Goal: Contribute content: Contribute content

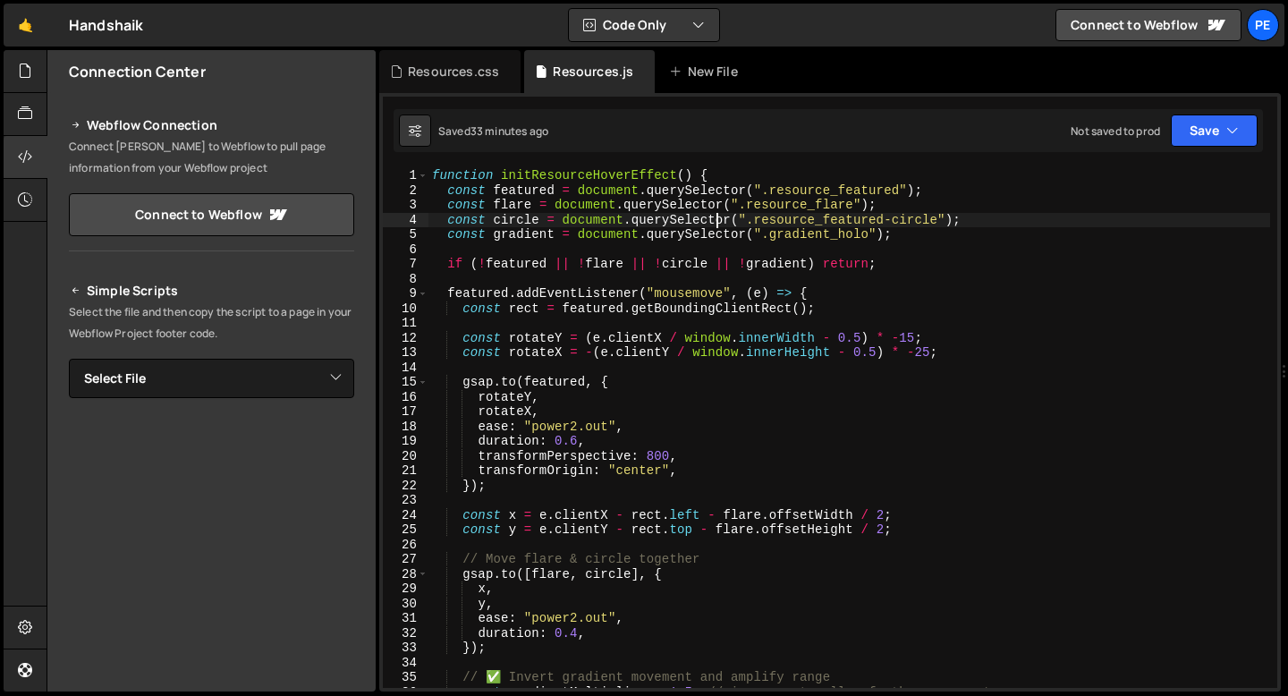
click at [717, 216] on div "function initResourceHoverEffect ( ) { const featured = document . querySelecto…" at bounding box center [850, 442] width 842 height 549
type textarea "initResourceHoverEffect();"
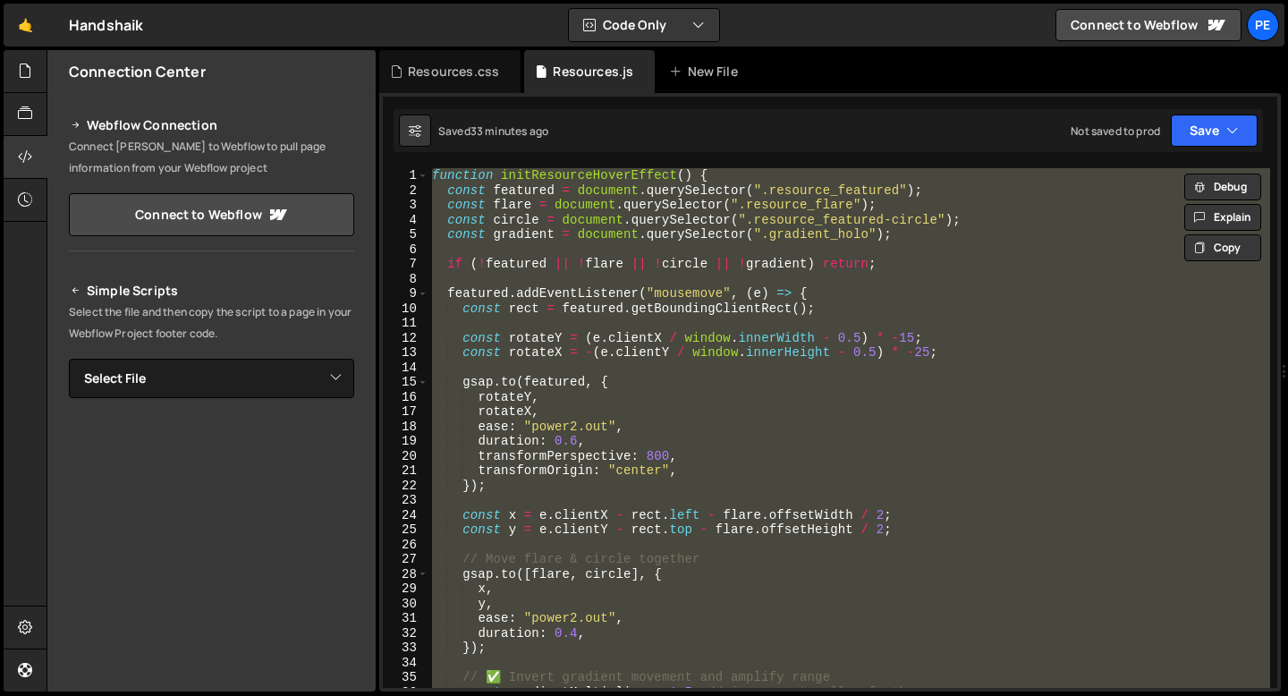
paste textarea
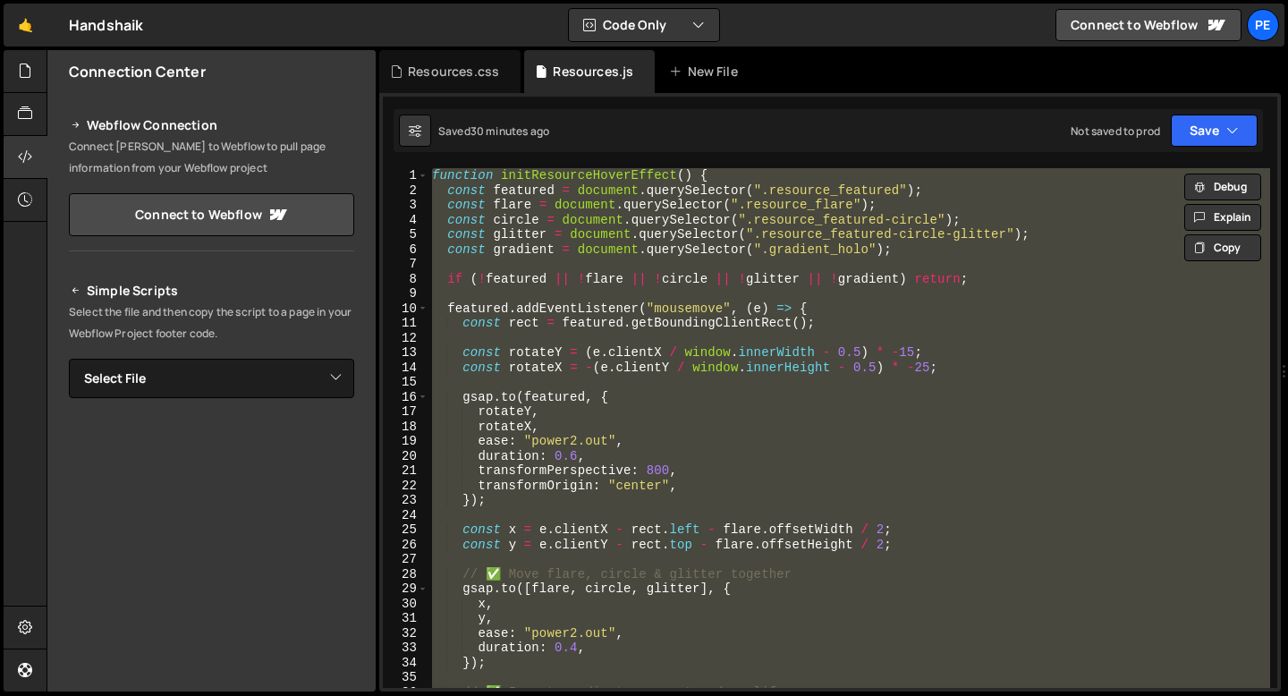
click at [628, 395] on div "function initResourceHoverEffect ( ) { const featured = document . querySelecto…" at bounding box center [850, 428] width 842 height 520
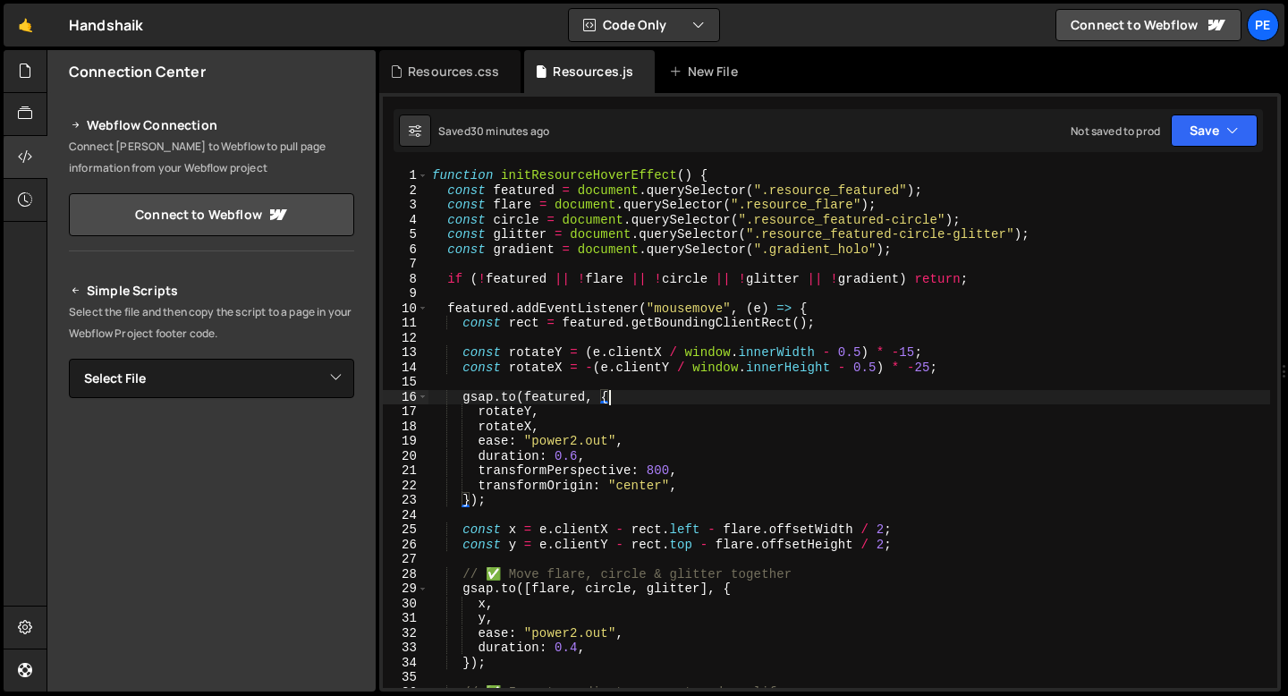
type textarea "initResourceHoverEffect();"
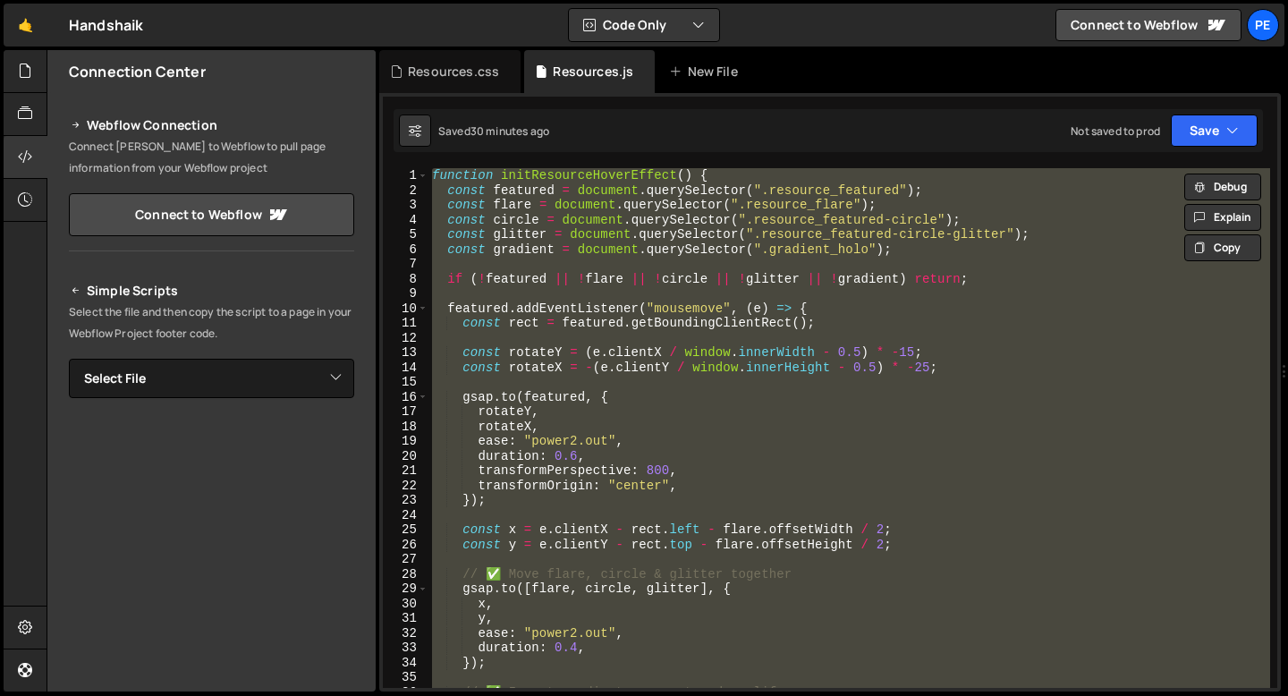
paste textarea
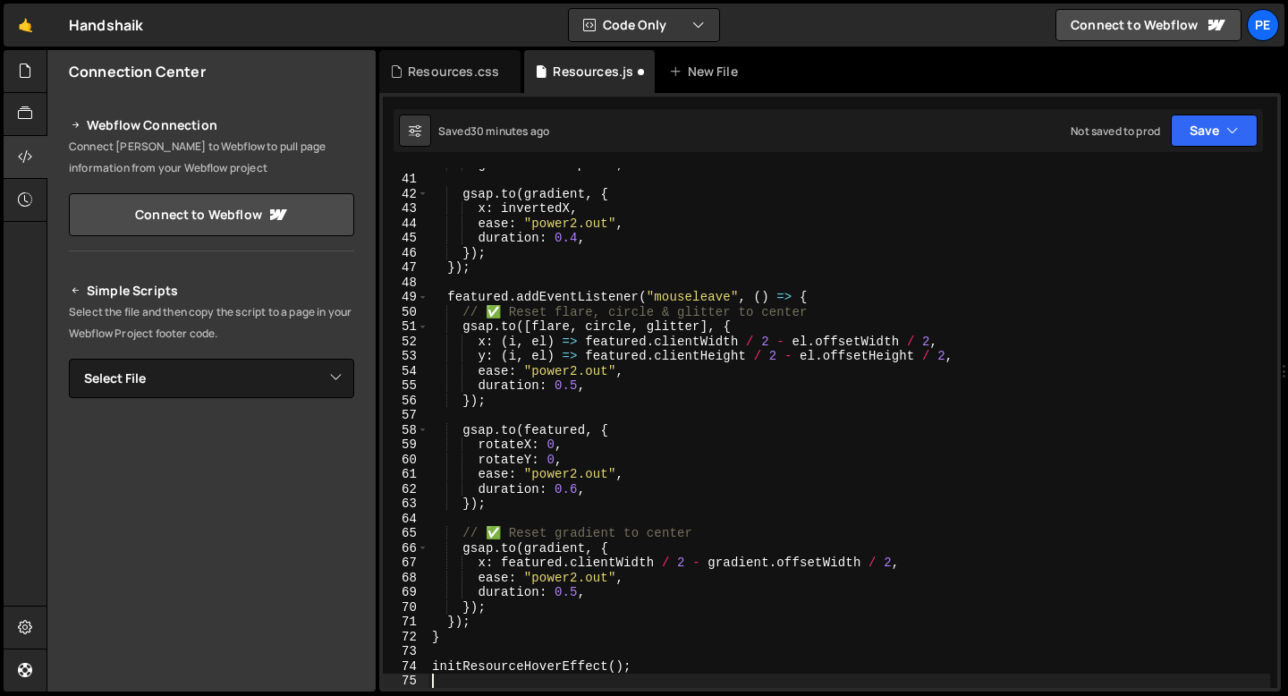
scroll to position [587, 0]
type textarea "initResourceHoverEffect();"
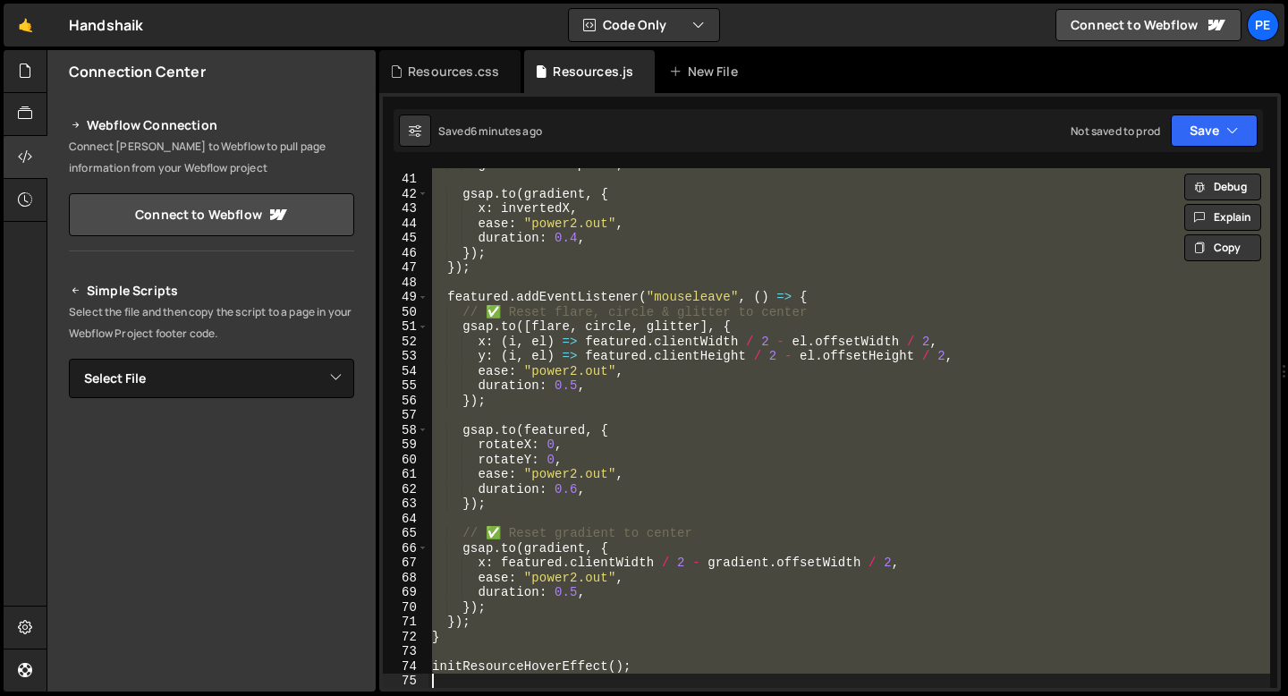
paste textarea
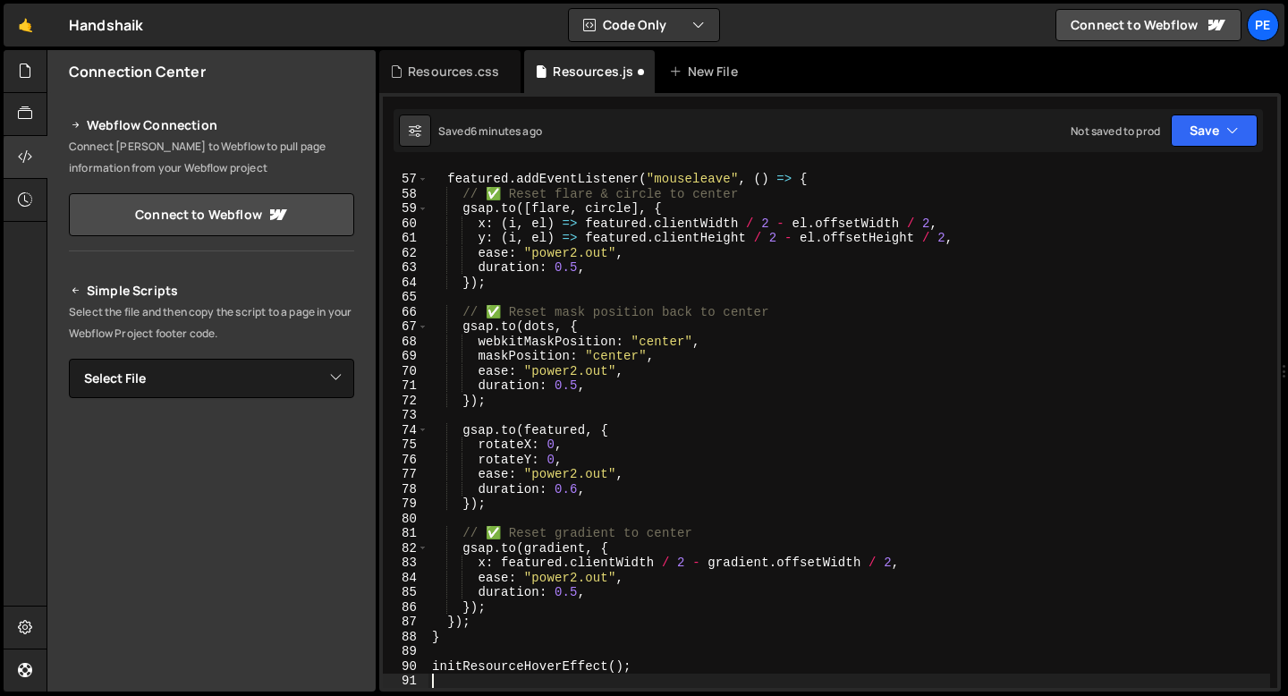
scroll to position [823, 0]
click at [467, 81] on div "Resources.css" at bounding box center [449, 71] width 141 height 43
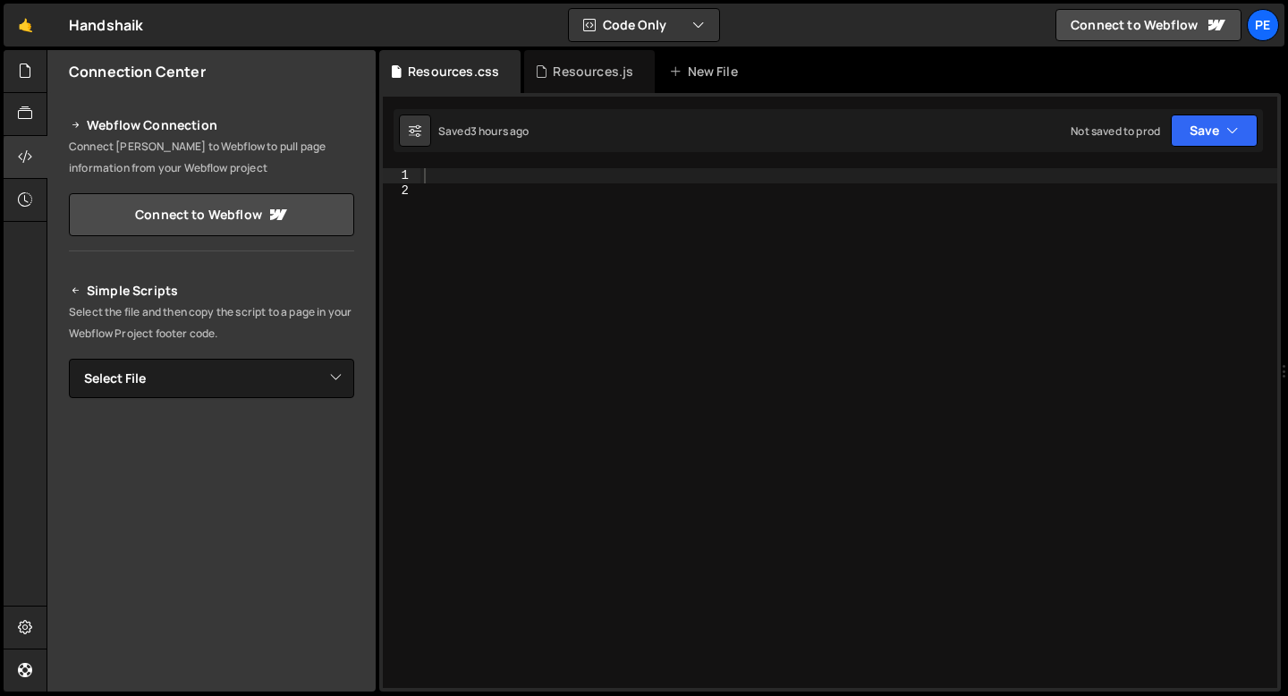
click at [477, 199] on div at bounding box center [848, 442] width 857 height 549
paste textarea "</style>"
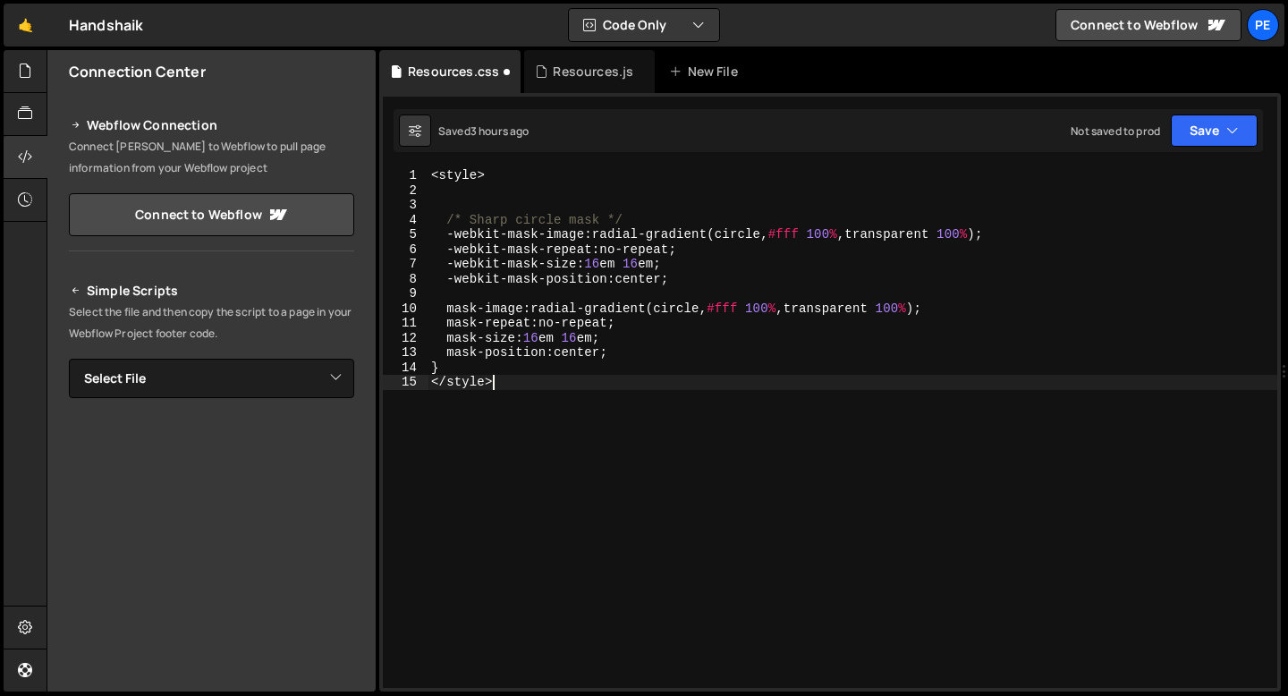
click at [496, 176] on div "< style > /* Sharp circle mask */ -webkit-mask-image : radial-gradient ( circle…" at bounding box center [853, 442] width 850 height 549
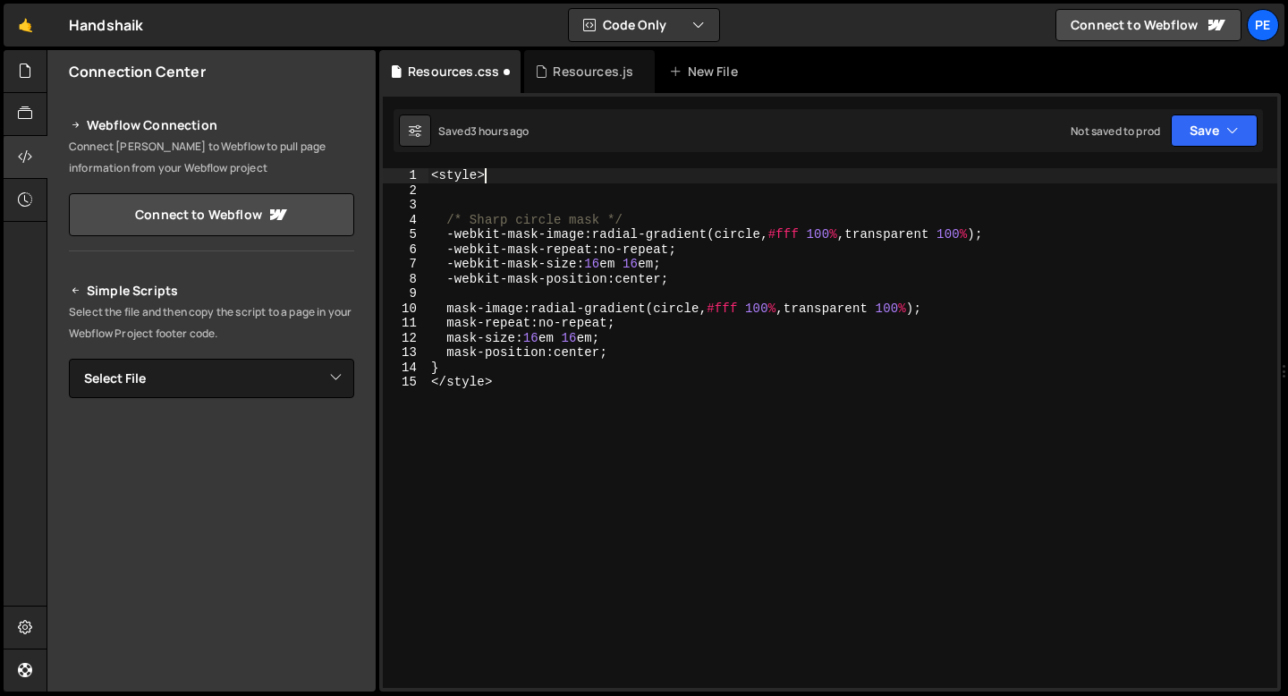
click at [495, 176] on div "< style > /* Sharp circle mask */ -webkit-mask-image : radial-gradient ( circle…" at bounding box center [853, 442] width 850 height 549
type textarea "<style>"
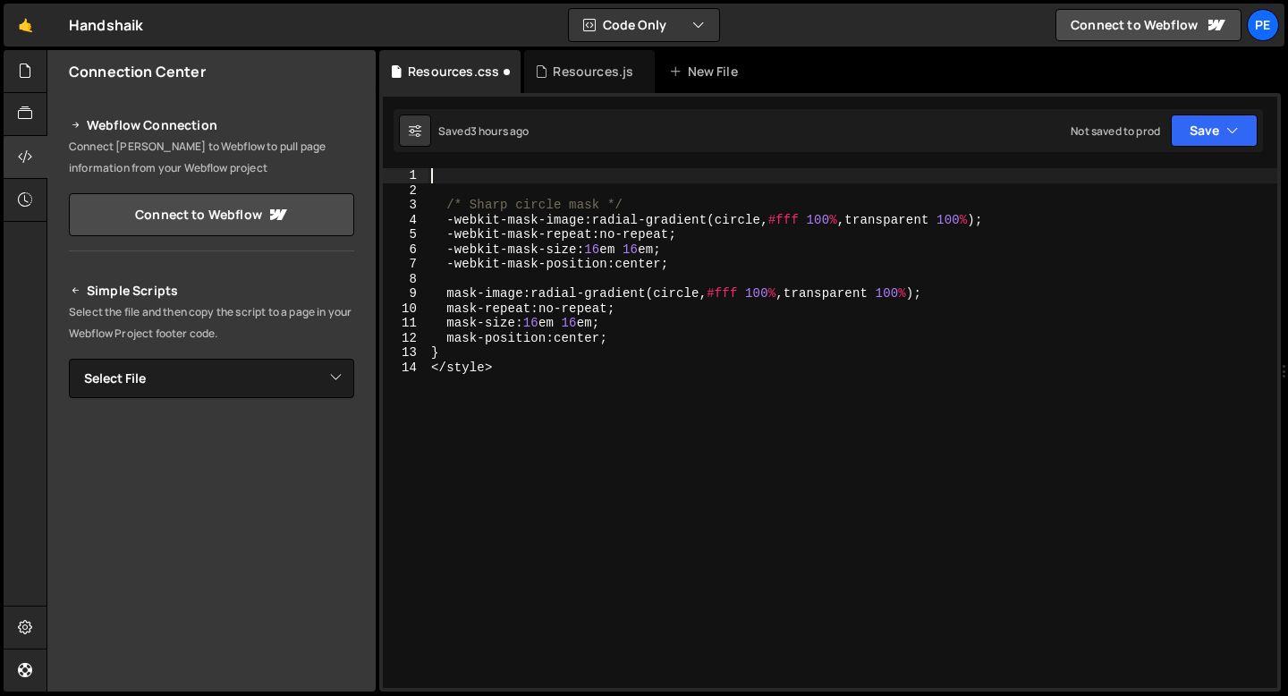
click at [497, 365] on div "/* Sharp circle mask */ -webkit-mask-image : radial-gradient ( circle , #fff 10…" at bounding box center [853, 442] width 850 height 549
type textarea "</style>"
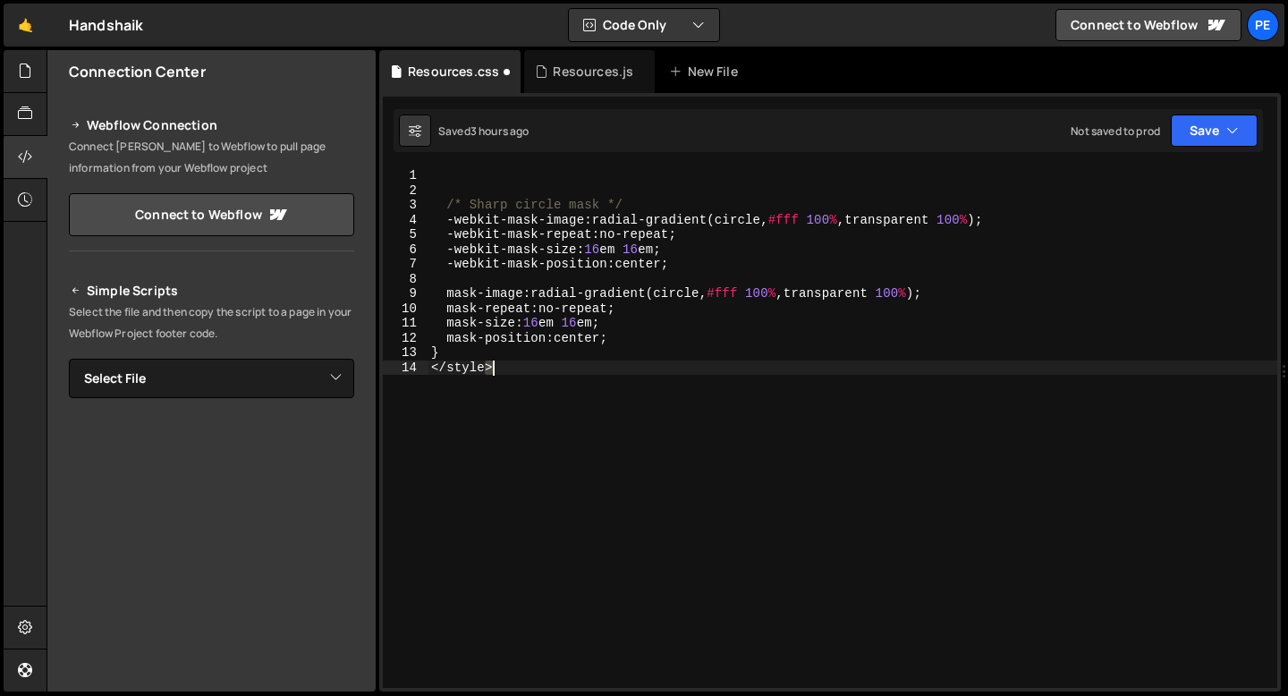
click at [497, 366] on div "/* Sharp circle mask */ -webkit-mask-image : radial-gradient ( circle , #fff 10…" at bounding box center [853, 442] width 850 height 549
type textarea "}"
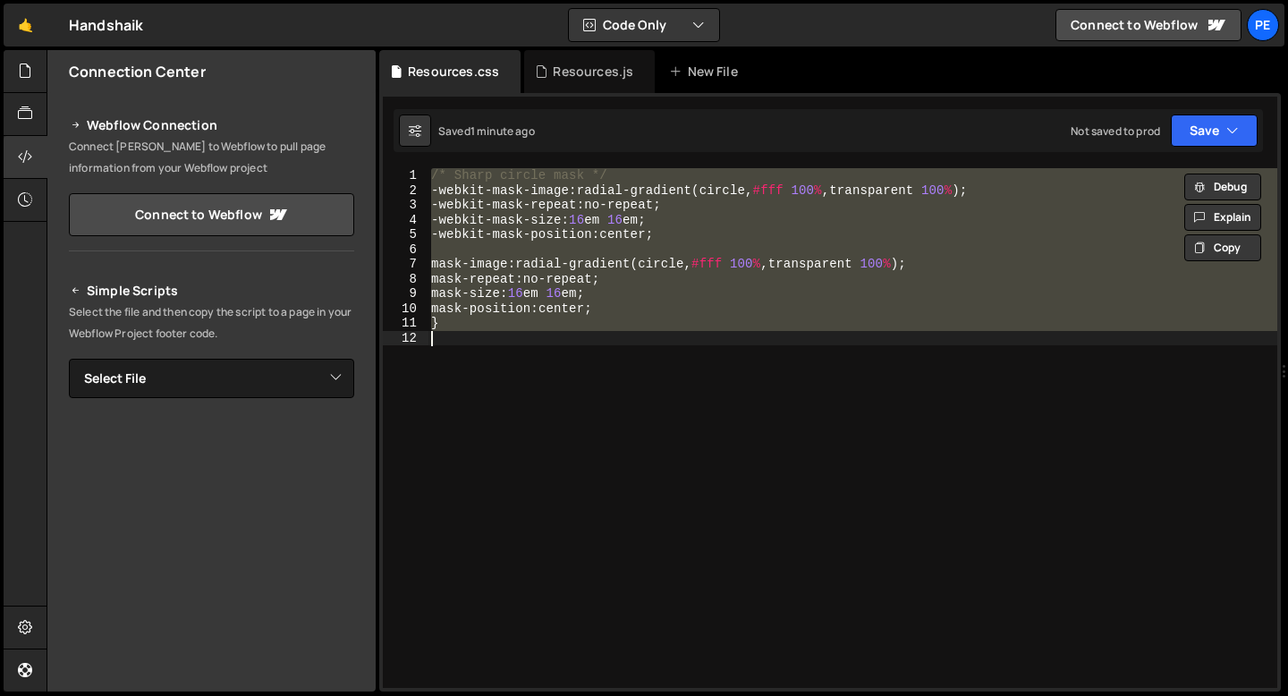
paste textarea "</style>"
type textarea "</style>"
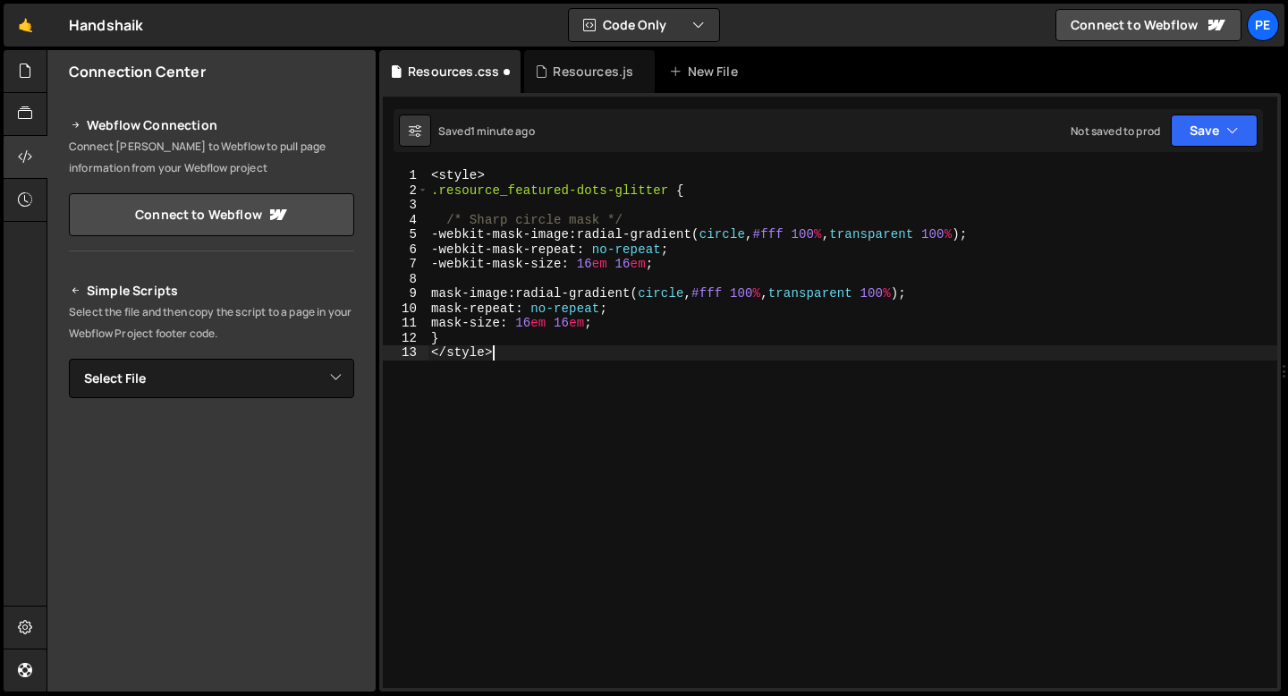
click at [513, 361] on div "< style > .resource_featured-dots-glitter { /* Sharp circle mask */ -webkit-mas…" at bounding box center [853, 442] width 850 height 549
click at [514, 360] on div "< style > .resource_featured-dots-glitter { /* Sharp circle mask */ -webkit-mas…" at bounding box center [853, 442] width 850 height 549
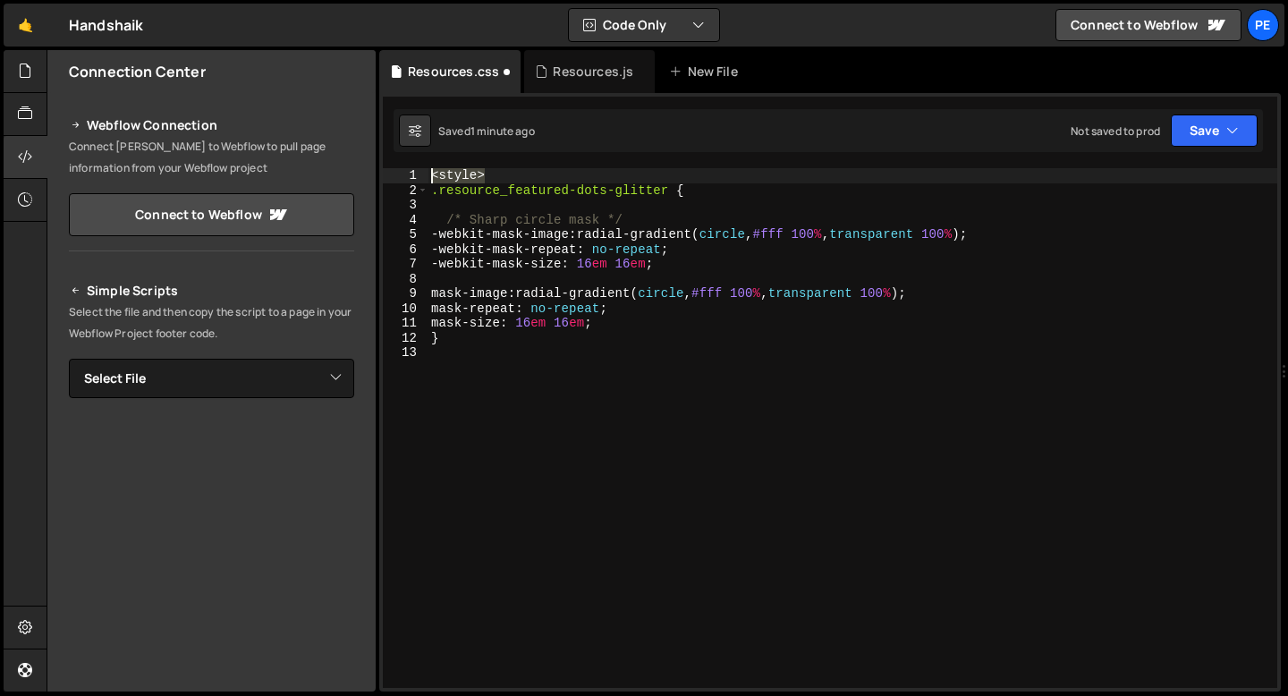
drag, startPoint x: 505, startPoint y: 174, endPoint x: 416, endPoint y: 174, distance: 89.5
click at [417, 174] on div "1 2 3 4 5 6 7 8 9 10 11 12 13 < style > .resource_featured-dots-glitter { /* Sh…" at bounding box center [830, 428] width 895 height 520
type textarea "<style>"
type textarea ".resource_featured-dots-glitter {"
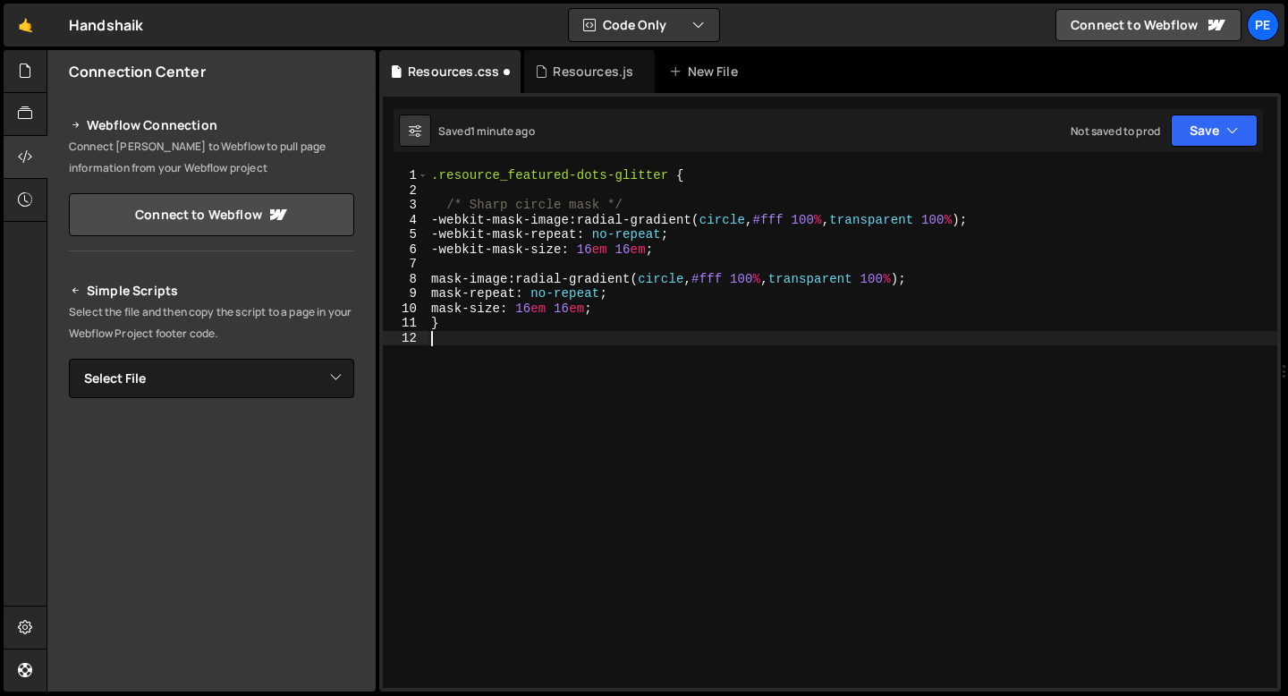
click at [463, 332] on div ".resource_featured-dots-glitter { /* Sharp circle mask */ -webkit-mask-image : …" at bounding box center [853, 442] width 850 height 549
click at [452, 327] on div ".resource_featured-dots-glitter { /* Sharp circle mask */ -webkit-mask-image : …" at bounding box center [853, 442] width 850 height 549
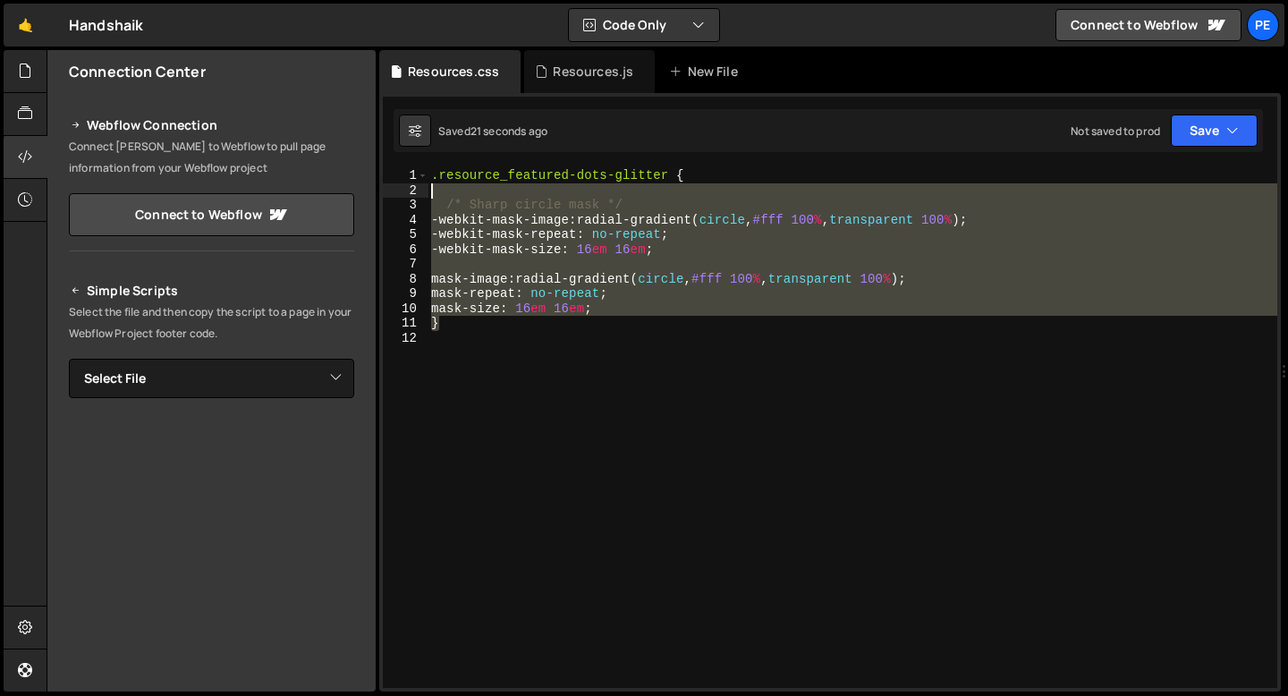
drag, startPoint x: 445, startPoint y: 327, endPoint x: 422, endPoint y: 184, distance: 144.0
click at [422, 184] on div "} 1 2 3 4 5 6 7 8 9 10 11 12 .resource_featured-dots-glitter { /* Sharp circle …" at bounding box center [830, 428] width 895 height 520
type textarea "/* Sharp circle mask */"
click at [505, 190] on div ".resource_featured-dots-glitter { /* Sharp circle mask */ -webkit-mask-image : …" at bounding box center [853, 428] width 850 height 520
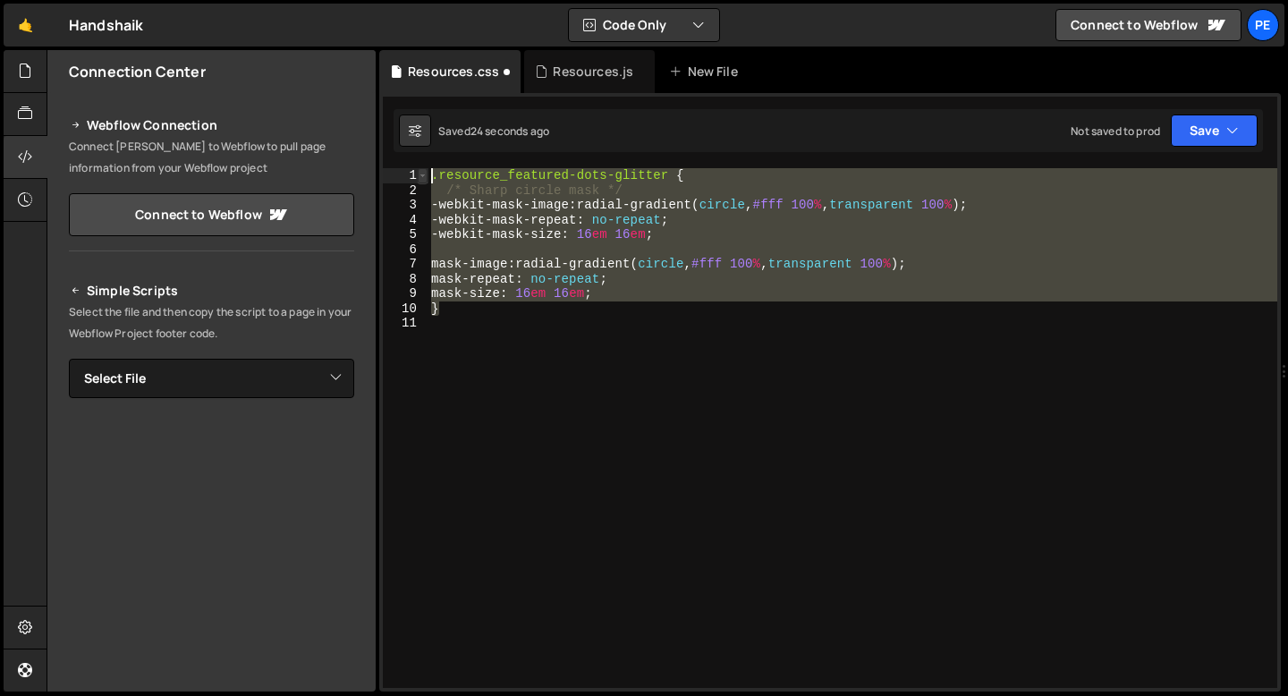
drag, startPoint x: 454, startPoint y: 312, endPoint x: 424, endPoint y: 170, distance: 145.3
click at [424, 171] on div ".resource_featured-dots-glitter { 1 2 3 4 5 6 7 8 9 10 11 .resource_featured-do…" at bounding box center [830, 428] width 895 height 520
click at [491, 280] on div ".resource_featured-dots-glitter { /* Sharp circle mask */ -webkit-mask-image : …" at bounding box center [853, 428] width 850 height 520
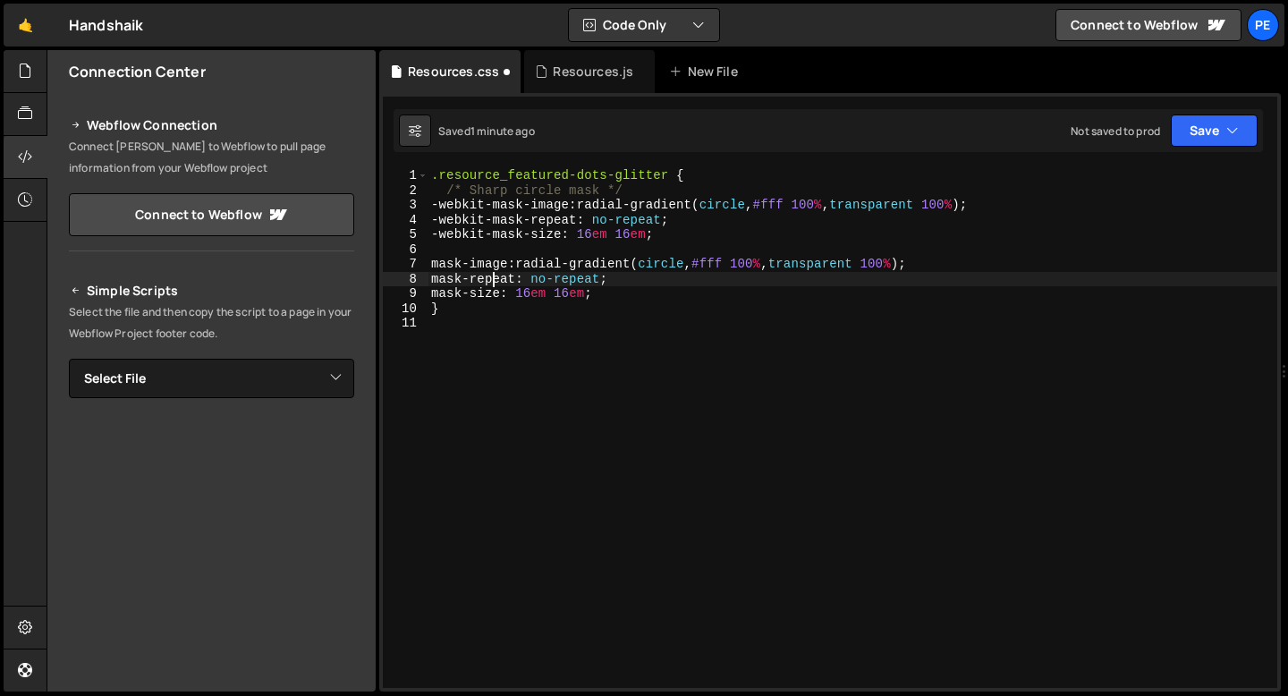
type textarea "}"
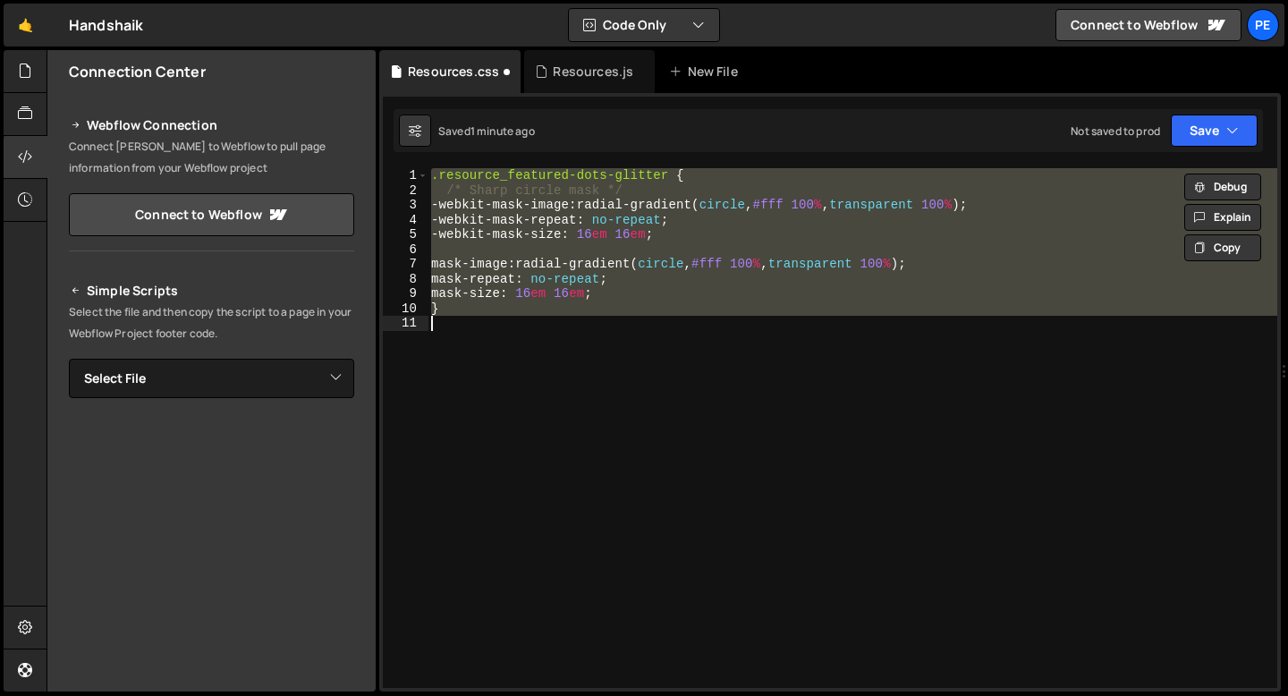
paste textarea
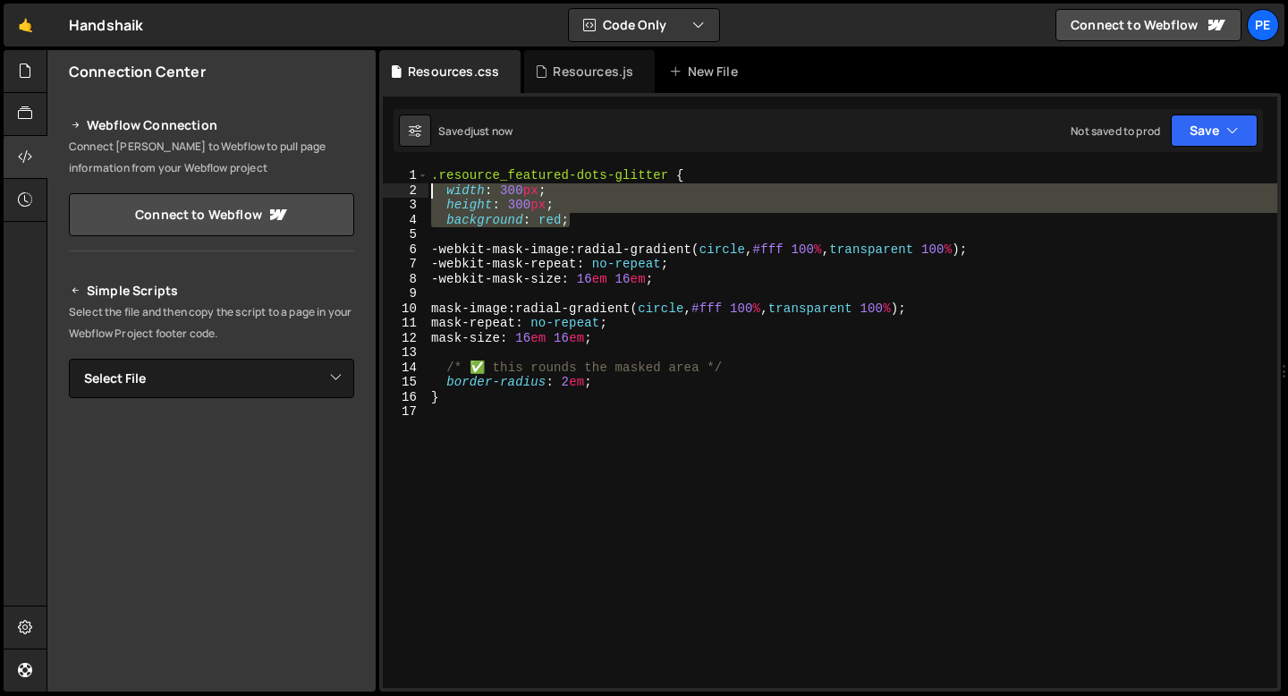
drag, startPoint x: 577, startPoint y: 225, endPoint x: 419, endPoint y: 186, distance: 163.0
click at [419, 186] on div "1 2 3 4 5 6 7 8 9 10 11 12 13 14 15 16 17 .resource_featured-dots-glitter { wid…" at bounding box center [830, 428] width 895 height 520
type textarea "width: 300px; height: 300px;"
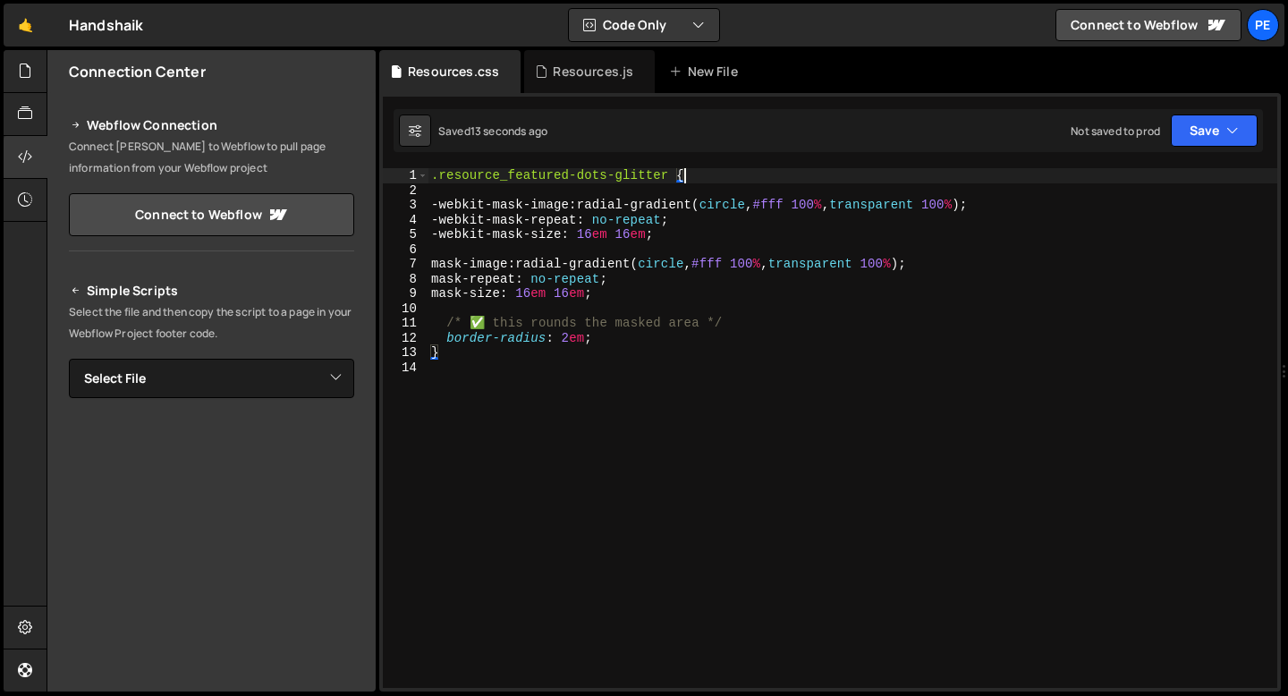
type textarea "}"
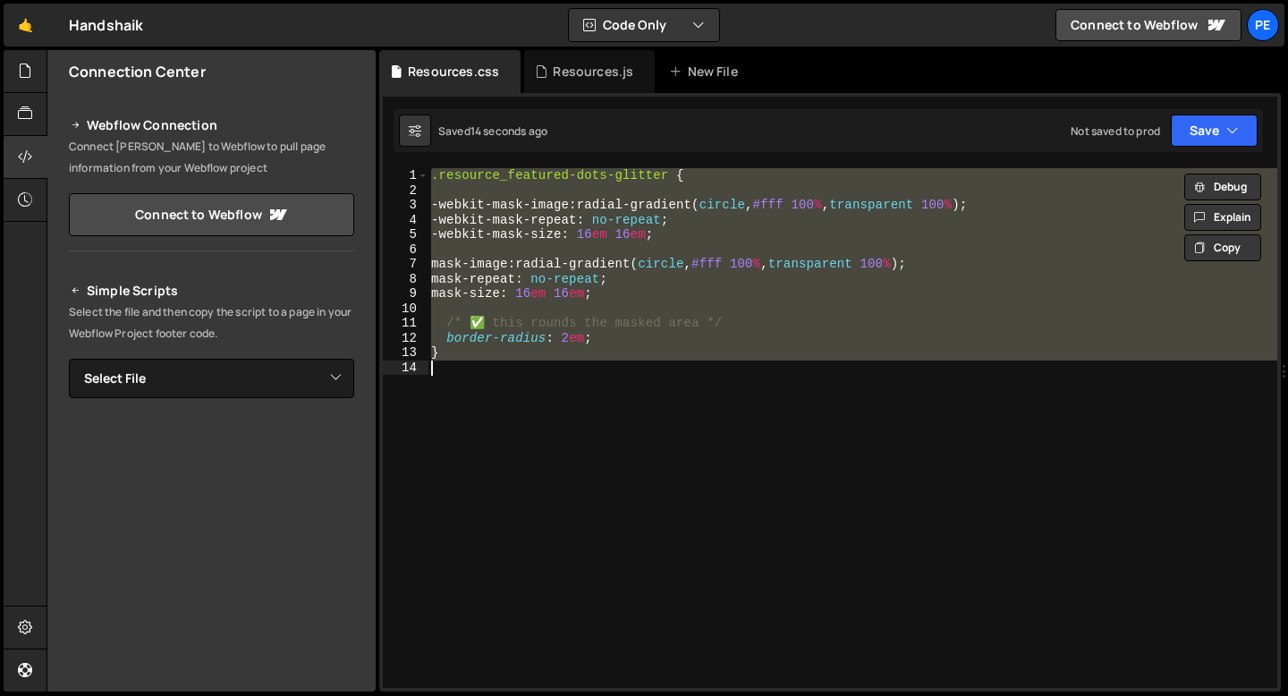
paste textarea
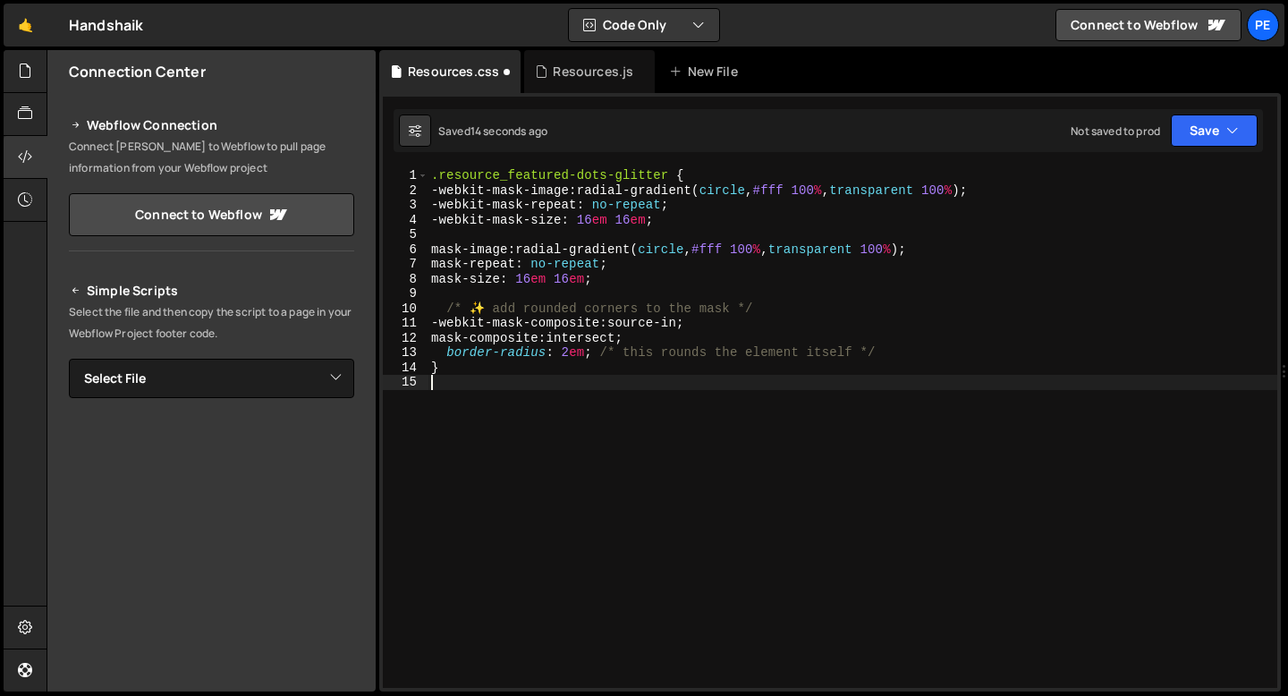
type textarea "}"
click at [511, 393] on div ".resource_featured-dots-glitter { -webkit-mask-image : radial-gradient( circle …" at bounding box center [853, 442] width 850 height 549
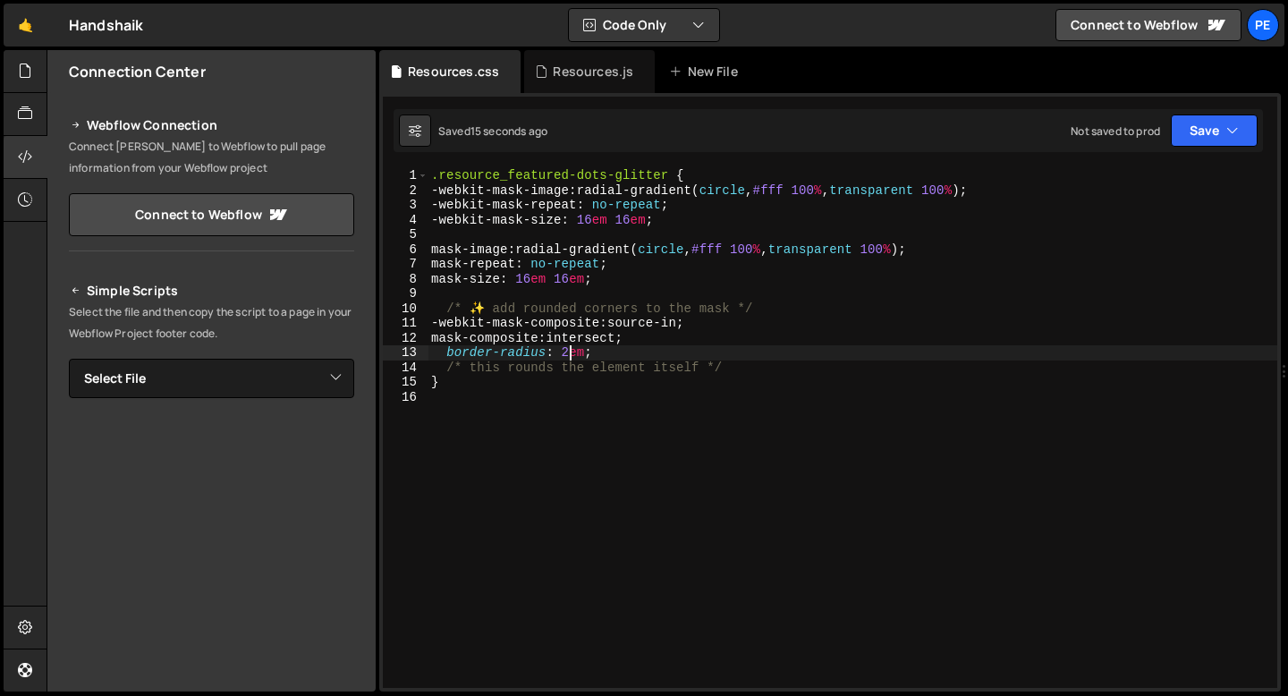
click at [569, 354] on div ".resource_featured-dots-glitter { -webkit-mask-image : radial-gradient( circle …" at bounding box center [853, 442] width 850 height 549
type textarea "}"
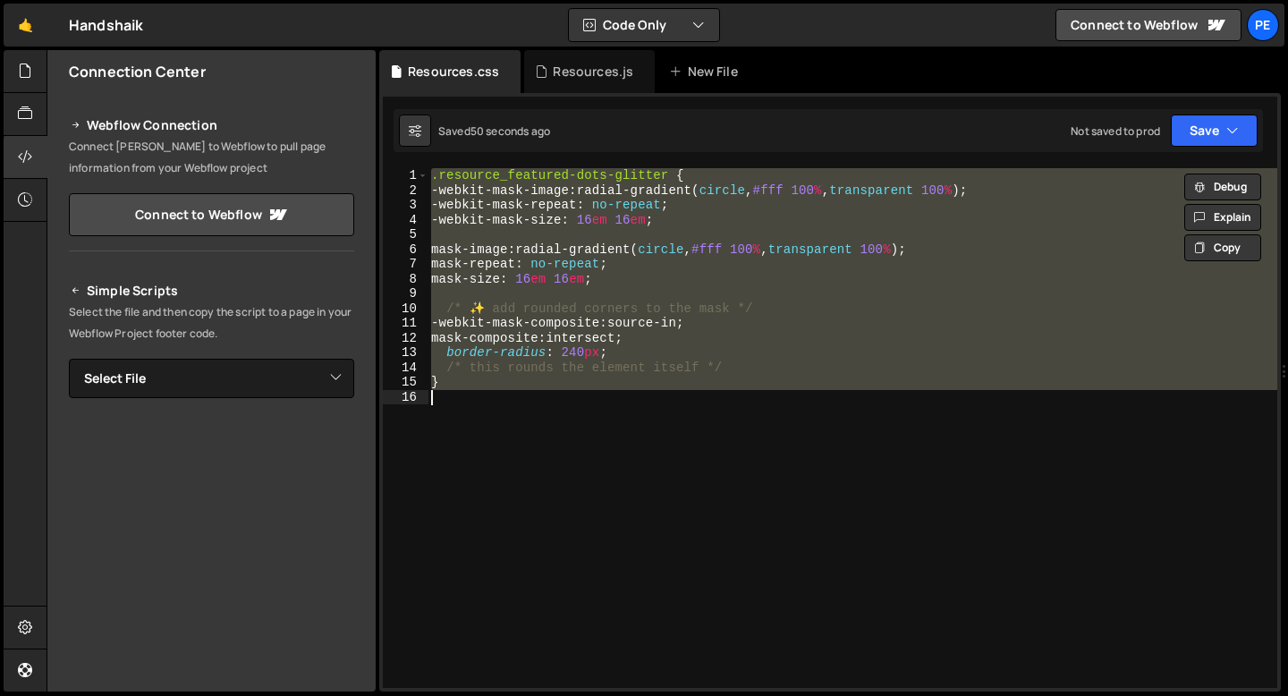
scroll to position [0, 0]
paste textarea
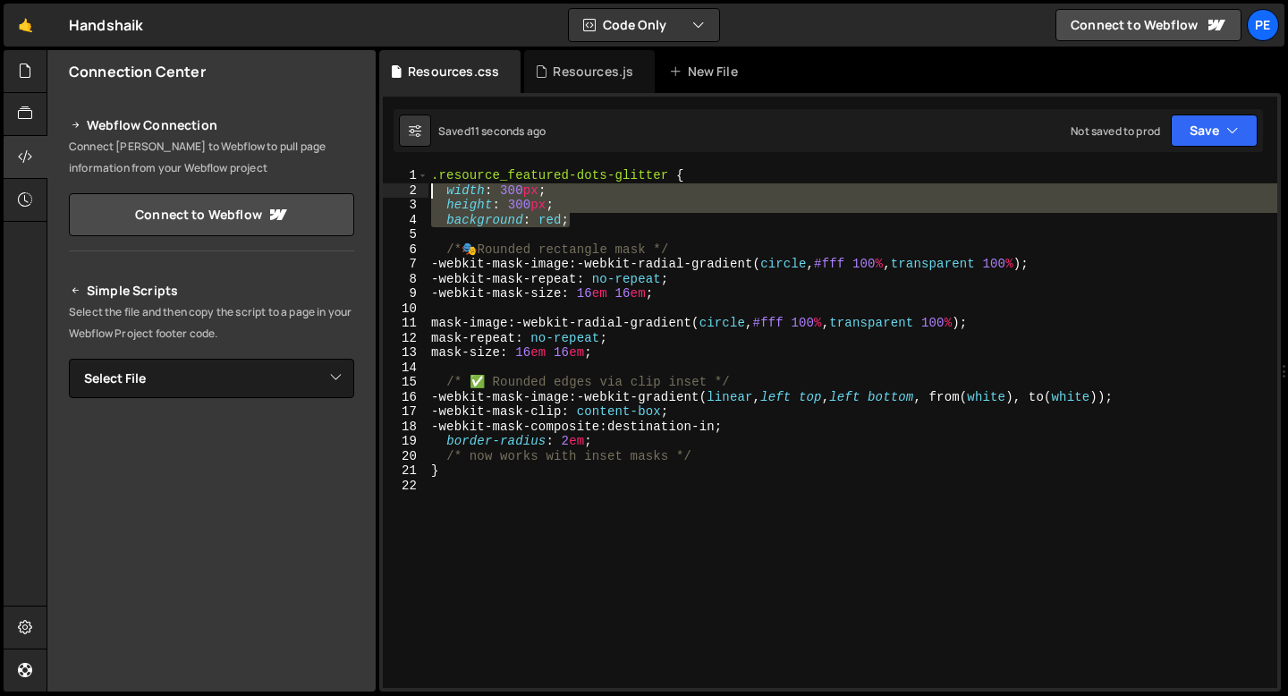
drag, startPoint x: 573, startPoint y: 218, endPoint x: 417, endPoint y: 191, distance: 158.1
click at [416, 191] on div "} 1 2 3 4 5 6 7 8 9 10 11 12 13 14 15 16 17 18 19 20 21 22 .resource_featured-d…" at bounding box center [830, 428] width 895 height 520
type textarea "width: 300px; height: 300px;"
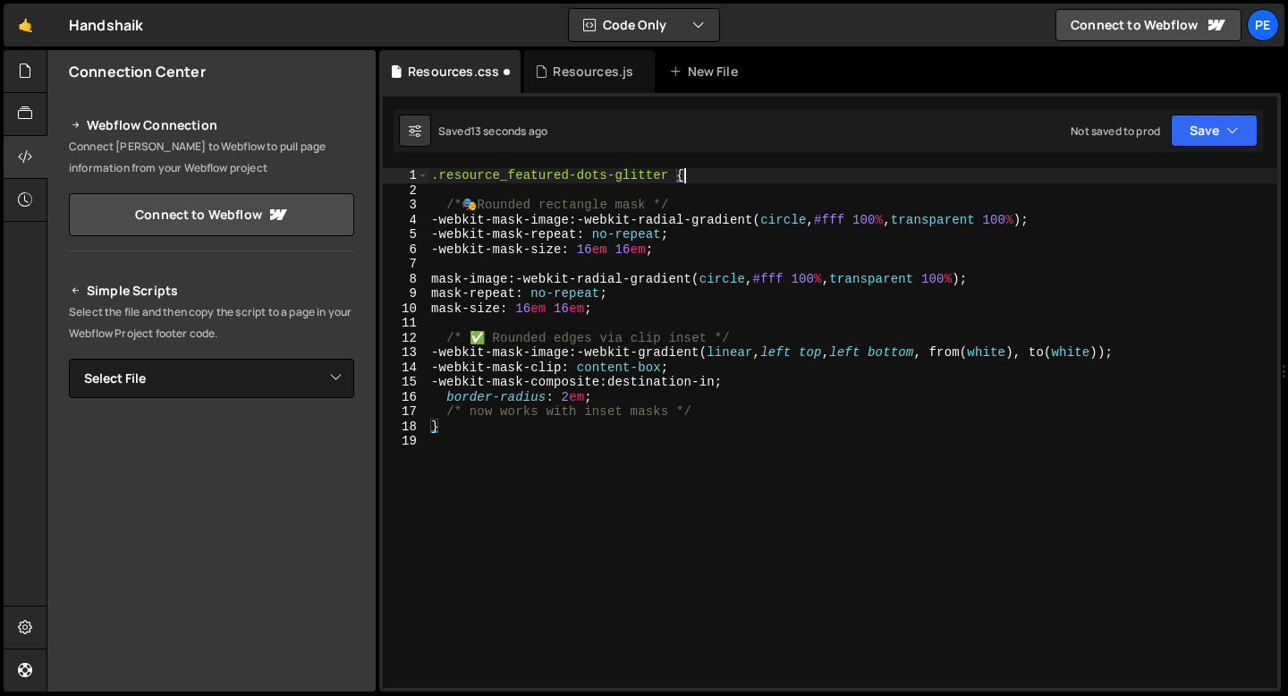
click at [481, 429] on div ".resource_featured-dots-glitter { /* 🎭 Rounded rectangle mask */ -webkit-mask-i…" at bounding box center [853, 442] width 850 height 549
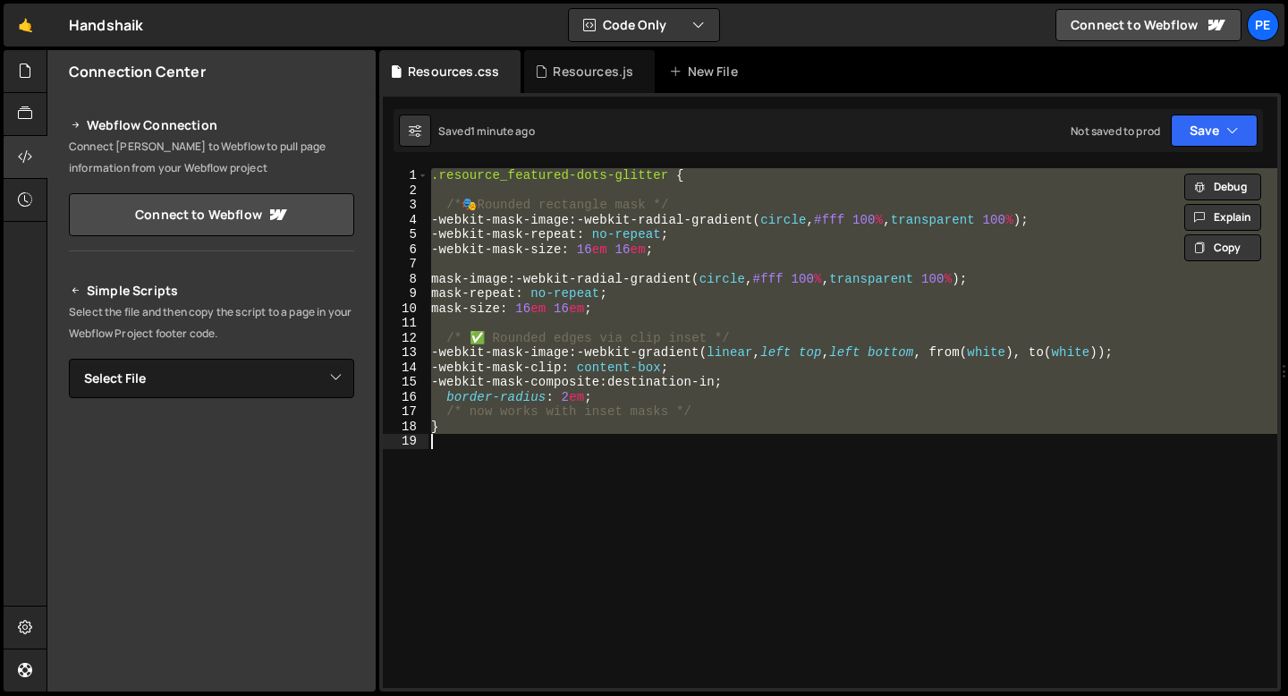
paste textarea
click at [463, 206] on div ".resource_featured-dots-glitter { /* 🎭 Rounded rectangle mask */ -webkit-mask-i…" at bounding box center [853, 428] width 850 height 520
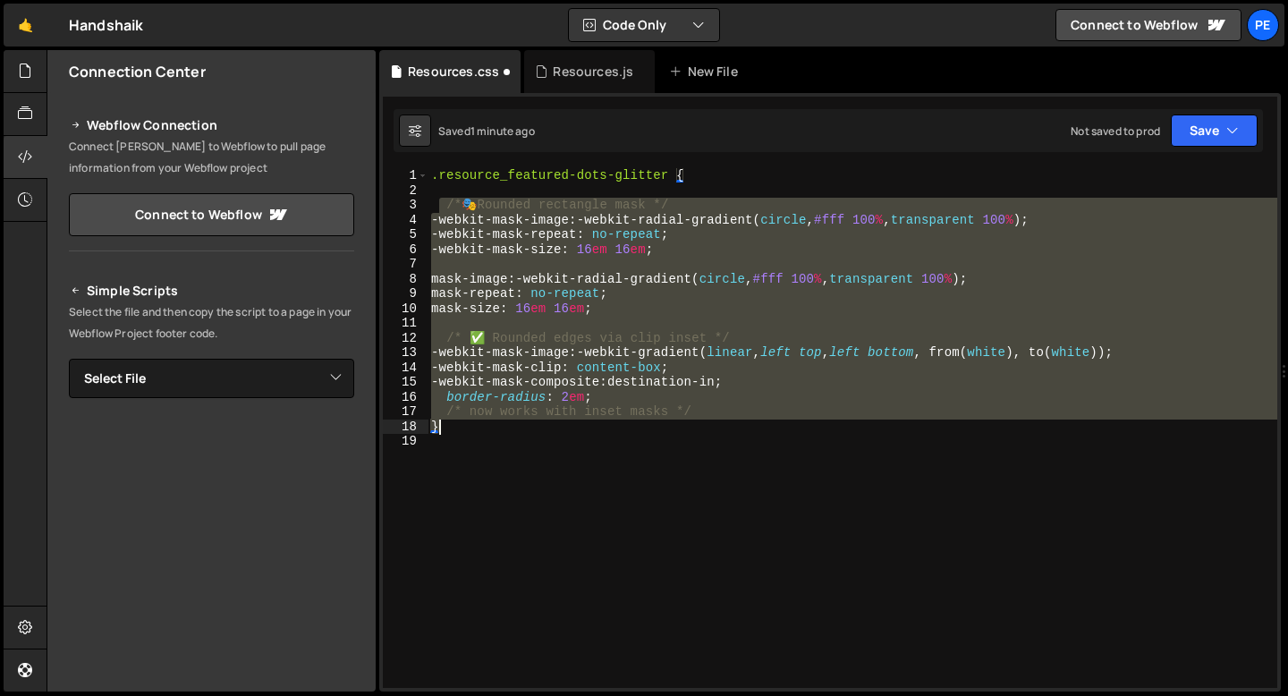
drag, startPoint x: 443, startPoint y: 203, endPoint x: 498, endPoint y: 429, distance: 233.0
click at [498, 429] on div ".resource_featured-dots-glitter { /* 🎭 Rounded rectangle mask */ -webkit-mask-i…" at bounding box center [853, 442] width 850 height 549
paste textarea
type textarea "}"
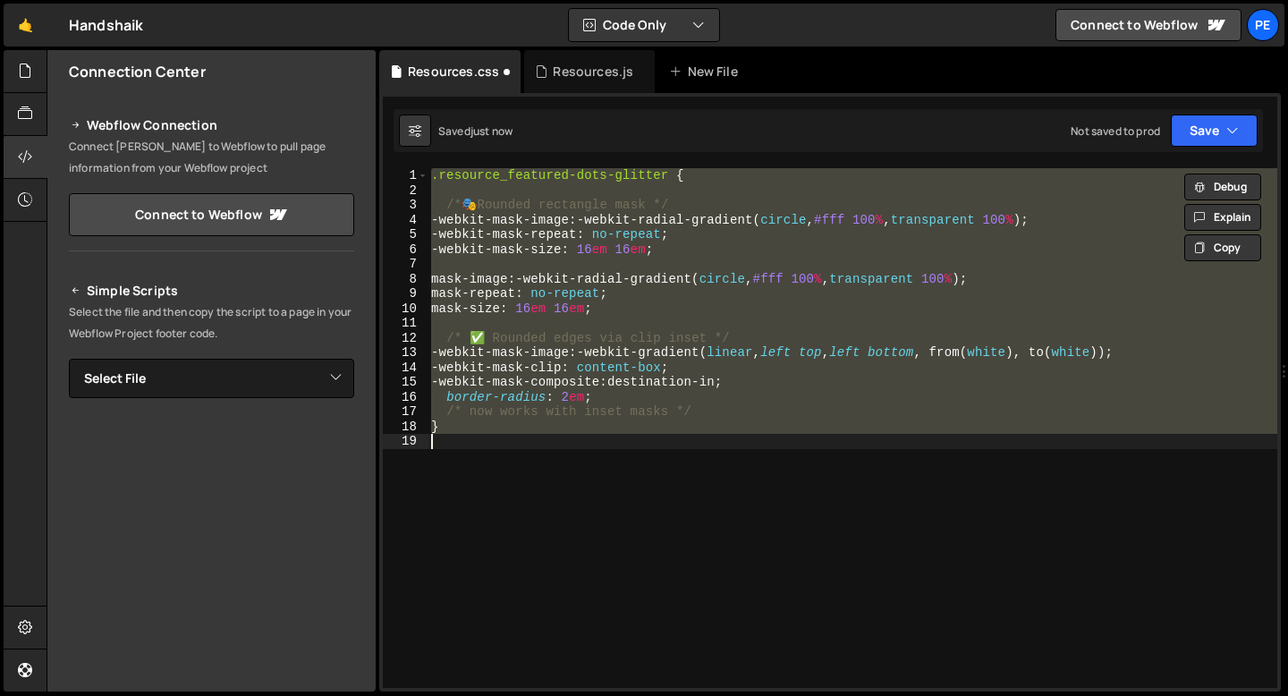
click at [528, 191] on div ".resource_featured-dots-glitter { /* 🎭 Rounded rectangle mask */ -webkit-mask-i…" at bounding box center [853, 428] width 850 height 520
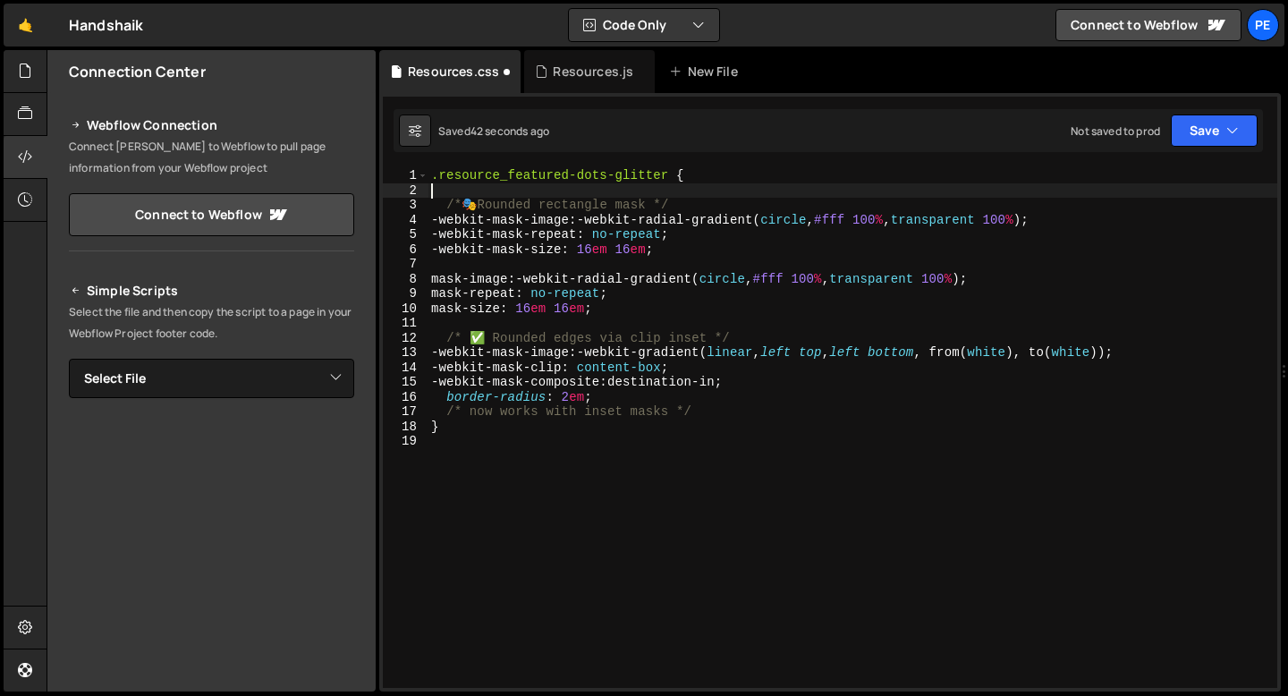
type textarea "}"
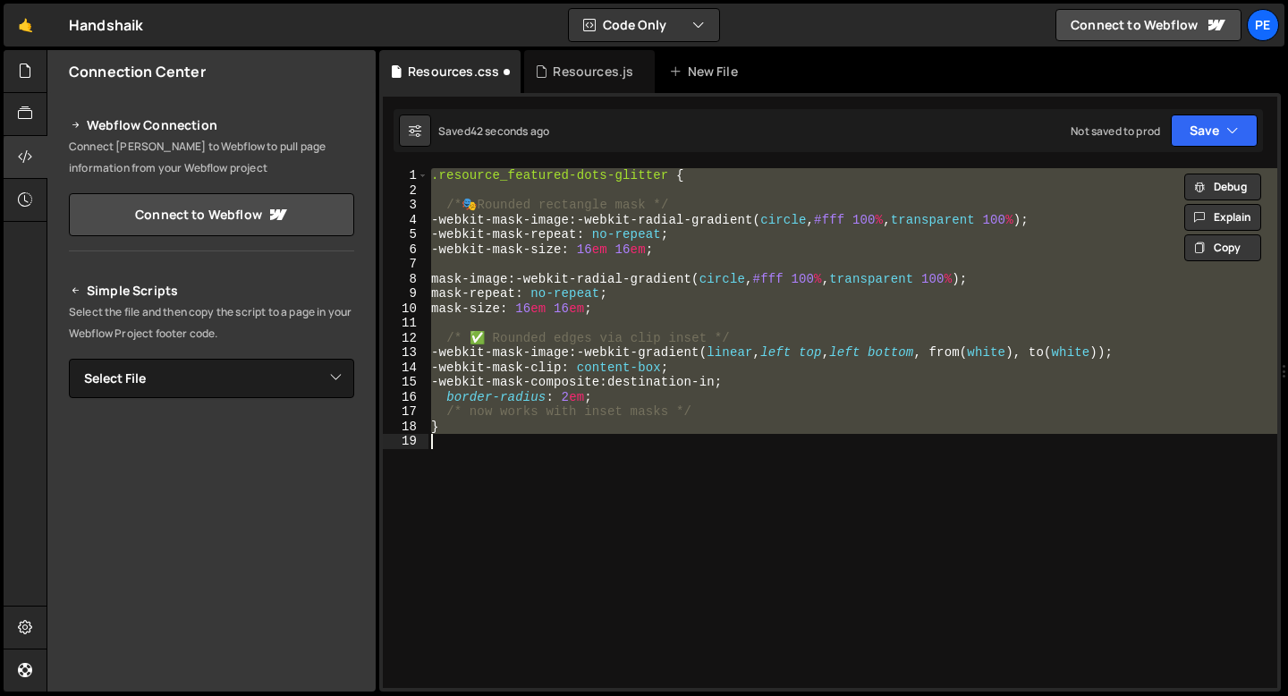
paste textarea
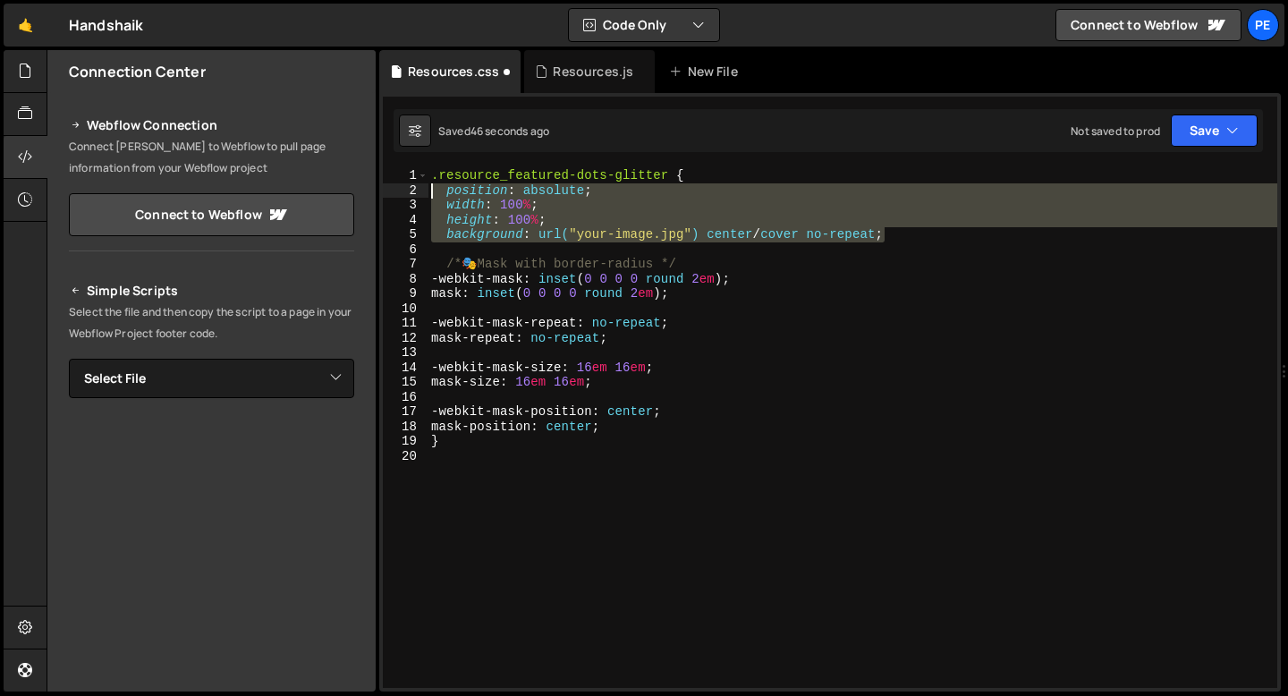
drag, startPoint x: 899, startPoint y: 240, endPoint x: 421, endPoint y: 188, distance: 480.5
click at [421, 188] on div "1 2 3 4 5 6 7 8 9 10 11 12 13 14 15 16 17 18 19 20 .resource_featured-dots-glit…" at bounding box center [830, 428] width 895 height 520
type textarea "position: absolute; width: 100%;"
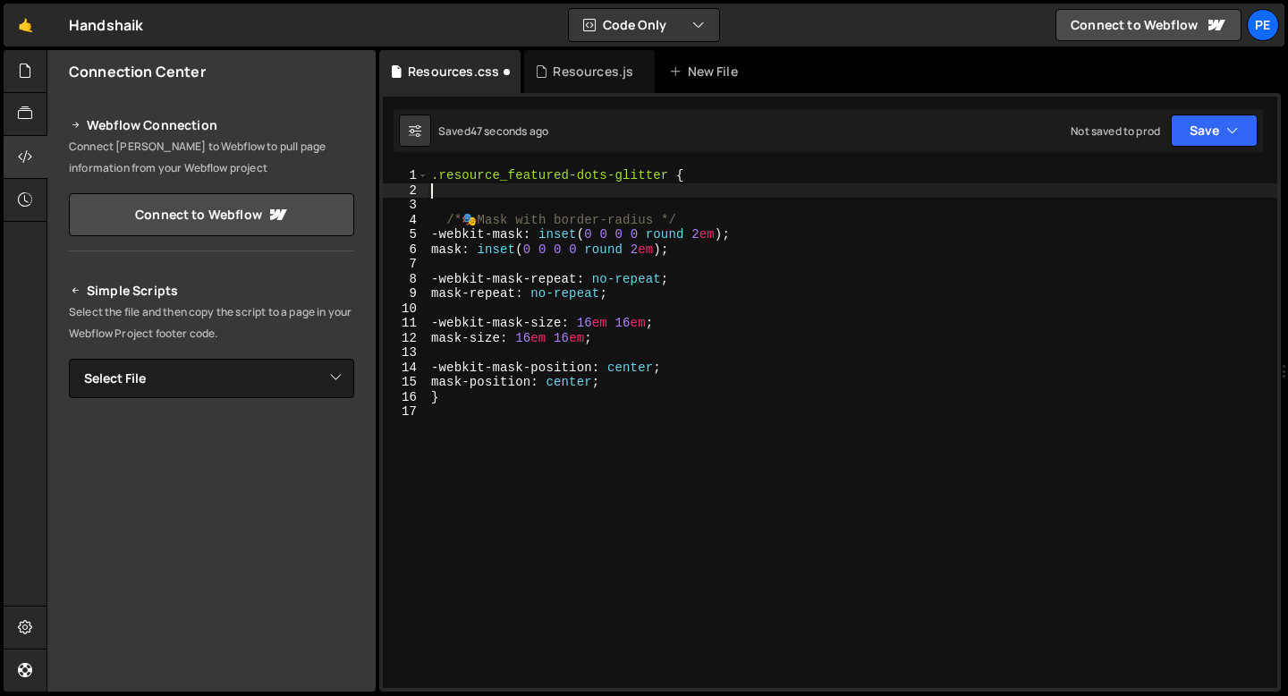
type textarea ".resource_featured-dots-glitter {"
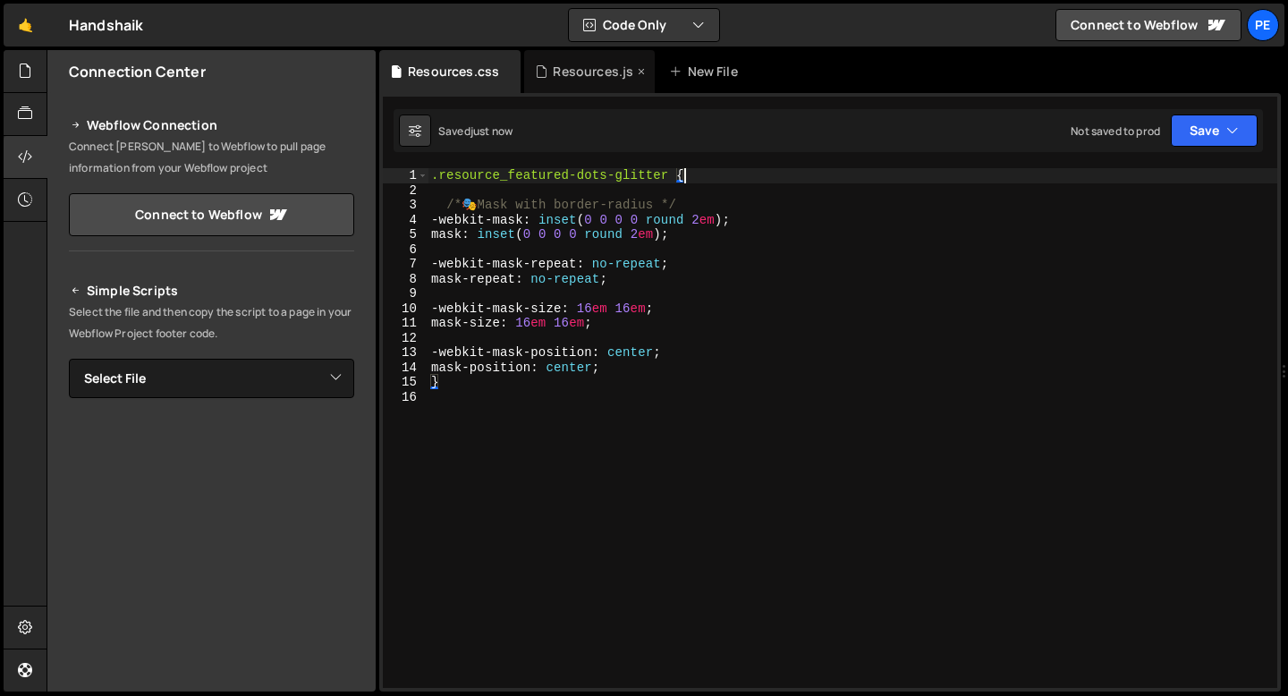
click at [585, 86] on div "Resources.js" at bounding box center [589, 71] width 131 height 43
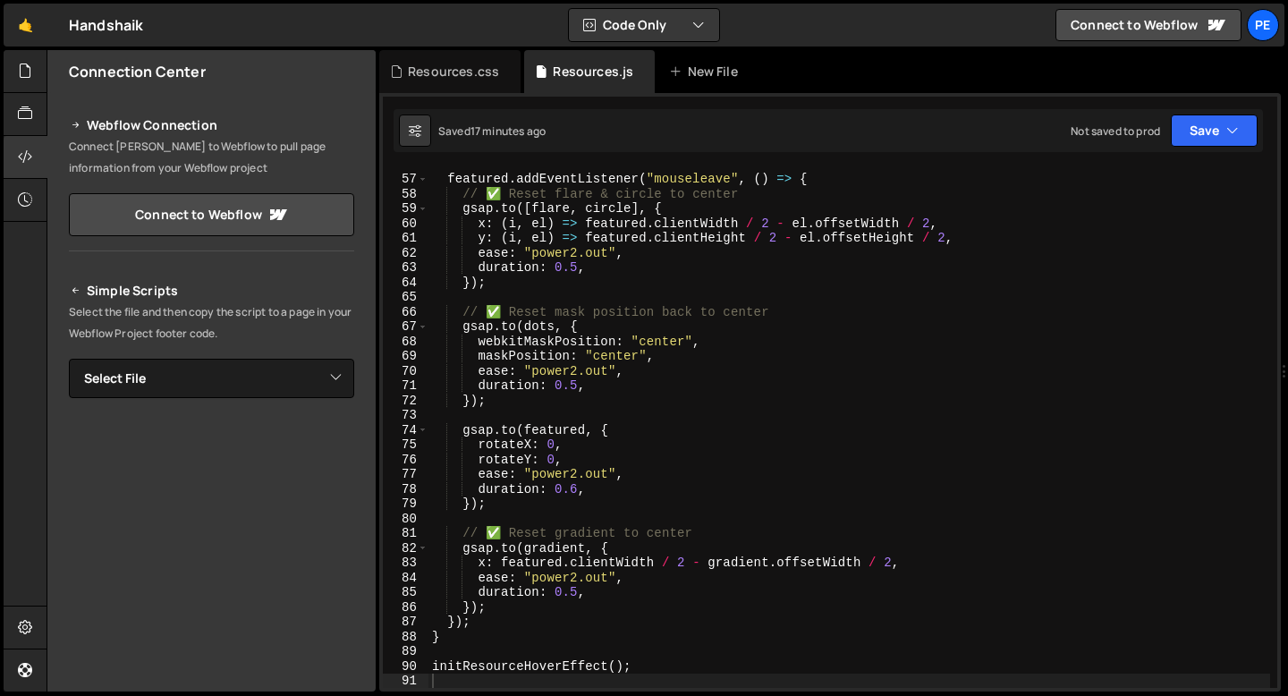
click at [575, 364] on div "featured . addEventListener ( "mouseleave" , ( ) => { // ✅ Reset flare & circle…" at bounding box center [850, 431] width 842 height 549
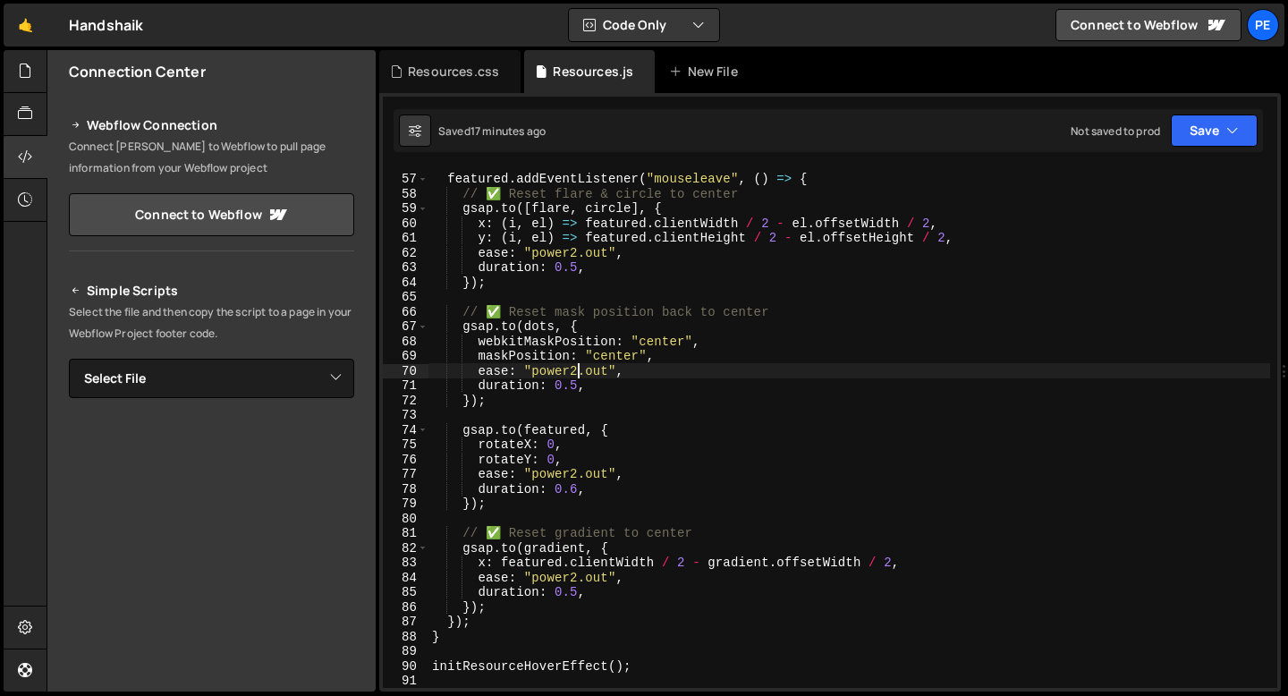
type textarea "initResourceHoverEffect();"
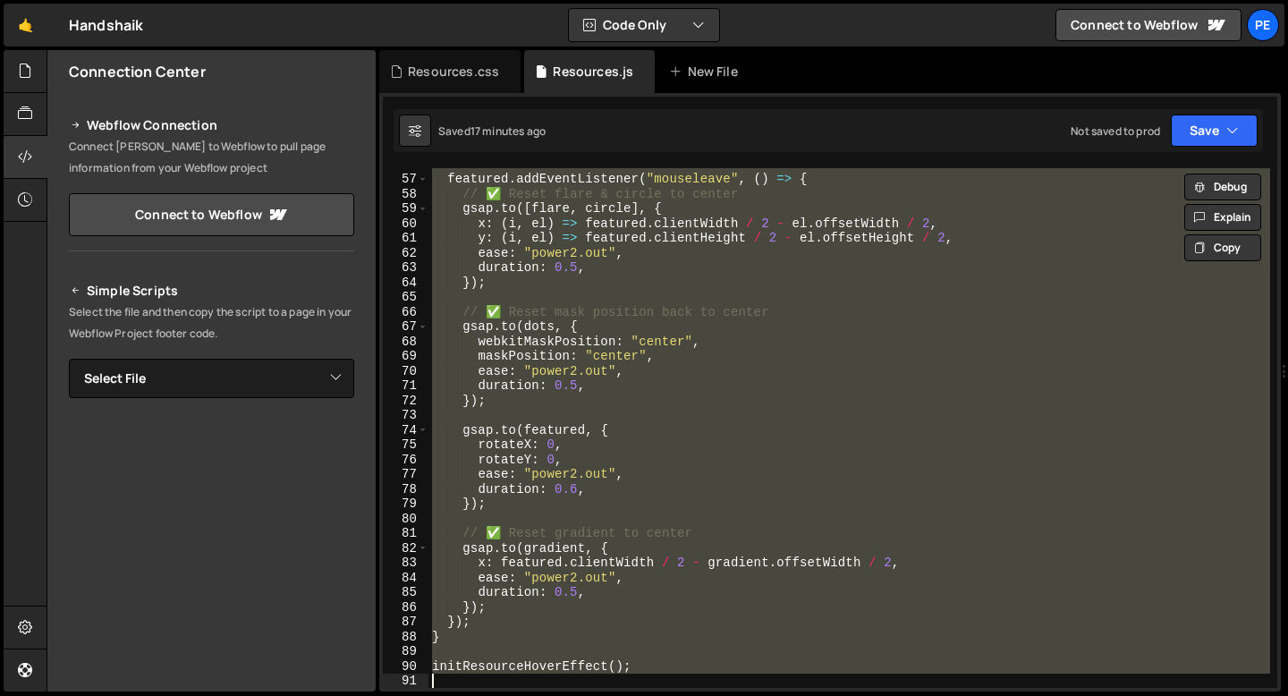
paste textarea
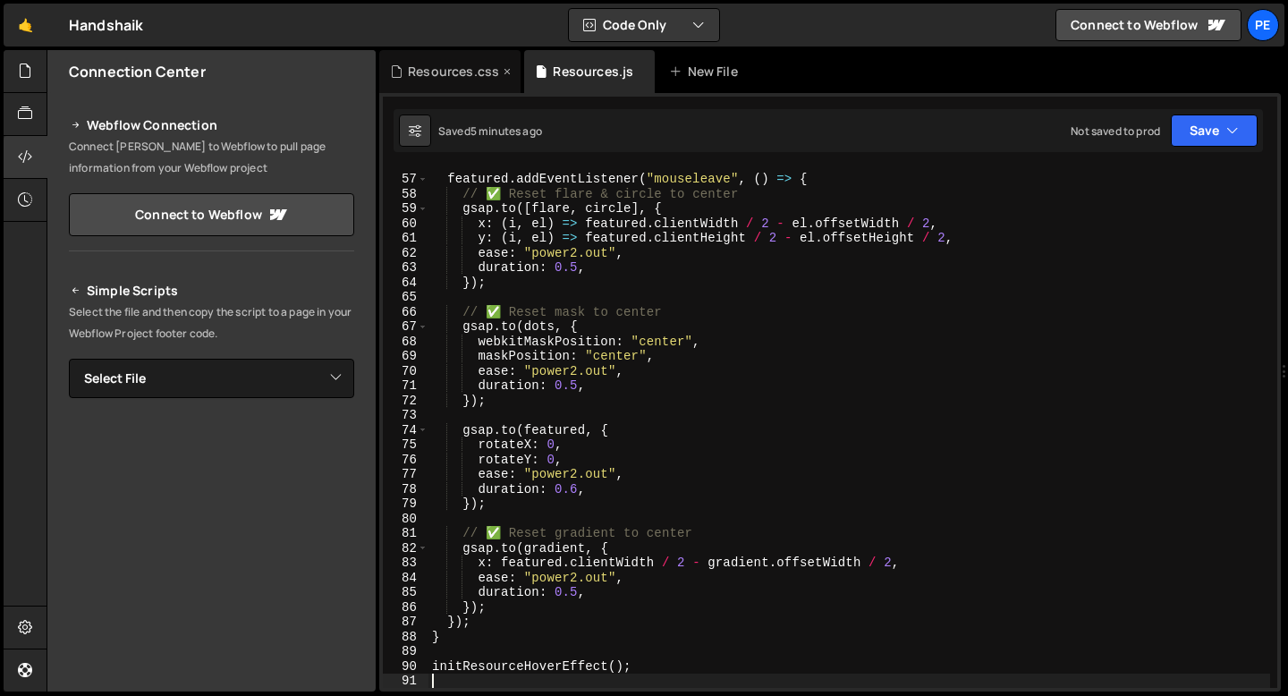
click at [453, 76] on div "Resources.css" at bounding box center [453, 72] width 91 height 18
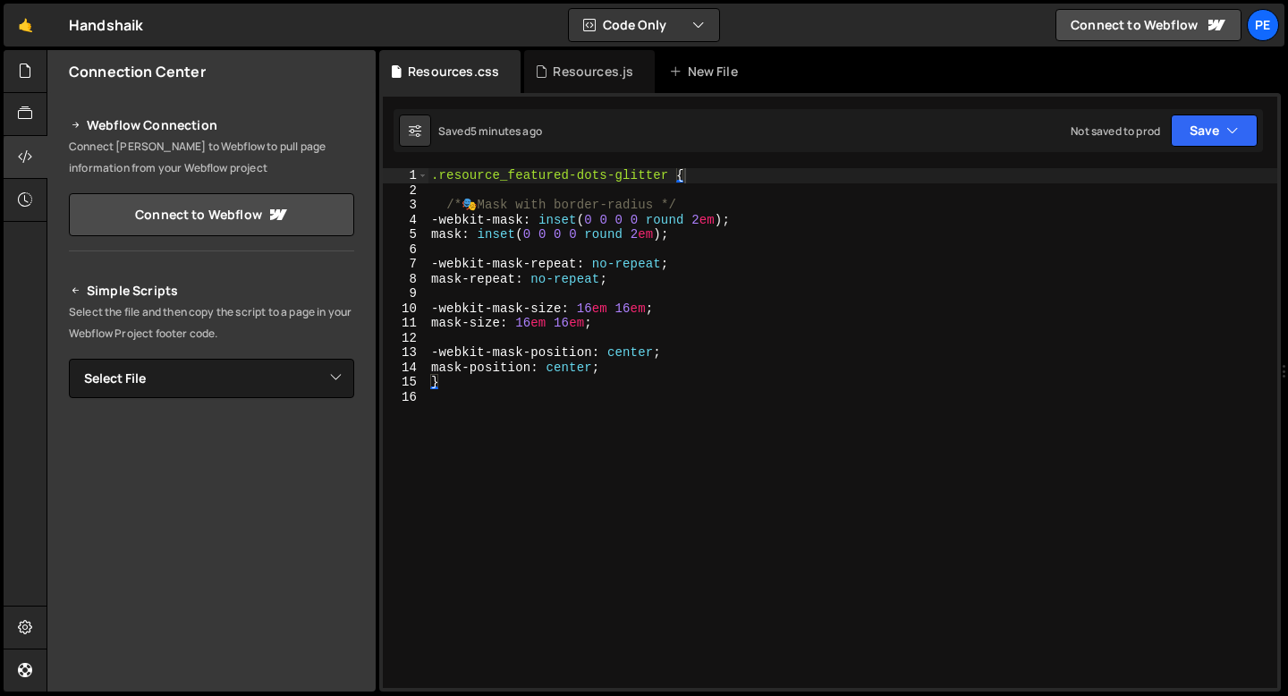
type textarea "}"
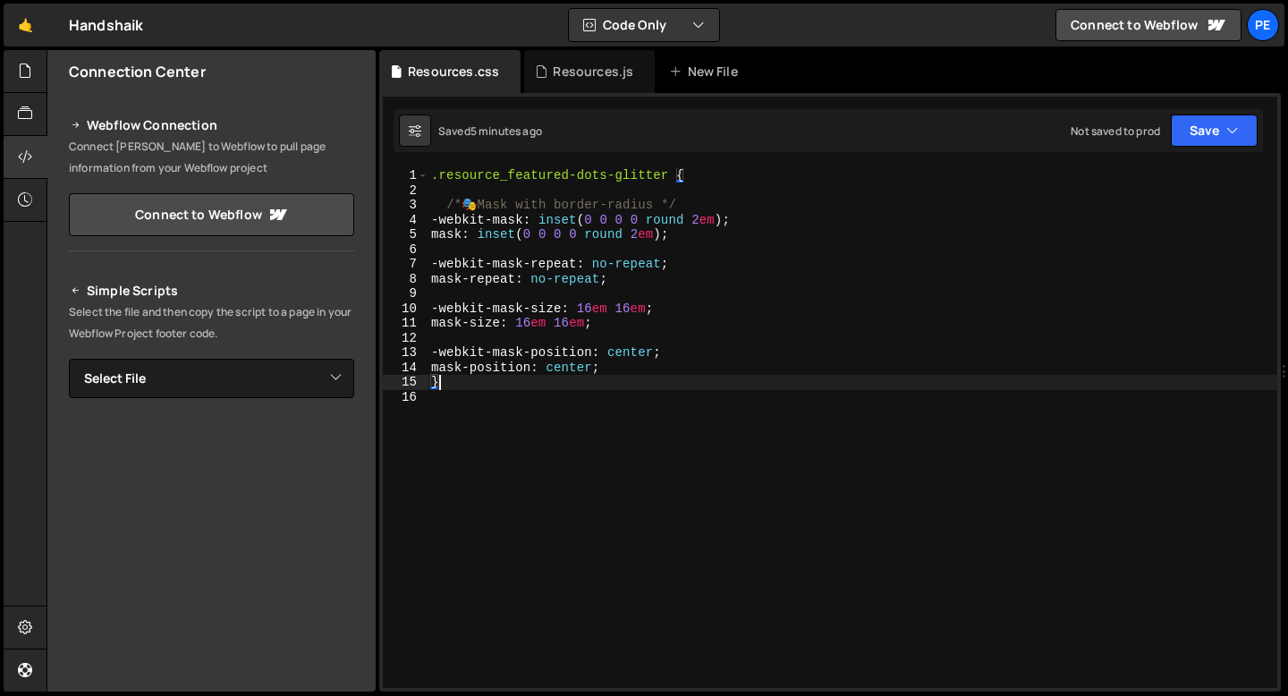
click at [467, 378] on div ".resource_featured-dots-glitter { /* 🎭 Mask with border-radius */ -webkit-mask …" at bounding box center [853, 442] width 850 height 549
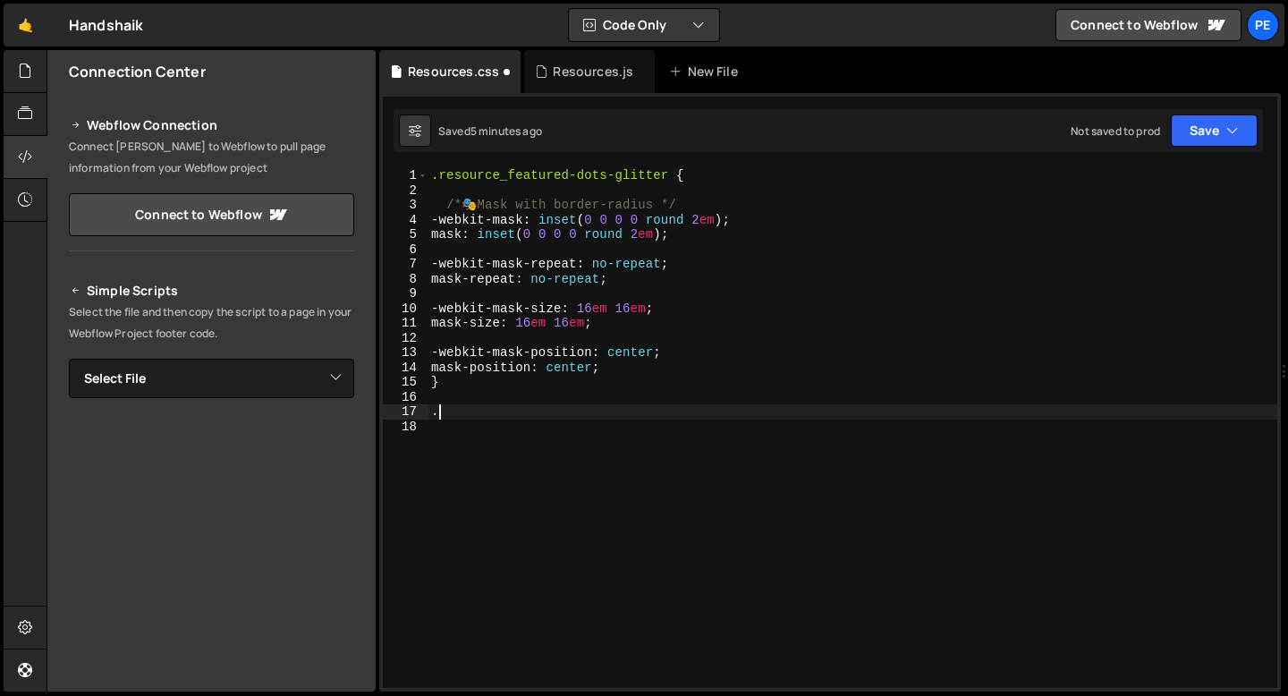
paste textarea "resource_featured"
type textarea ".resource_featured {"
click at [576, 412] on div ".resource_featured-dots-glitter { /* 🎭 Mask with border-radius */ -webkit-mask …" at bounding box center [853, 442] width 850 height 549
drag, startPoint x: 690, startPoint y: 405, endPoint x: 434, endPoint y: 405, distance: 255.9
click at [434, 405] on div ".resource_featured-dots-glitter { /* 🎭 Mask with border-radius */ -webkit-mask …" at bounding box center [853, 442] width 850 height 549
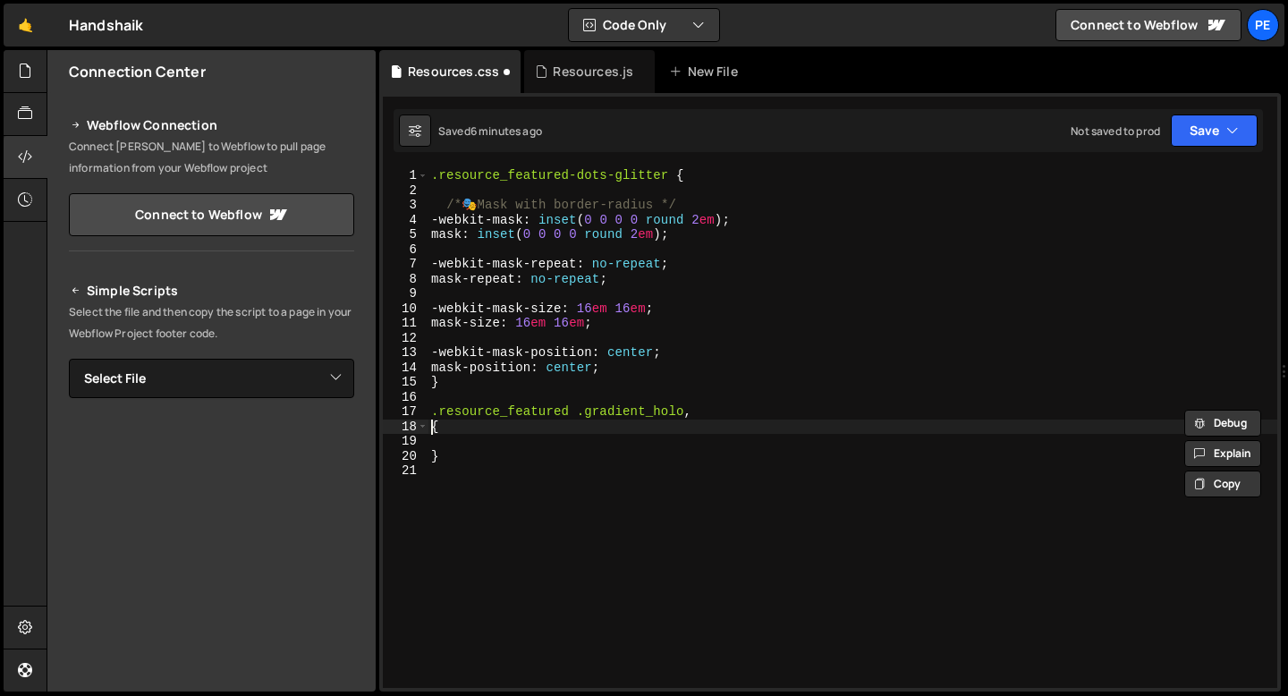
click at [431, 429] on div ".resource_featured-dots-glitter { /* 🎭 Mask with border-radius */ -webkit-mask …" at bounding box center [853, 442] width 850 height 549
paste textarea ".resource_featured .gradient_holo,"
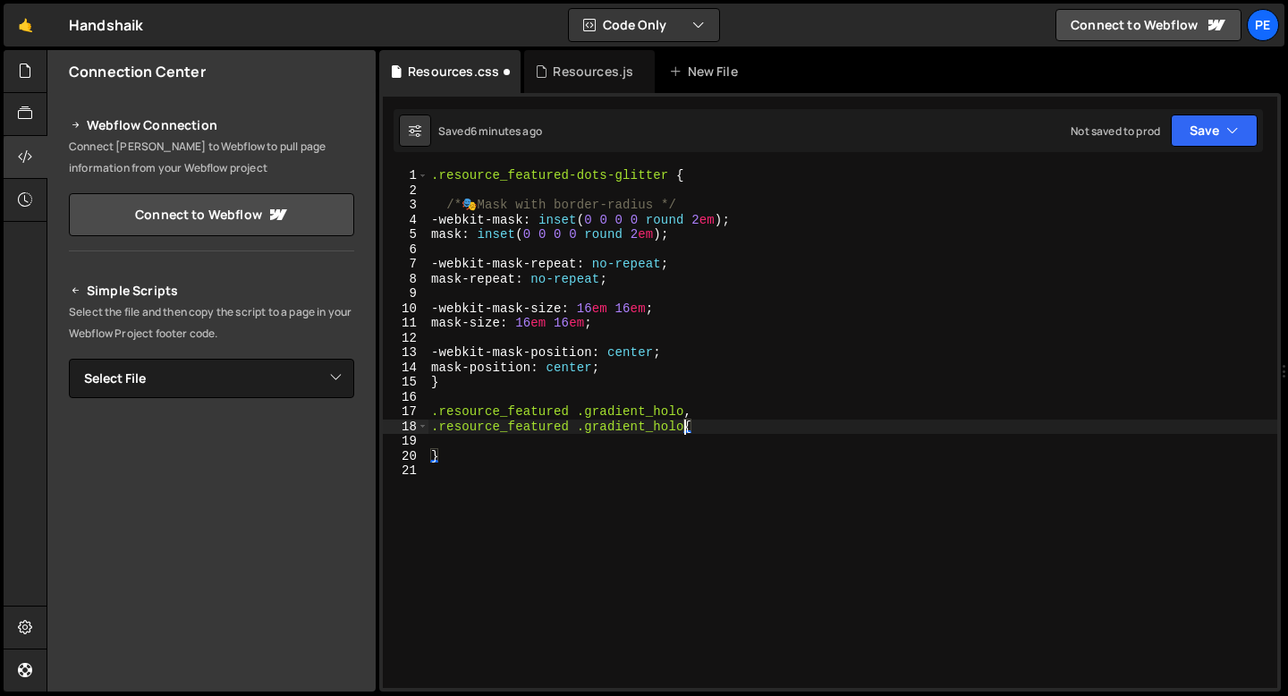
scroll to position [0, 18]
drag, startPoint x: 586, startPoint y: 428, endPoint x: 685, endPoint y: 424, distance: 99.4
click at [685, 424] on div ".resource_featured-dots-glitter { /* 🎭 Mask with border-radius */ -webkit-mask …" at bounding box center [853, 442] width 850 height 549
paste textarea "resource_featured-dots-glitter"
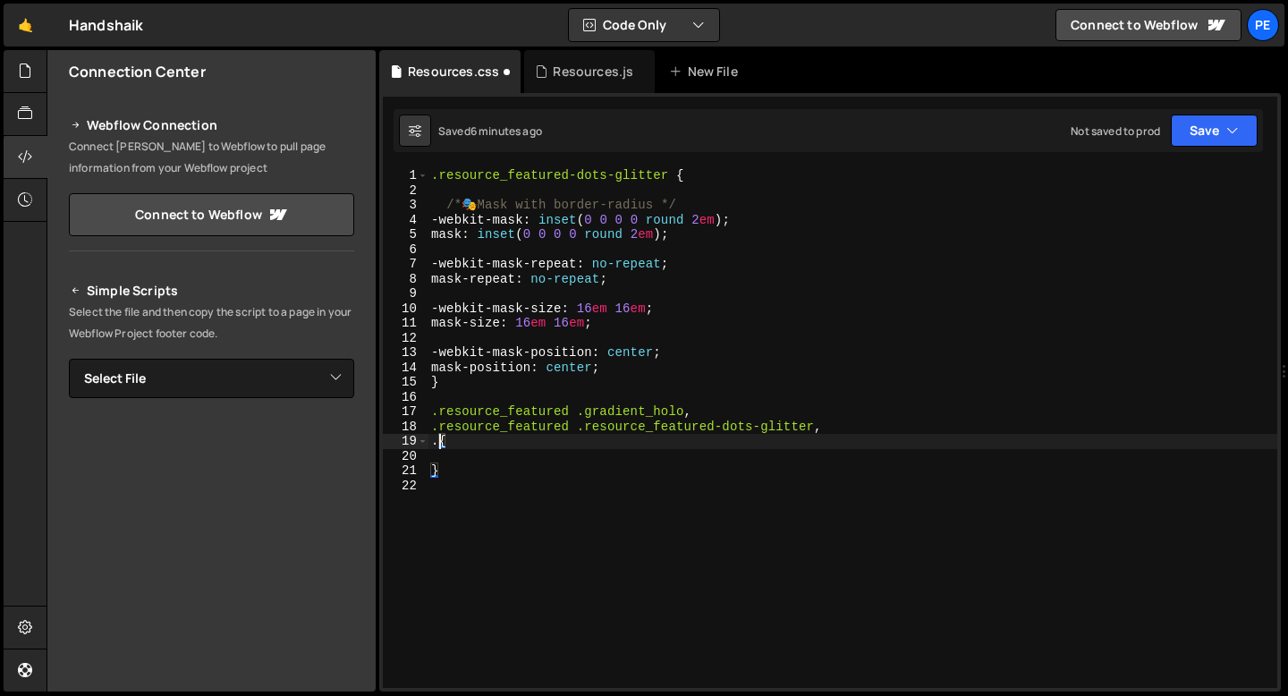
click at [830, 423] on div ".resource_featured-dots-glitter { /* 🎭 Mask with border-radius */ -webkit-mask …" at bounding box center [853, 442] width 850 height 549
paste textarea
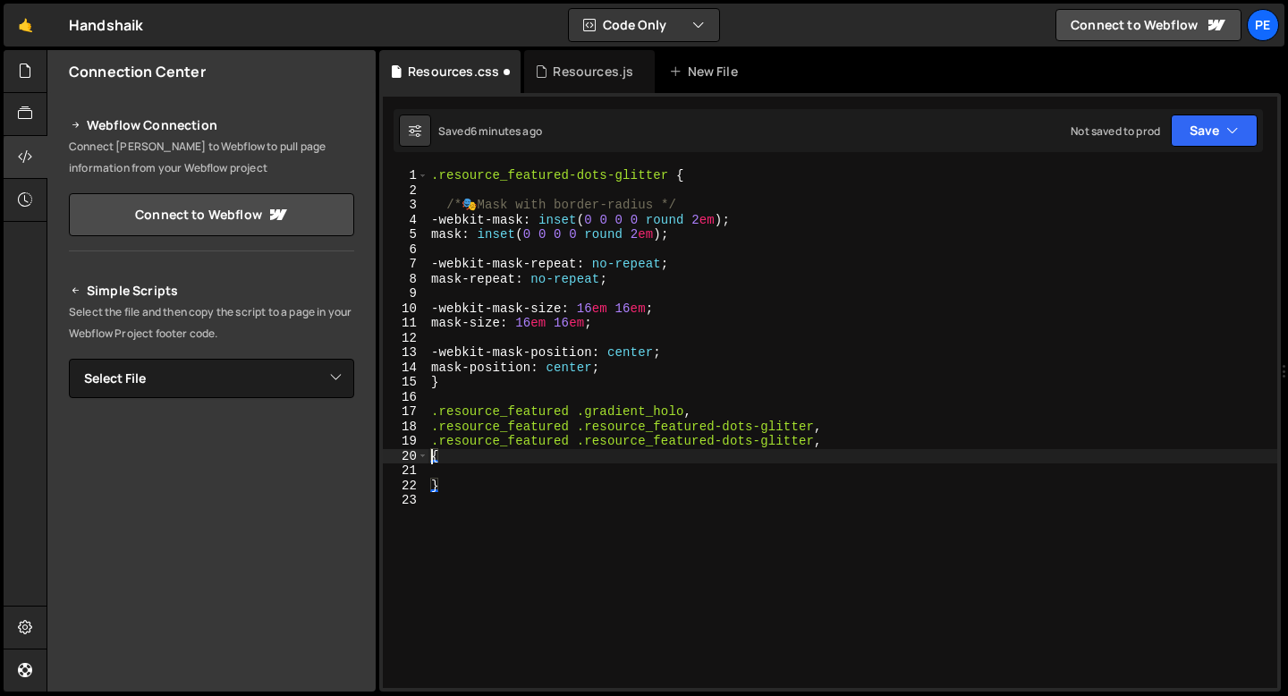
paste textarea "resource_featured-dots"
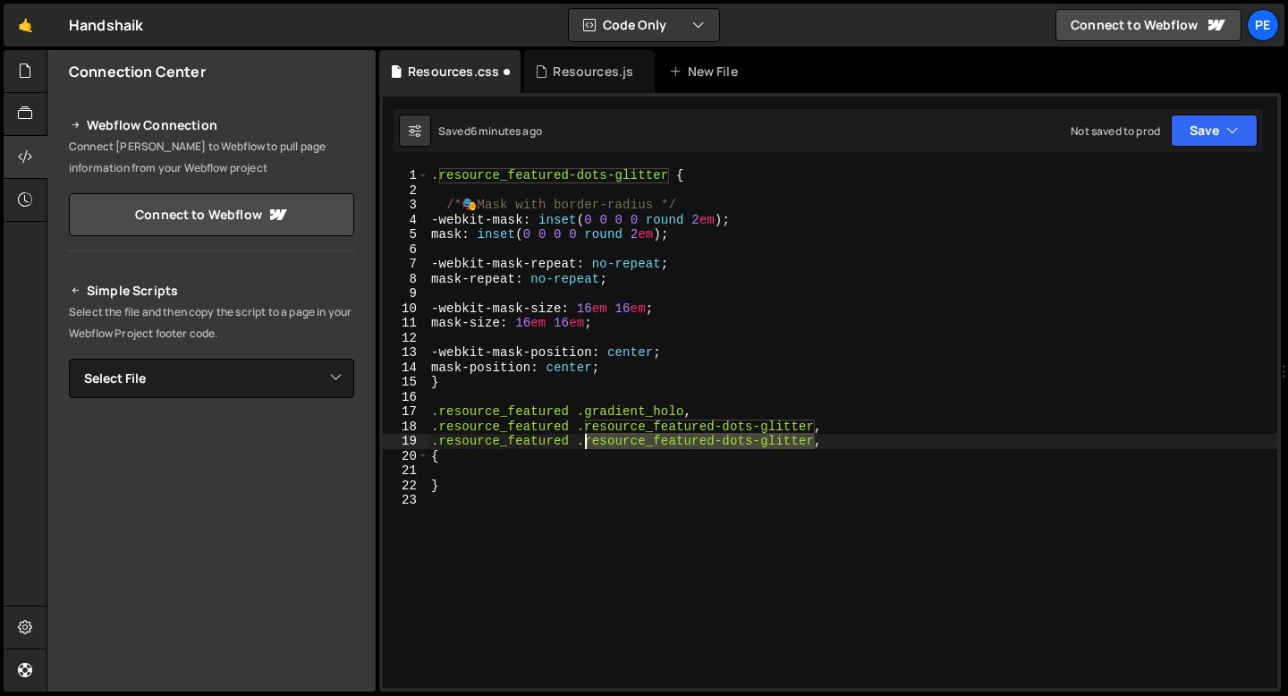
drag, startPoint x: 813, startPoint y: 440, endPoint x: 588, endPoint y: 439, distance: 225.4
click at [588, 439] on div ".resource_featured-dots-glitter { /* 🎭 Mask with border-radius */ -webkit-mask …" at bounding box center [853, 442] width 850 height 549
paste textarea
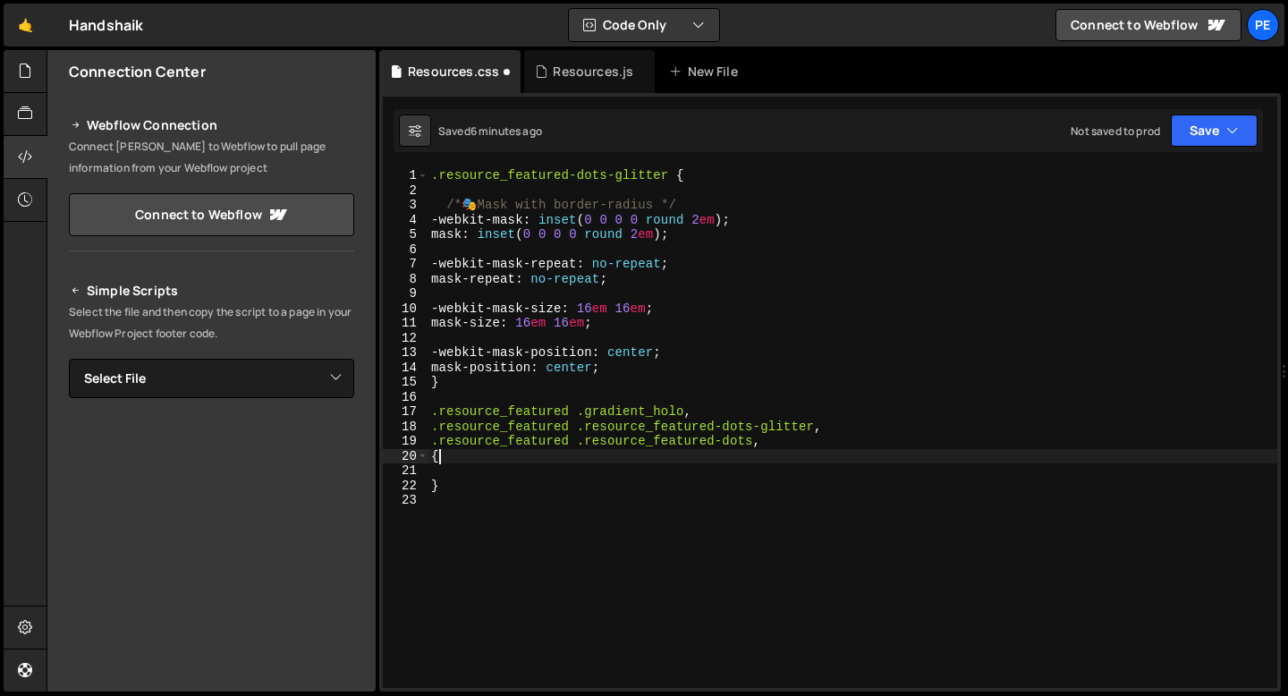
click at [547, 458] on div ".resource_featured-dots-glitter { /* 🎭 Mask with border-radius */ -webkit-mask …" at bounding box center [853, 442] width 850 height 549
type textarea "{"
click at [535, 463] on div ".resource_featured-dots-glitter { /* 🎭 Mask with border-radius */ -webkit-mask …" at bounding box center [853, 442] width 850 height 549
click at [434, 456] on div ".resource_featured-dots-glitter { /* 🎭 Mask with border-radius */ -webkit-mask …" at bounding box center [853, 442] width 850 height 549
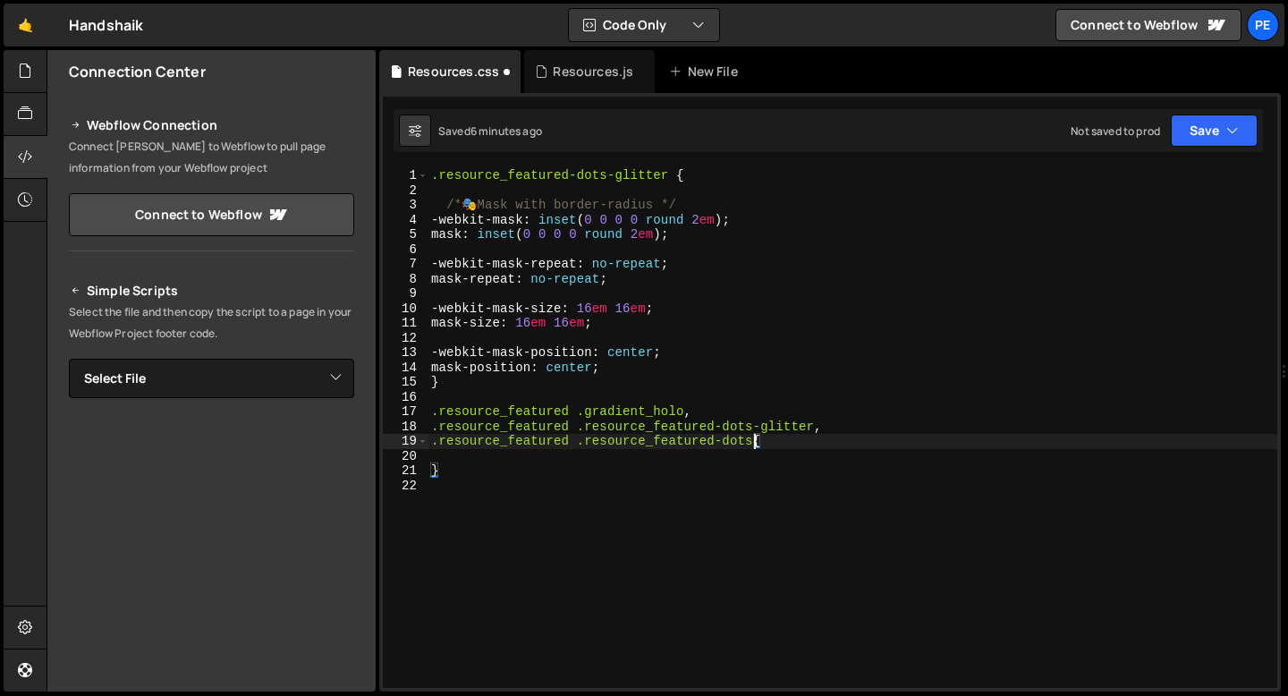
type textarea ".resource_featured .resource_featured-dots {"
click at [454, 457] on div ".resource_featured-dots-glitter { /* 🎭 Mask with border-radius */ -webkit-mask …" at bounding box center [853, 442] width 850 height 549
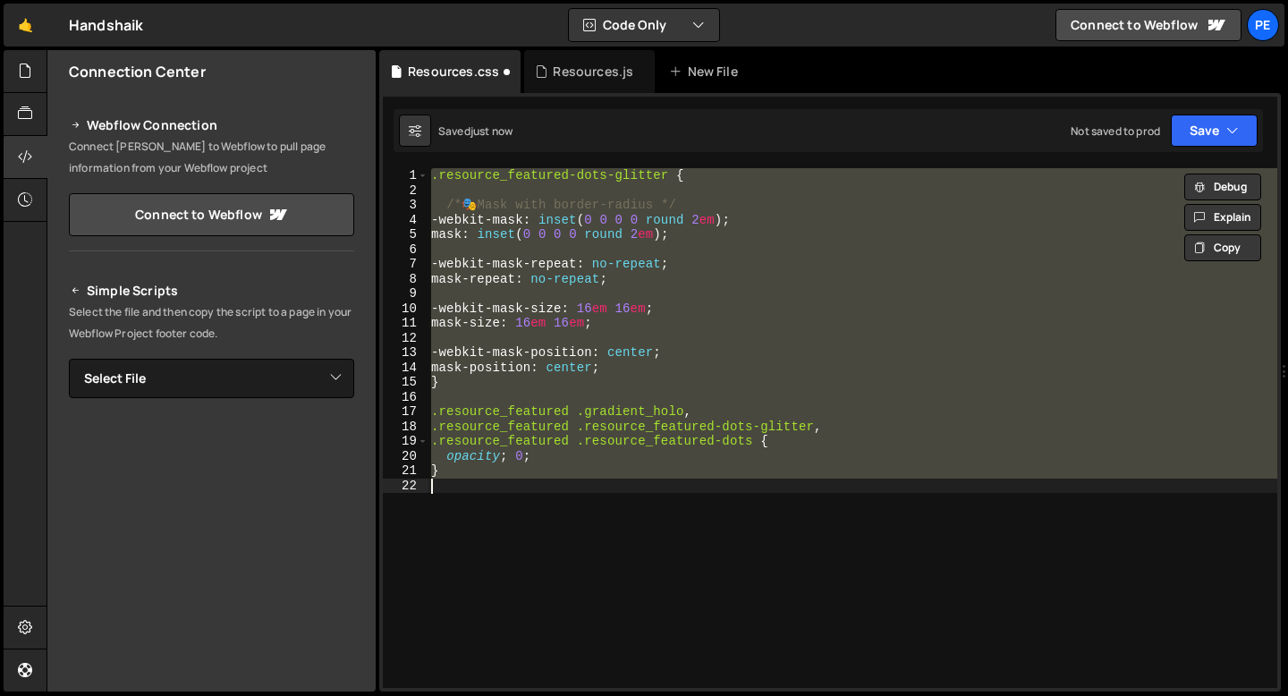
scroll to position [0, 0]
click at [508, 454] on div ".resource_featured-dots-glitter { /* 🎭 Mask with border-radius */ -webkit-mask …" at bounding box center [853, 428] width 850 height 520
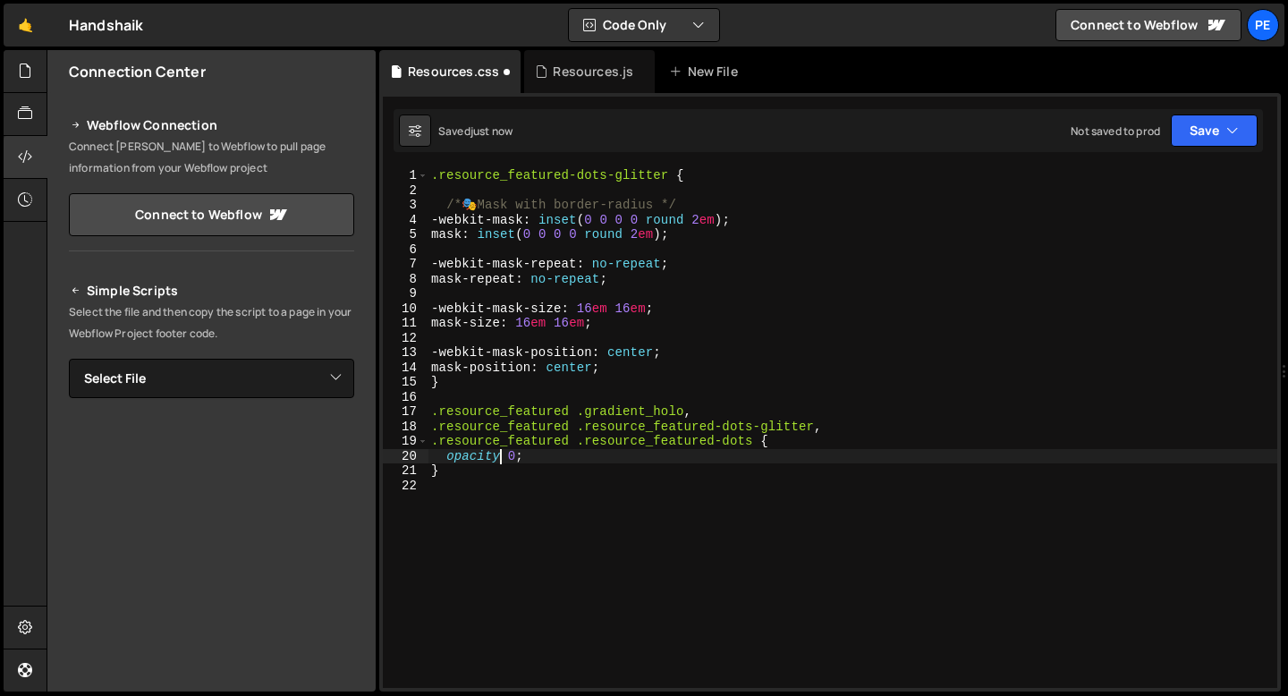
scroll to position [0, 4]
click at [465, 471] on div ".resource_featured-dots-glitter { /* 🎭 Mask with border-radius */ -webkit-mask …" at bounding box center [853, 442] width 850 height 549
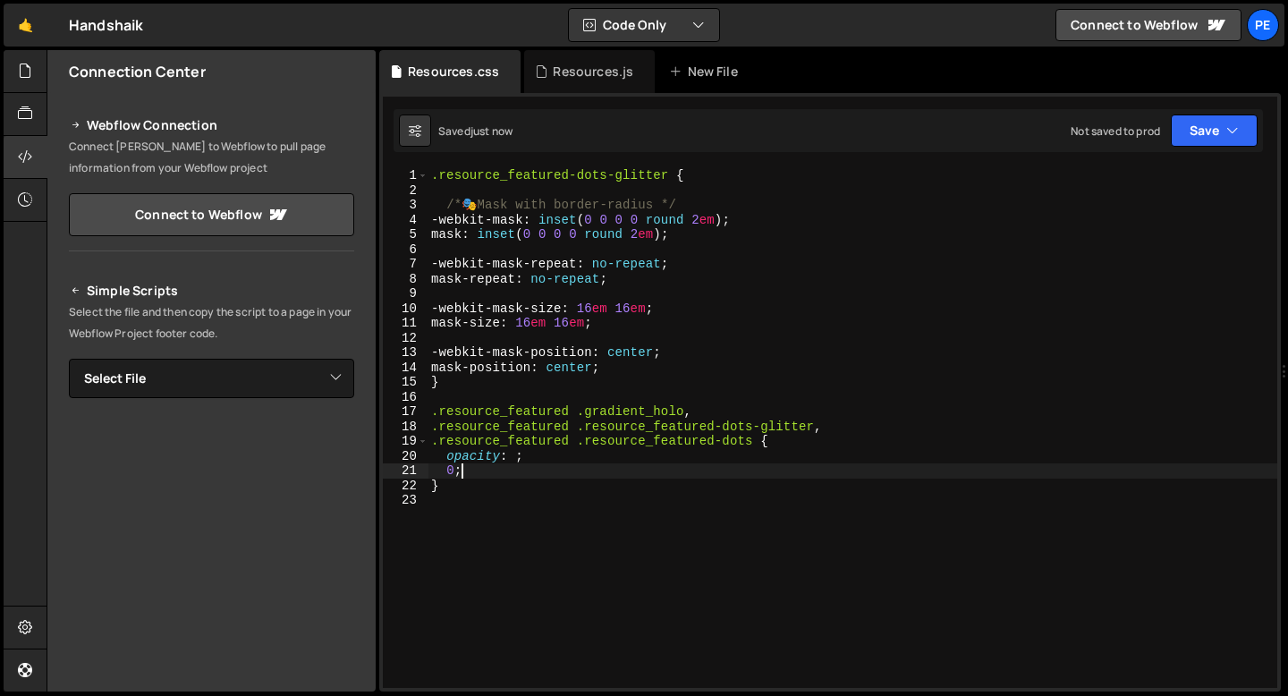
scroll to position [0, 1]
type textarea "0"
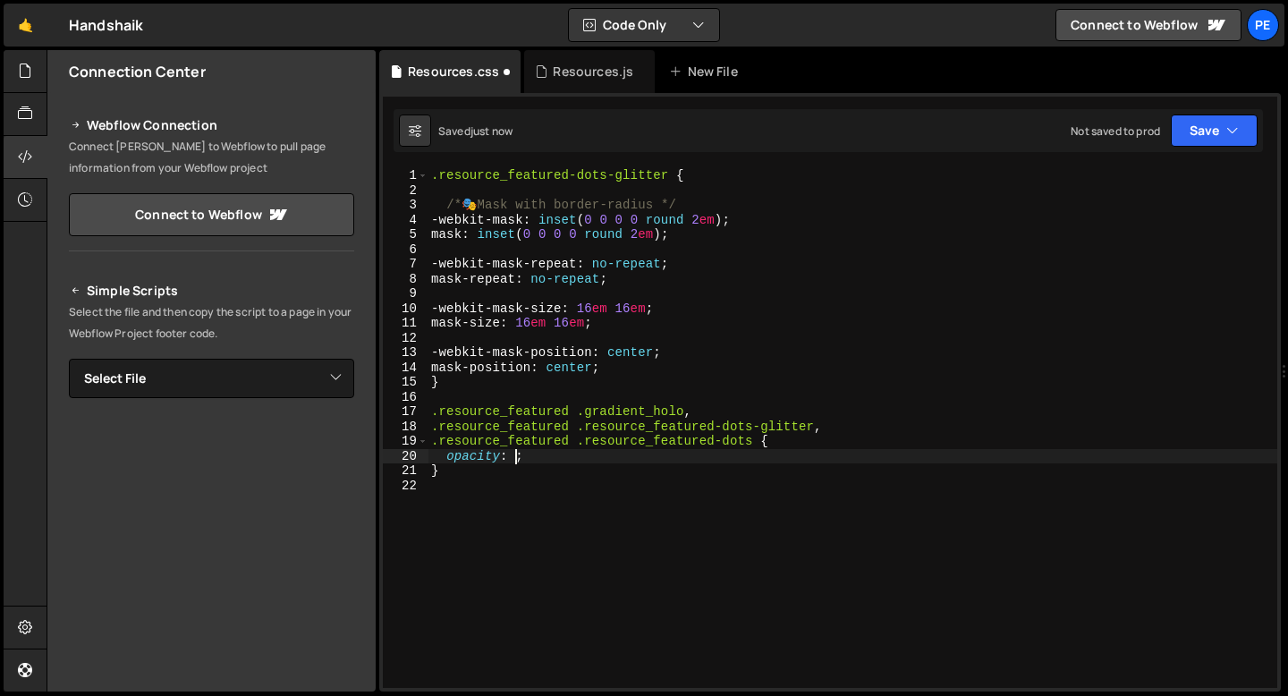
type textarea "opacity: 0;"
click at [470, 483] on div ".resource_featured-dots-glitter { /* 🎭 Mask with border-radius */ -webkit-mask …" at bounding box center [853, 442] width 850 height 549
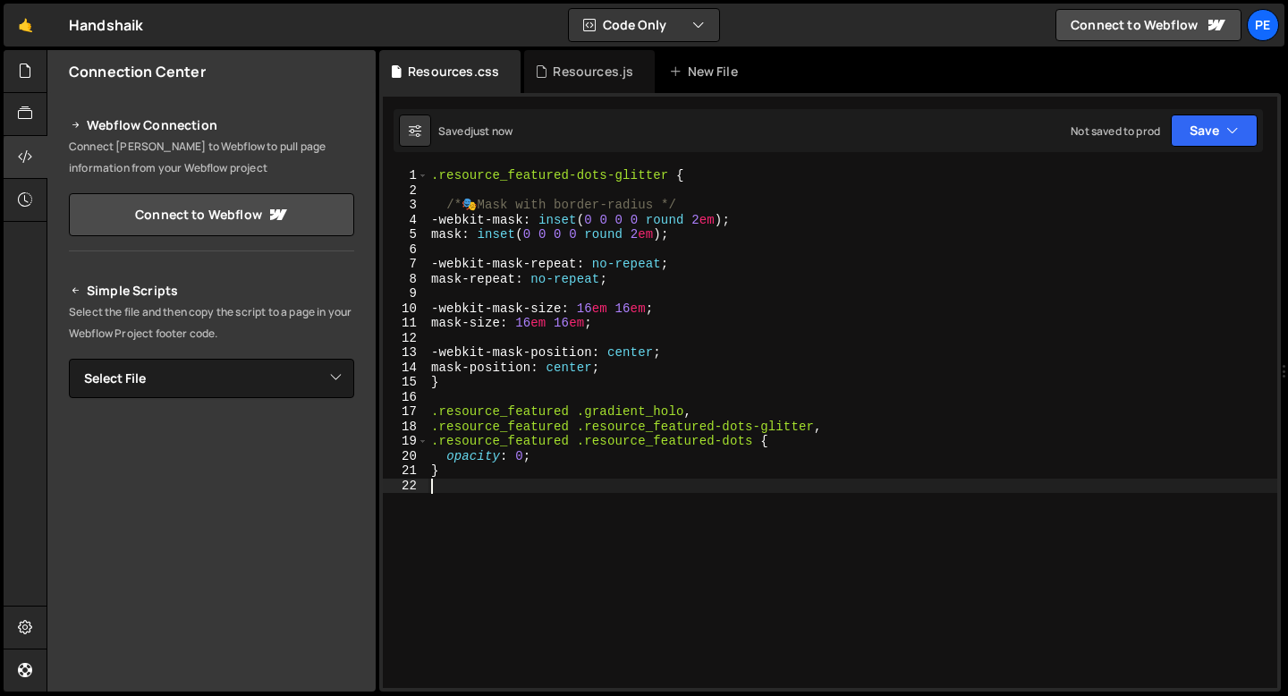
scroll to position [0, 0]
click at [460, 471] on div ".resource_featured-dots-glitter { /* 🎭 Mask with border-radius */ -webkit-mask …" at bounding box center [853, 442] width 850 height 549
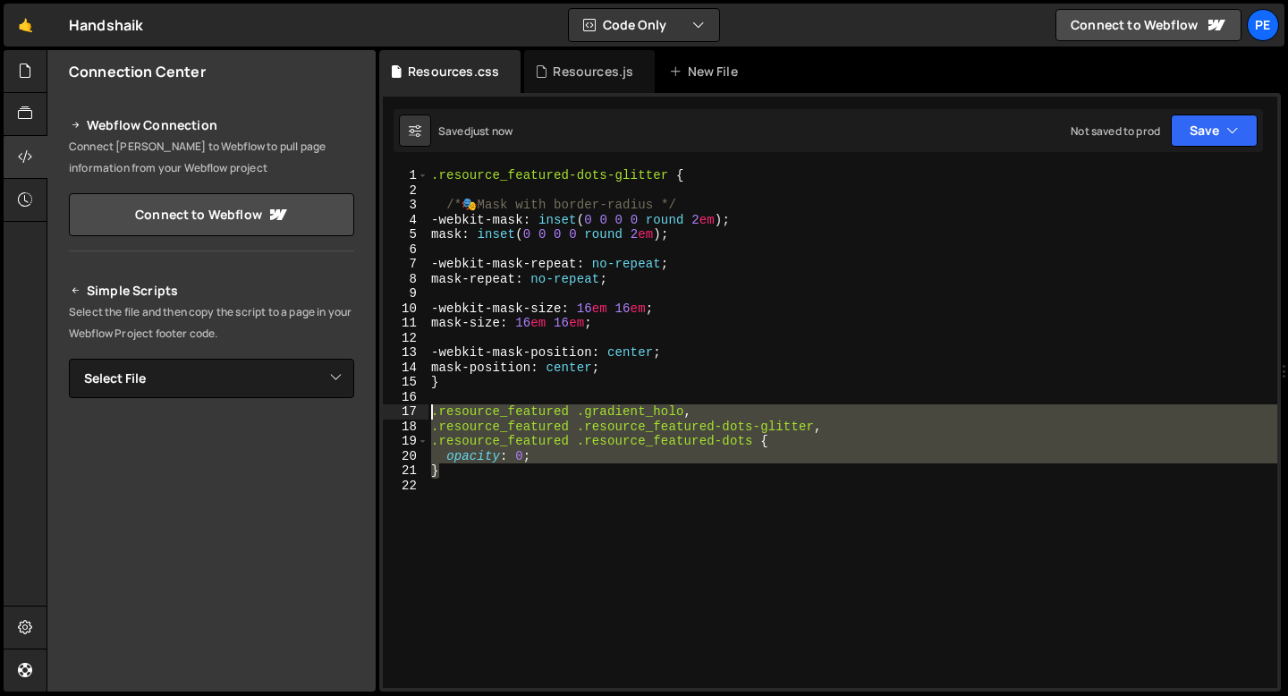
drag, startPoint x: 460, startPoint y: 471, endPoint x: 430, endPoint y: 414, distance: 64.4
click at [429, 415] on div ".resource_featured-dots-glitter { /* 🎭 Mask with border-radius */ -webkit-mask …" at bounding box center [853, 442] width 850 height 549
type textarea ".resource_featured .gradient_holo, .resource_featured .resource_featured-dots-g…"
click at [453, 483] on div ".resource_featured-dots-glitter { /* 🎭 Mask with border-radius */ -webkit-mask …" at bounding box center [853, 442] width 850 height 549
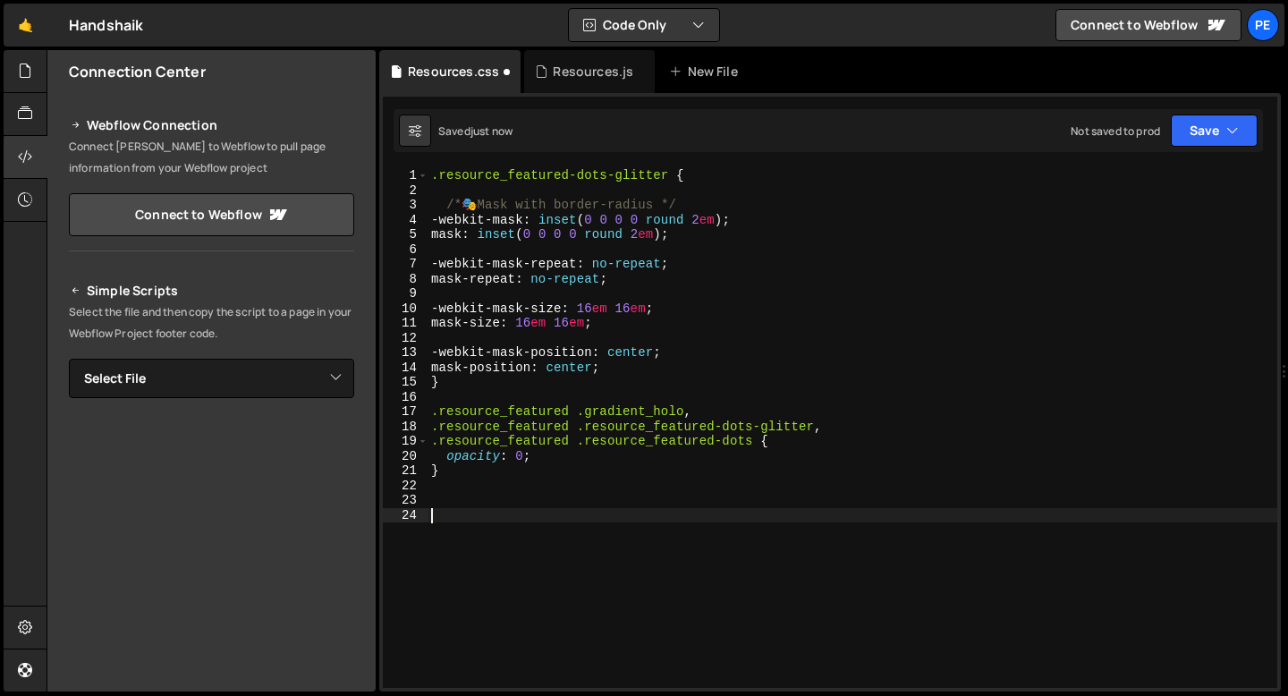
paste textarea "}"
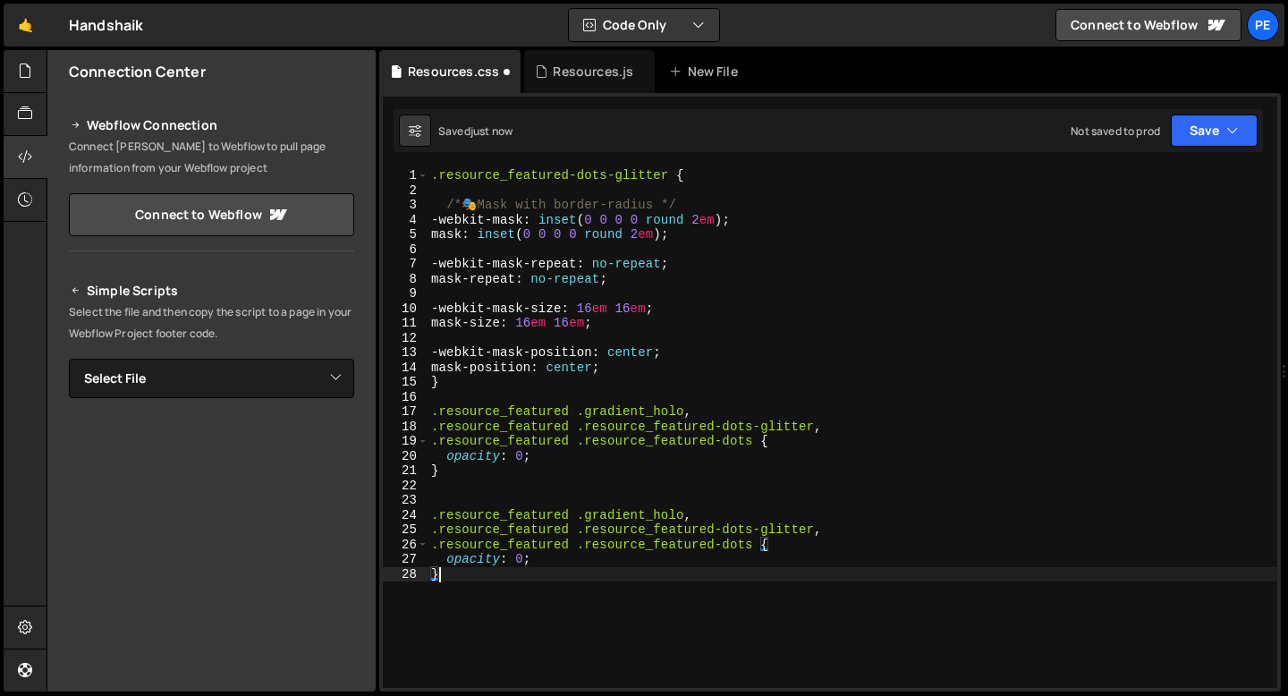
click at [565, 512] on div ".resource_featured-dots-glitter { /* 🎭 Mask with border-radius */ -webkit-mask …" at bounding box center [853, 442] width 850 height 549
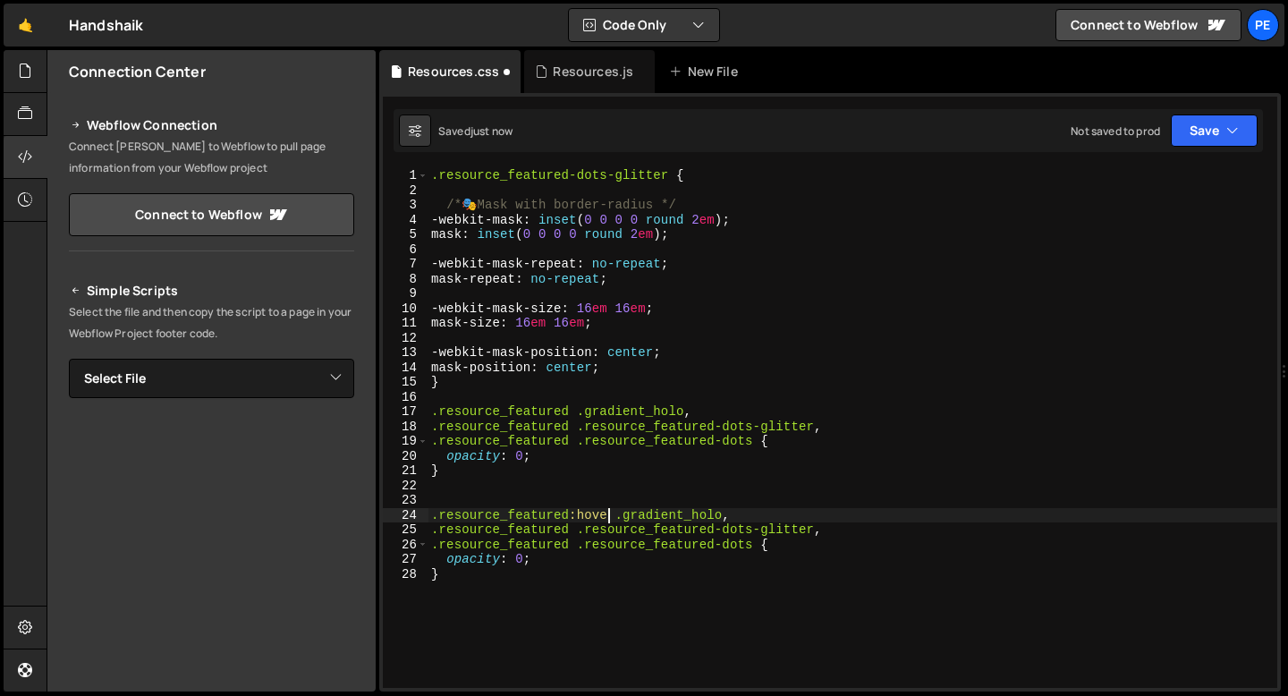
scroll to position [0, 13]
drag, startPoint x: 615, startPoint y: 516, endPoint x: 570, endPoint y: 517, distance: 44.7
click at [570, 517] on div ".resource_featured-dots-glitter { /* 🎭 Mask with border-radius */ -webkit-mask …" at bounding box center [853, 442] width 850 height 549
click at [569, 530] on div ".resource_featured-dots-glitter { /* 🎭 Mask with border-radius */ -webkit-mask …" at bounding box center [853, 442] width 850 height 549
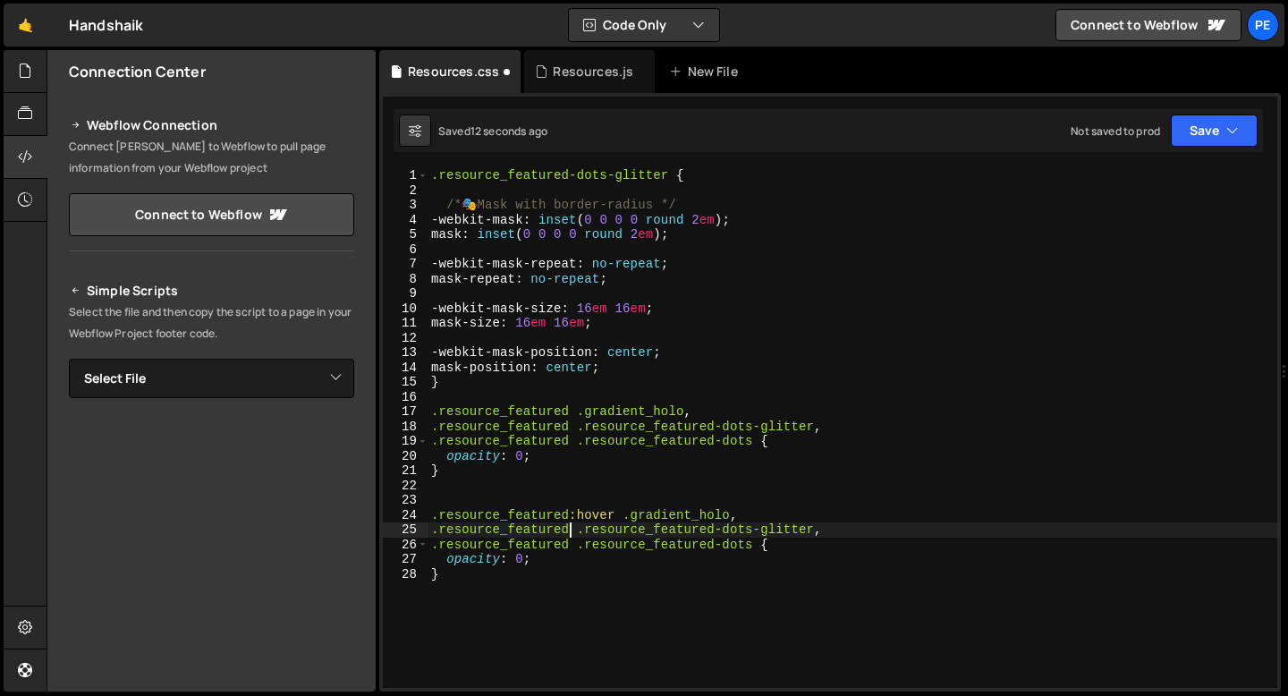
paste textarea ":hover"
click at [570, 547] on div ".resource_featured-dots-glitter { /* 🎭 Mask with border-radius */ -webkit-mask …" at bounding box center [853, 442] width 850 height 549
paste textarea ":hover"
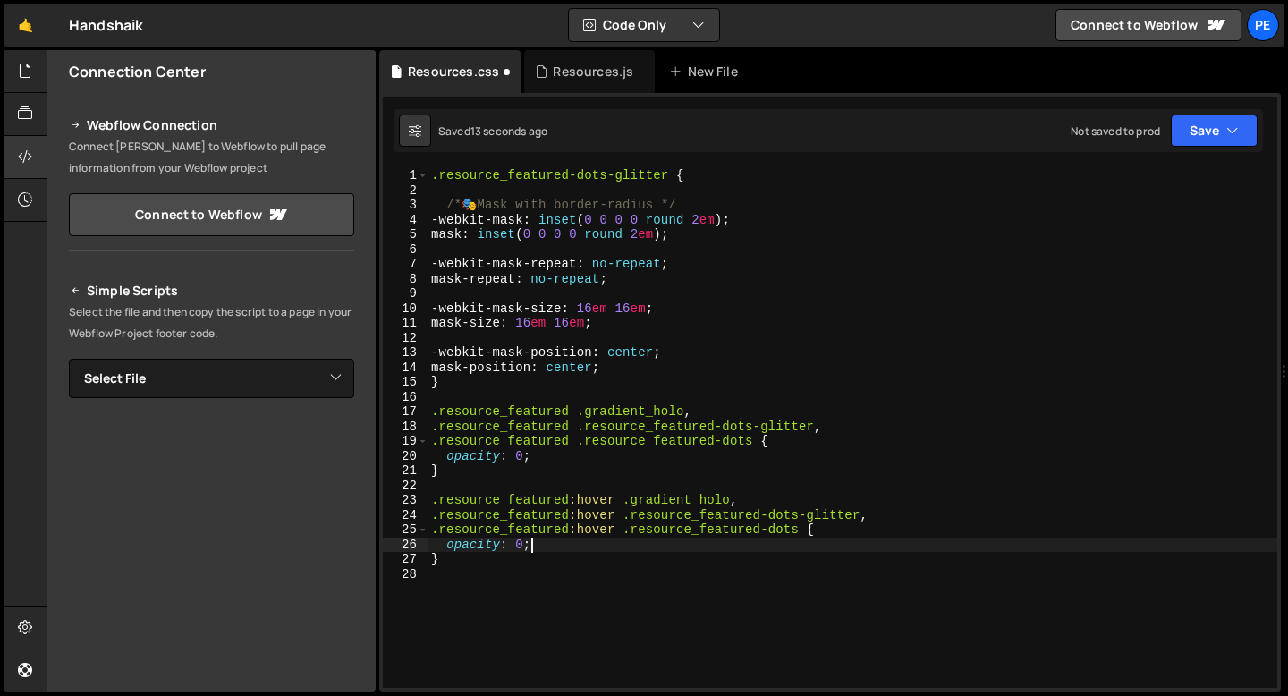
scroll to position [0, 6]
click at [523, 543] on div ".resource_featured-dots-glitter { /* 🎭 Mask with border-radius */ -webkit-mask …" at bounding box center [853, 442] width 850 height 549
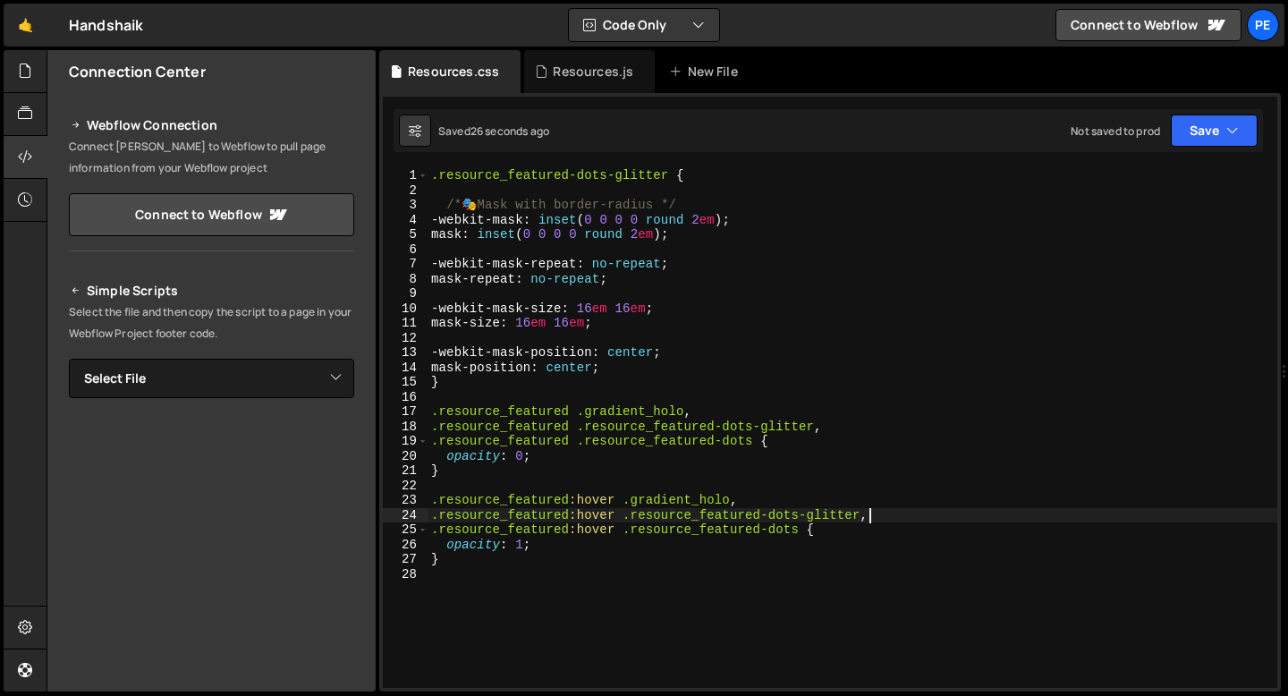
click at [878, 513] on div ".resource_featured-dots-glitter { /* 🎭 Mask with border-radius */ -webkit-mask …" at bounding box center [853, 442] width 850 height 549
click at [753, 499] on div ".resource_featured-dots-glitter { /* 🎭 Mask with border-radius */ -webkit-mask …" at bounding box center [853, 442] width 850 height 549
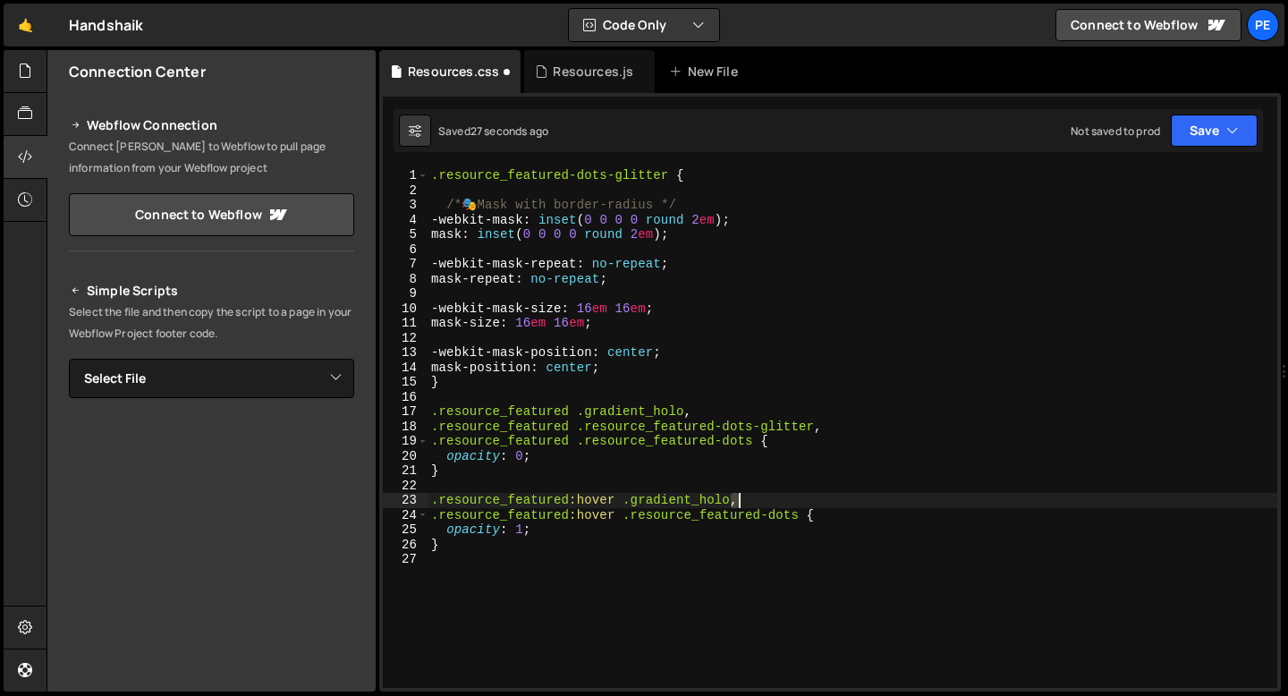
click at [753, 499] on div ".resource_featured-dots-glitter { /* 🎭 Mask with border-radius */ -webkit-mask …" at bounding box center [853, 442] width 850 height 549
click at [514, 514] on div ".resource_featured-dots-glitter { /* 🎭 Mask with border-radius */ -webkit-mask …" at bounding box center [853, 442] width 850 height 549
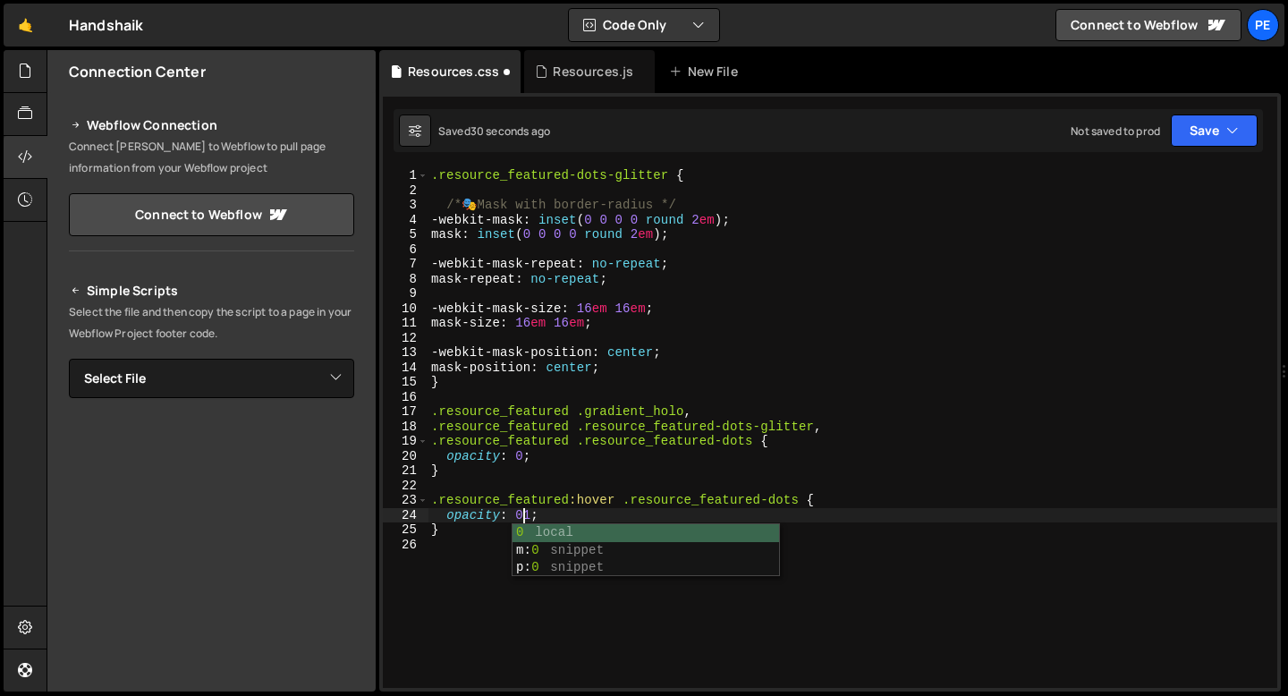
scroll to position [0, 6]
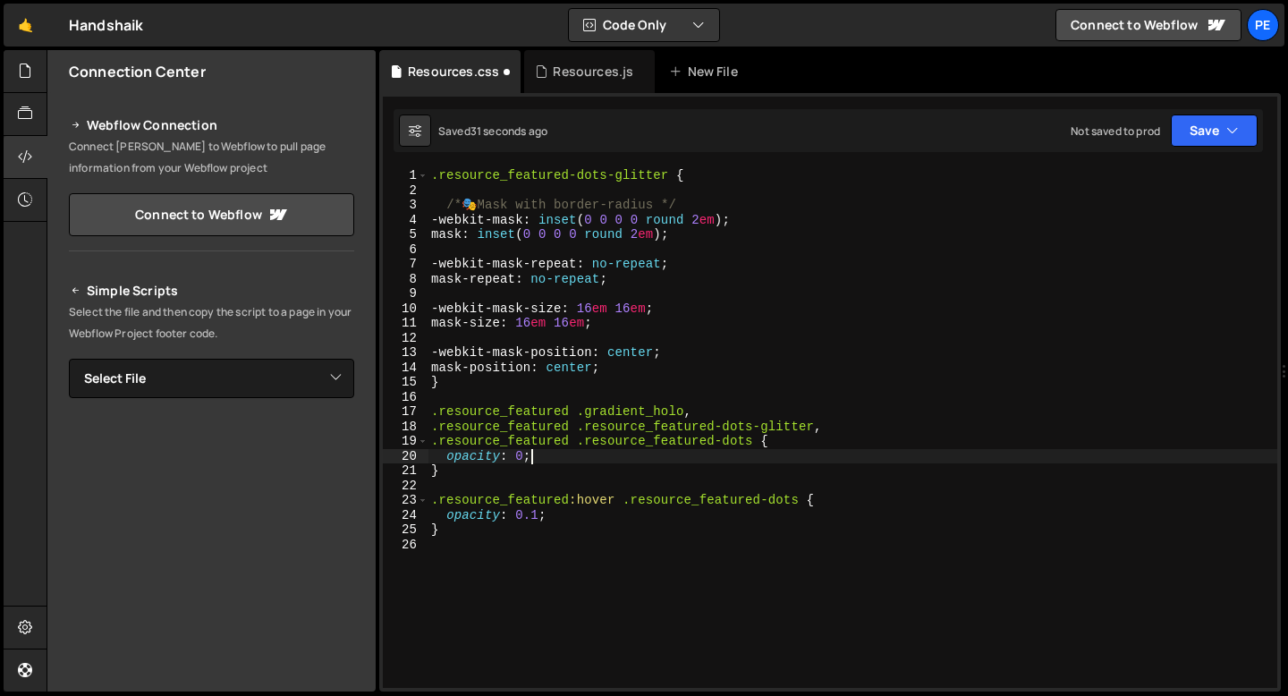
click at [545, 454] on div ".resource_featured-dots-glitter { /* 🎭 Mask with border-radius */ -webkit-mask …" at bounding box center [853, 442] width 850 height 549
type textarea "opacity: 0;"
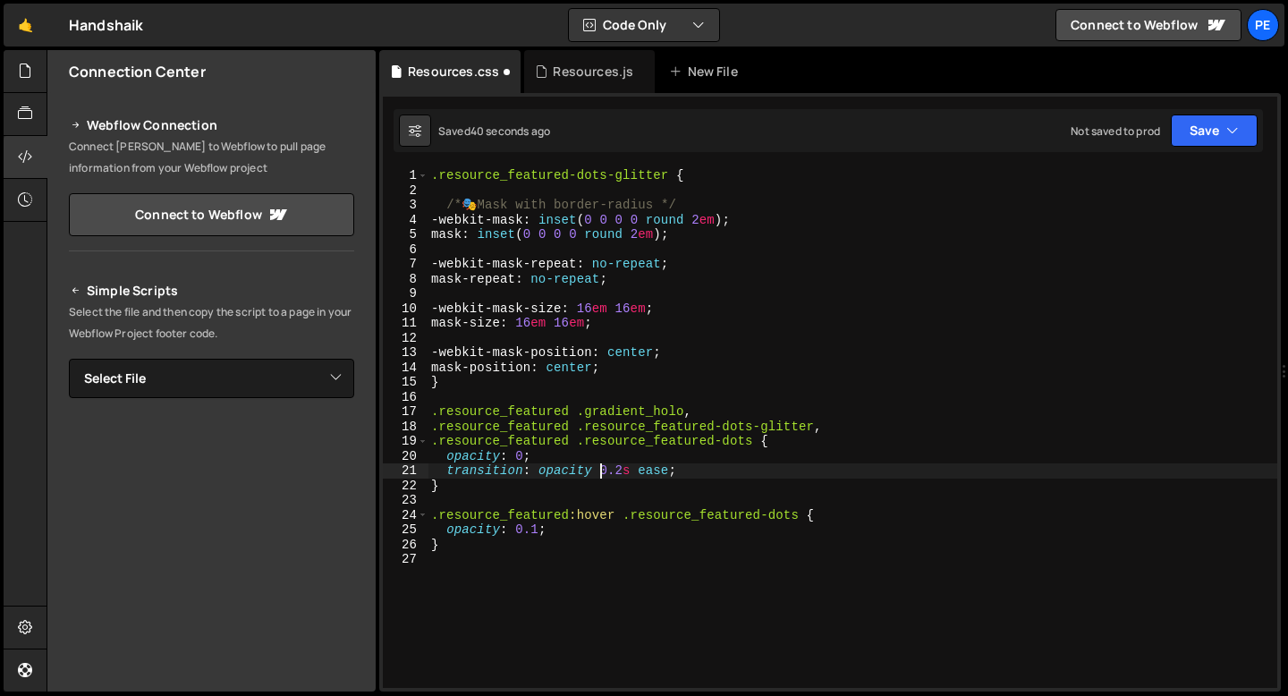
scroll to position [0, 11]
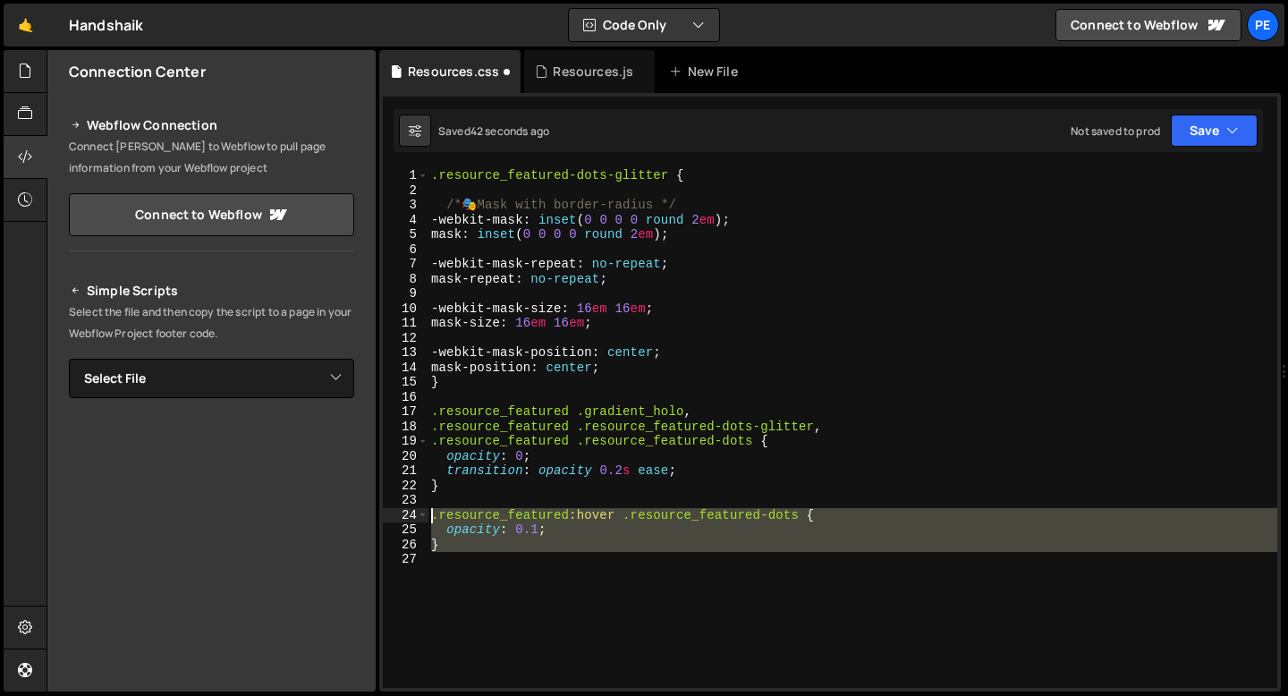
drag, startPoint x: 446, startPoint y: 553, endPoint x: 433, endPoint y: 517, distance: 37.9
click at [433, 517] on div ".resource_featured-dots-glitter { /* 🎭 Mask with border-radius */ -webkit-mask …" at bounding box center [853, 442] width 850 height 549
click at [448, 549] on div ".resource_featured-dots-glitter { /* 🎭 Mask with border-radius */ -webkit-mask …" at bounding box center [853, 428] width 850 height 520
type textarea "}"
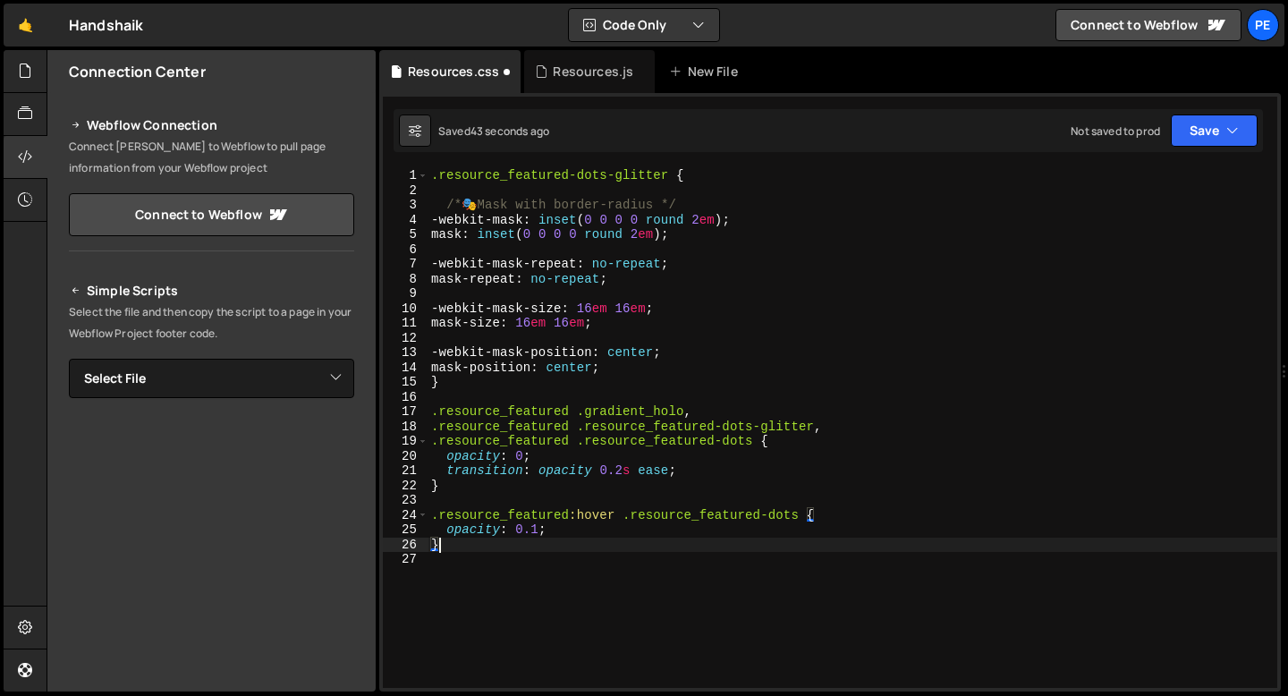
scroll to position [0, 0]
paste textarea "}"
click at [468, 543] on div ".resource_featured-dots-glitter { /* 🎭 Mask with border-radius */ -webkit-mask …" at bounding box center [853, 442] width 850 height 549
type textarea "}"
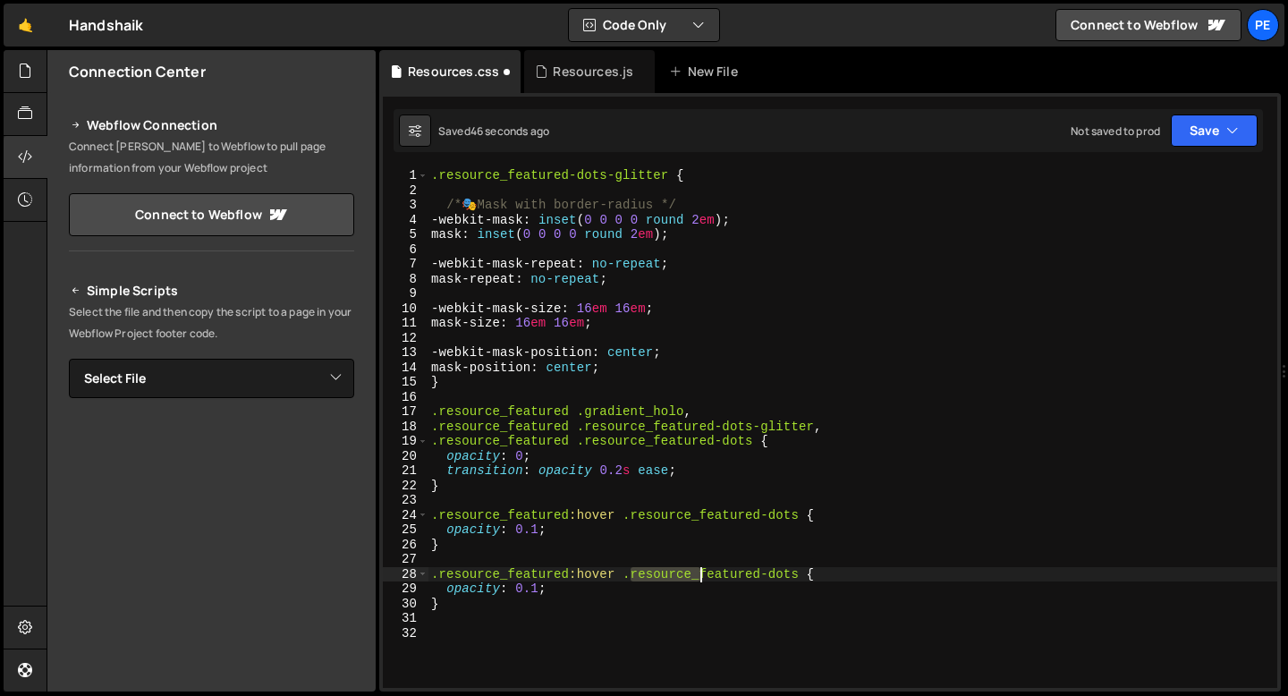
drag, startPoint x: 630, startPoint y: 572, endPoint x: 712, endPoint y: 573, distance: 82.3
click at [710, 573] on div ".resource_featured-dots-glitter { /* 🎭 Mask with border-radius */ -webkit-mask …" at bounding box center [853, 442] width 850 height 549
drag, startPoint x: 799, startPoint y: 573, endPoint x: 632, endPoint y: 575, distance: 167.3
click at [632, 575] on div ".resource_featured-dots-glitter { /* 🎭 Mask with border-radius */ -webkit-mask …" at bounding box center [853, 442] width 850 height 549
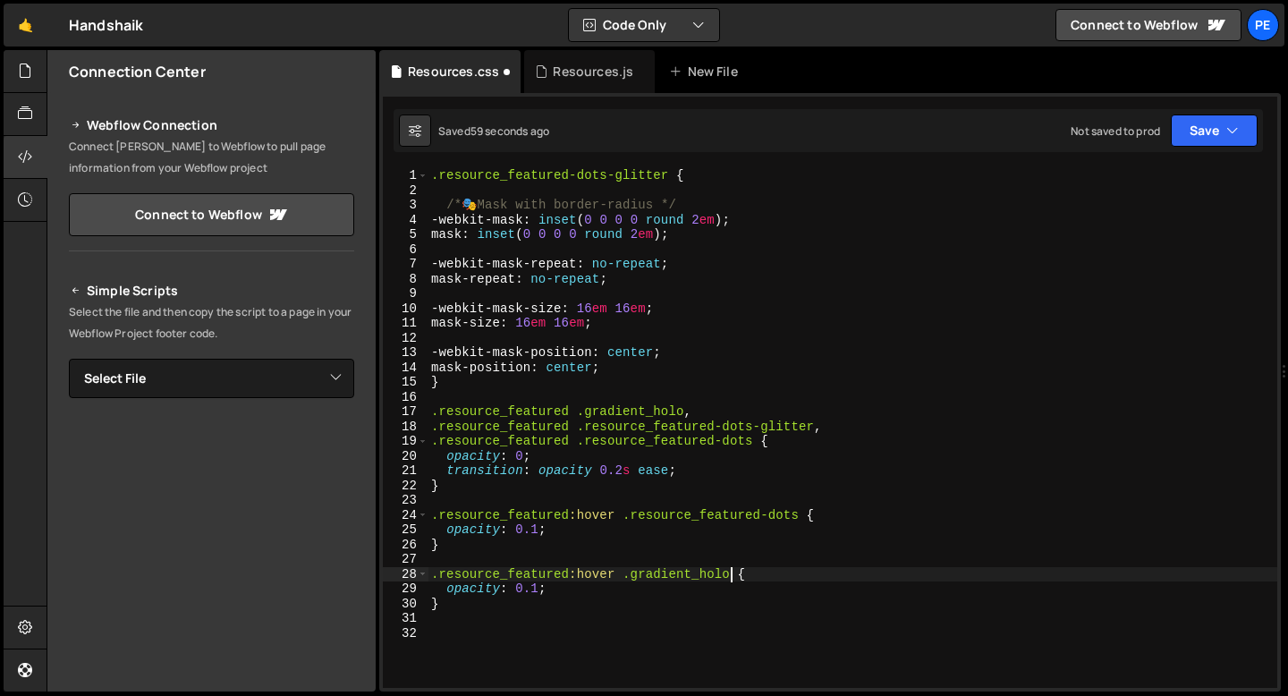
type textarea ".resource_featured:hover .gradient_holo, {"
drag, startPoint x: 732, startPoint y: 574, endPoint x: 433, endPoint y: 577, distance: 298.8
click at [433, 577] on div ".resource_featured-dots-glitter { /* 🎭 Mask with border-radius */ -webkit-mask …" at bounding box center [853, 442] width 850 height 549
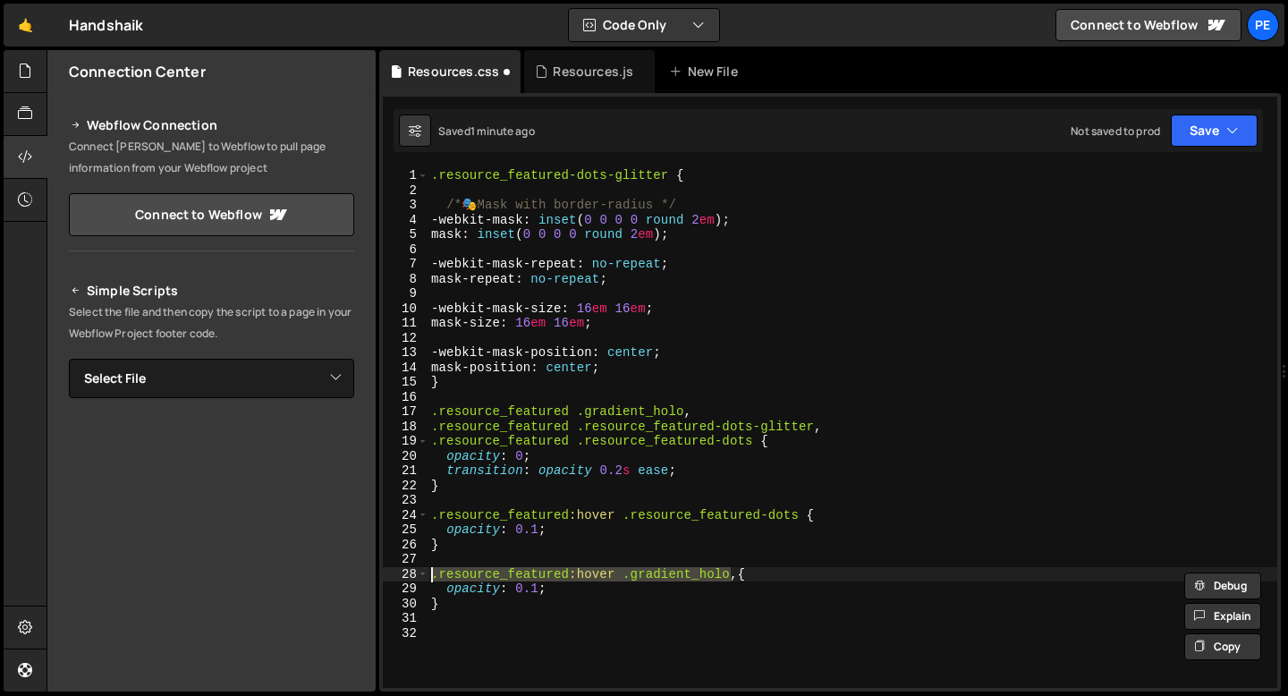
click at [760, 505] on div ".resource_featured-dots-glitter { /* 🎭 Mask with border-radius */ -webkit-mask …" at bounding box center [853, 442] width 850 height 549
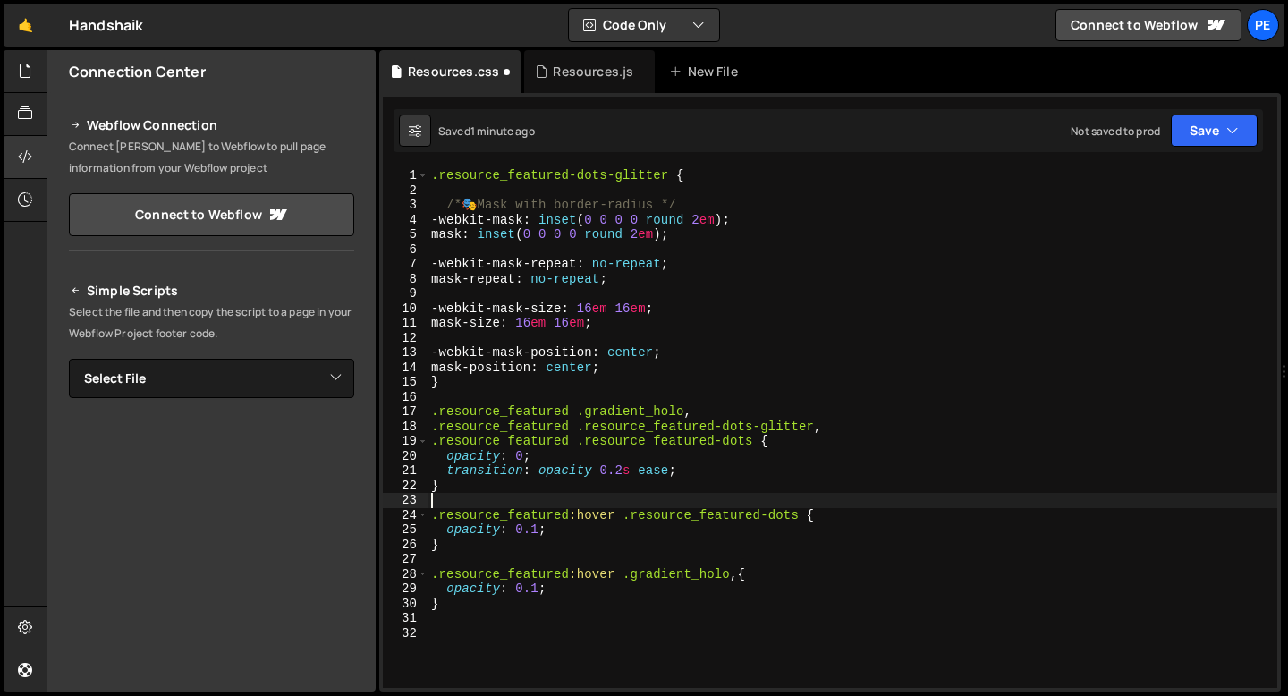
scroll to position [0, 0]
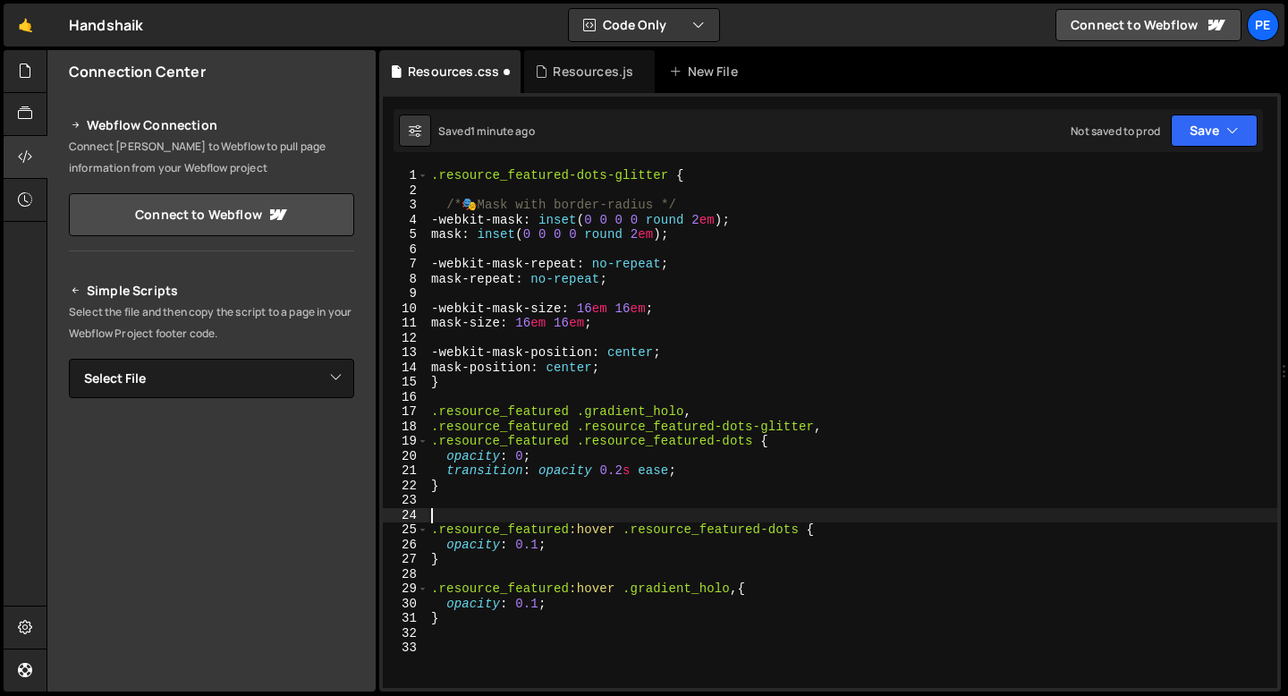
paste textarea ".resource_featured:hover .gradient_holo"
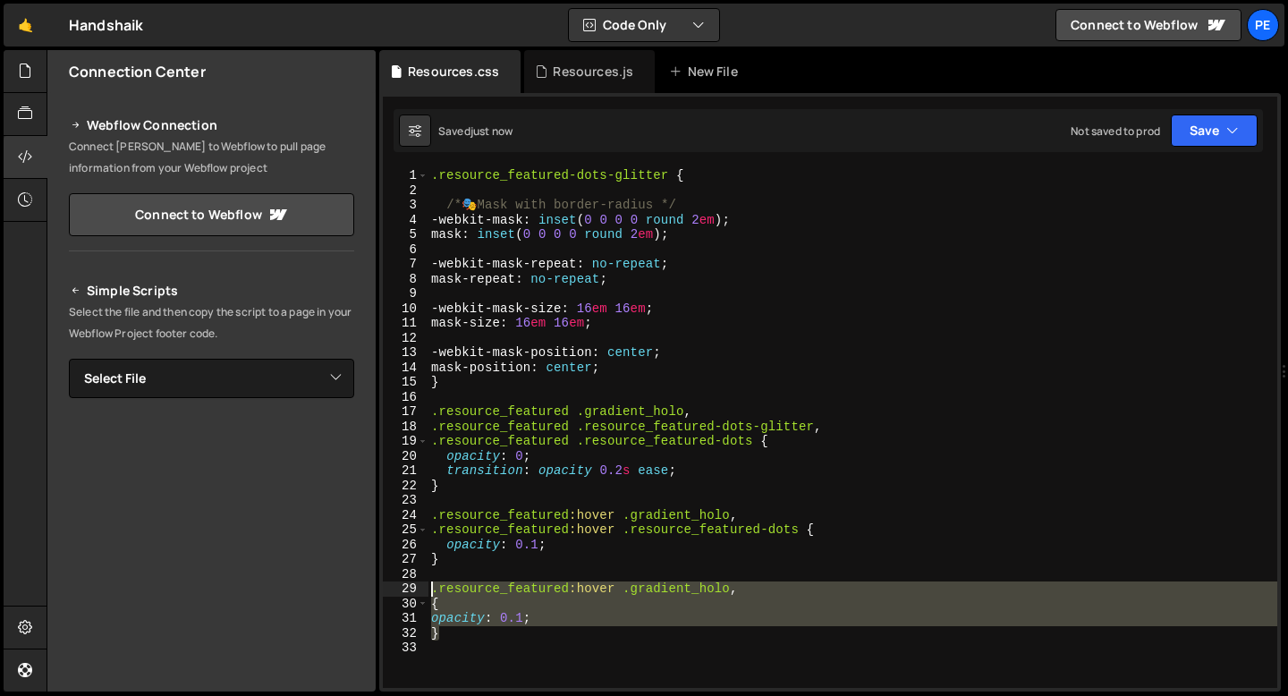
drag, startPoint x: 509, startPoint y: 634, endPoint x: 429, endPoint y: 584, distance: 94.1
click at [429, 584] on div ".resource_featured-dots-glitter { /* 🎭 Mask with border-radius */ -webkit-mask …" at bounding box center [853, 442] width 850 height 549
type textarea ".resource_featured:hover .gradient_holo, {"
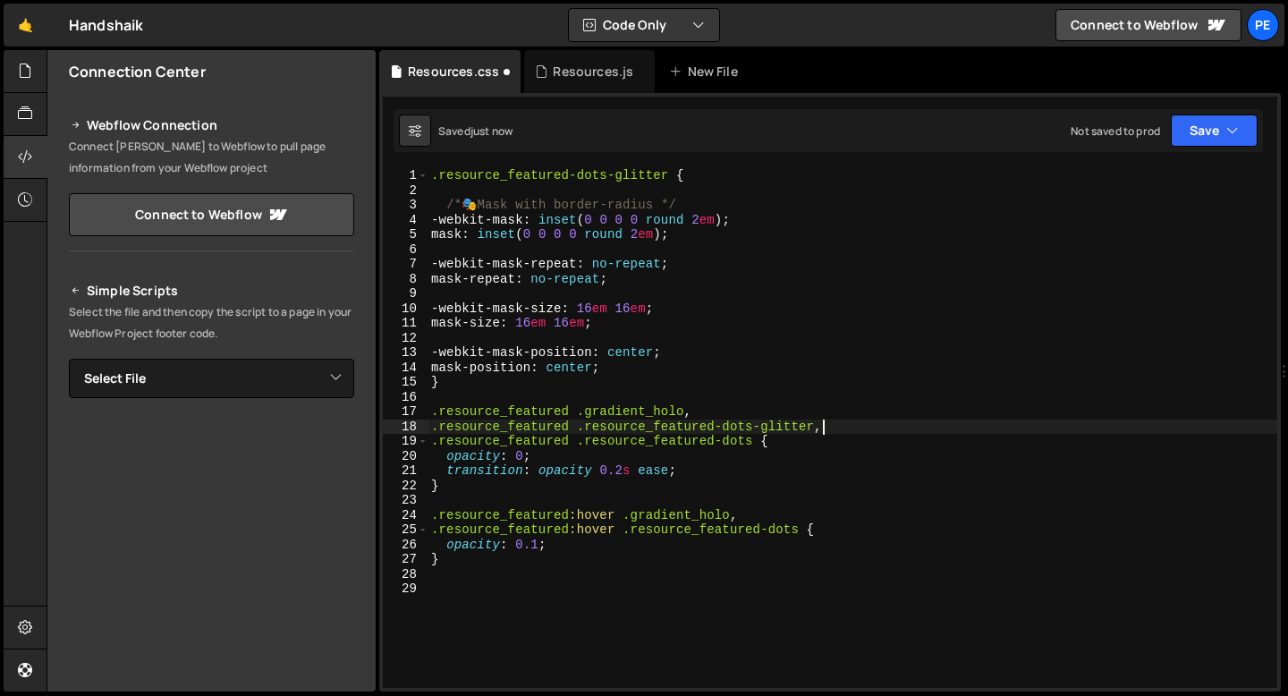
click at [834, 424] on div ".resource_featured-dots-glitter { /* 🎭 Mask with border-radius */ -webkit-mask …" at bounding box center [853, 442] width 850 height 549
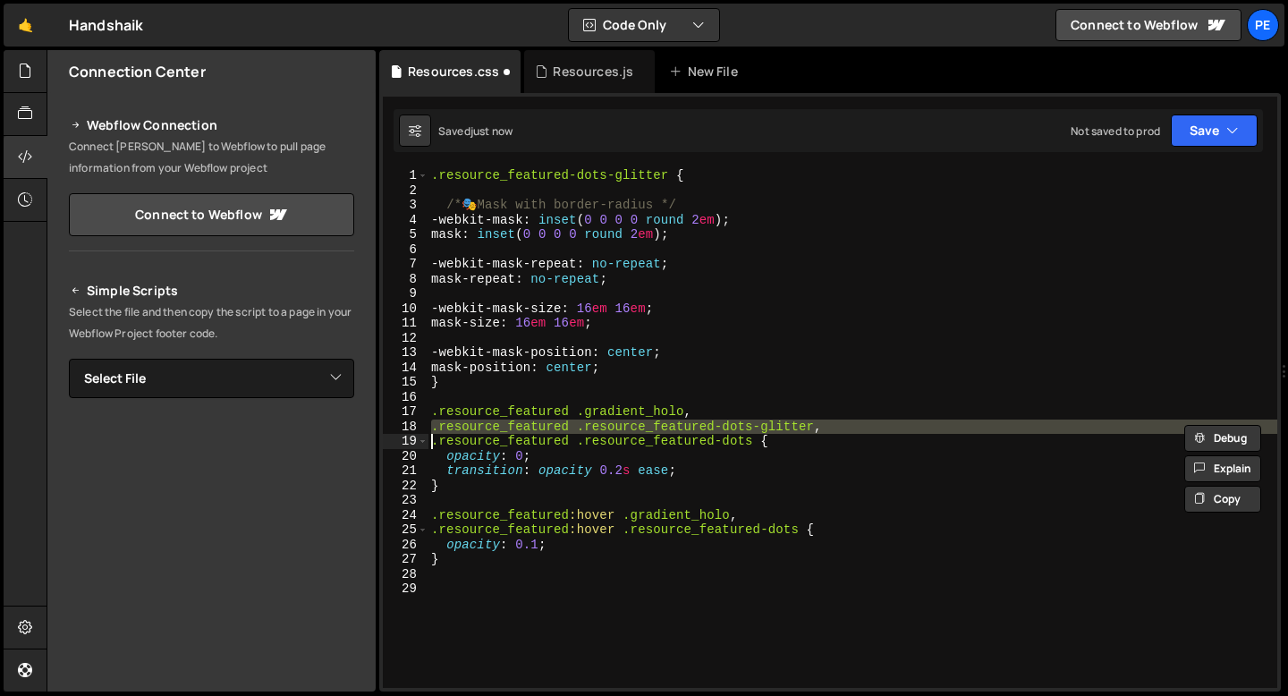
click at [834, 424] on div ".resource_featured-dots-glitter { /* 🎭 Mask with border-radius */ -webkit-mask …" at bounding box center [853, 442] width 850 height 549
type textarea ".resource_featured .resource_featured-dots-glitter, .resource_featured .resourc…"
click at [480, 605] on div ".resource_featured-dots-glitter { /* 🎭 Mask with border-radius */ -webkit-mask …" at bounding box center [853, 442] width 850 height 549
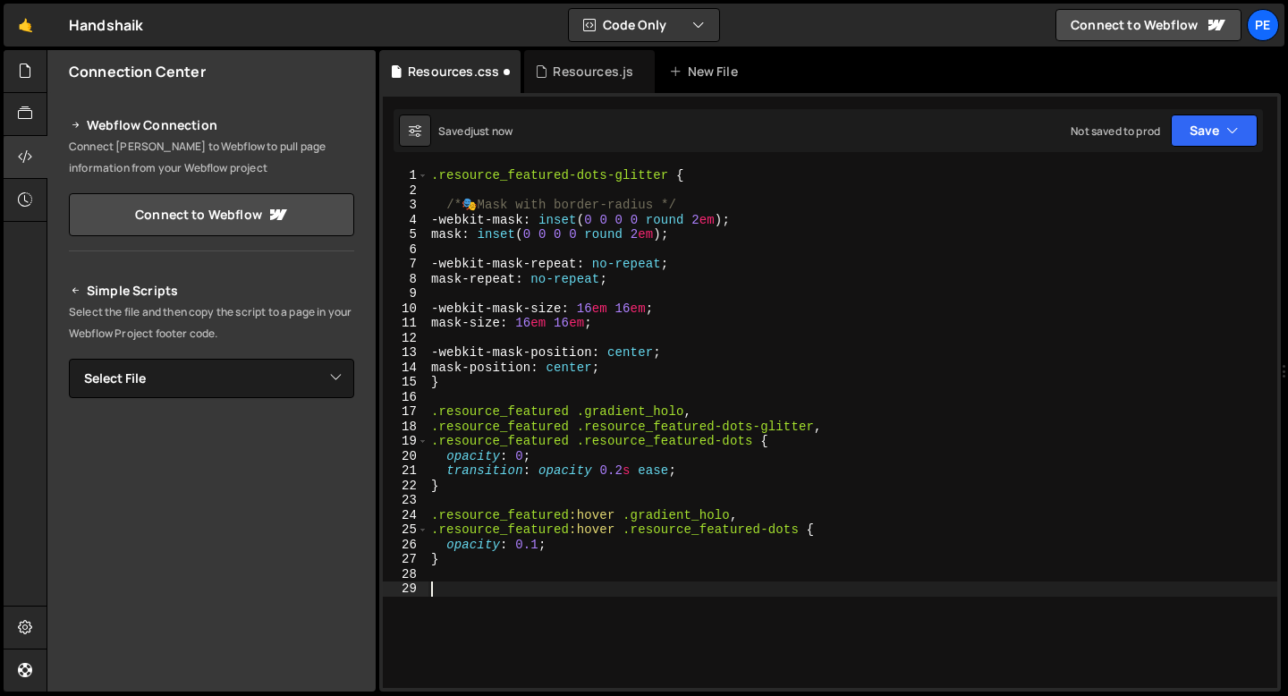
paste textarea ".resource_featured .resource_featured-dots-glitter,"
click at [570, 589] on div ".resource_featured-dots-glitter { /* 🎭 Mask with border-radius */ -webkit-mask …" at bounding box center [853, 442] width 850 height 549
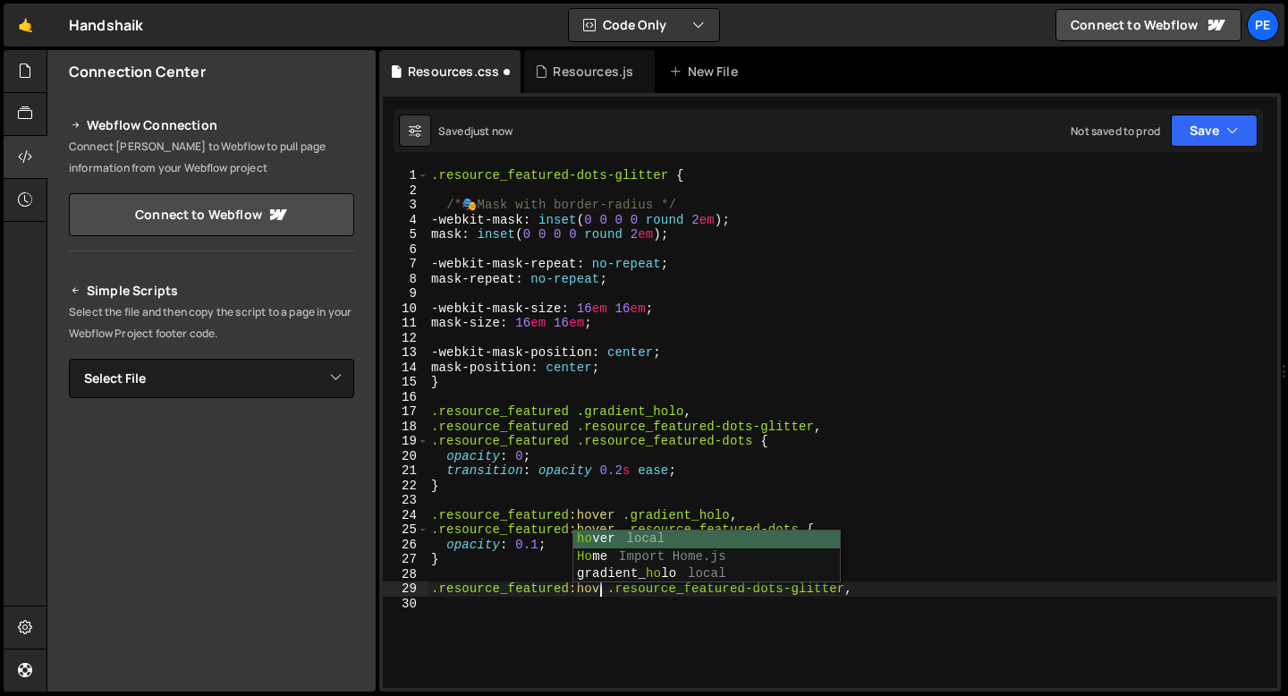
scroll to position [0, 13]
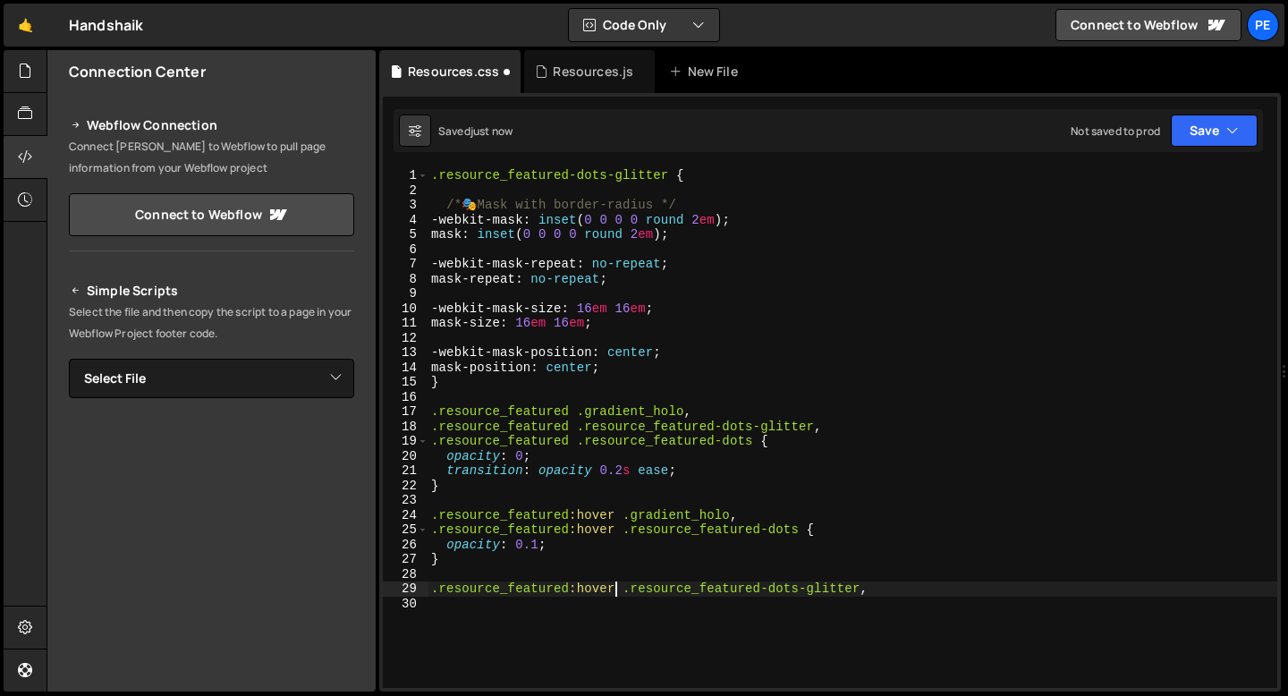
click at [878, 595] on div ".resource_featured-dots-glitter { /* 🎭 Mask with border-radius */ -webkit-mask …" at bounding box center [853, 442] width 850 height 549
type textarea ".resource_featured:hover .resource_featured-dots-glitter {"
type textarea "opacity: 0.2;"
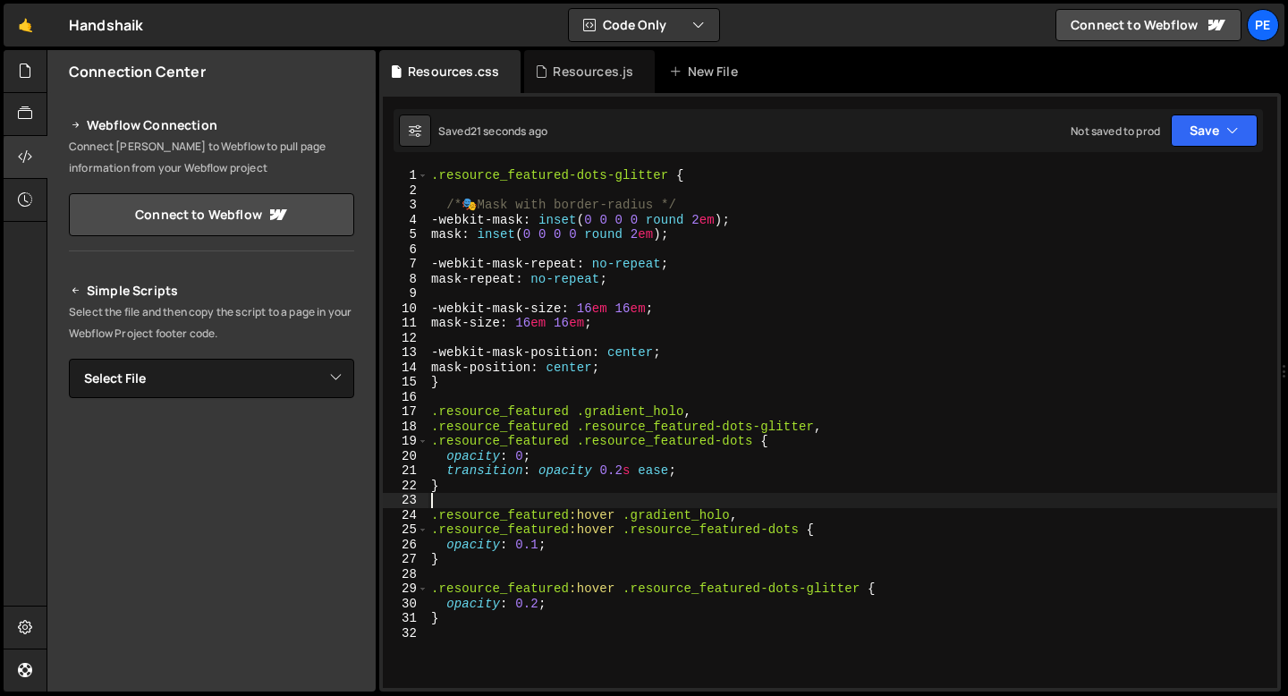
click at [497, 496] on div ".resource_featured-dots-glitter { /* 🎭 Mask with border-radius */ -webkit-mask …" at bounding box center [853, 442] width 850 height 549
click at [485, 380] on div ".resource_featured-dots-glitter { /* 🎭 Mask with border-radius */ -webkit-mask …" at bounding box center [853, 442] width 850 height 549
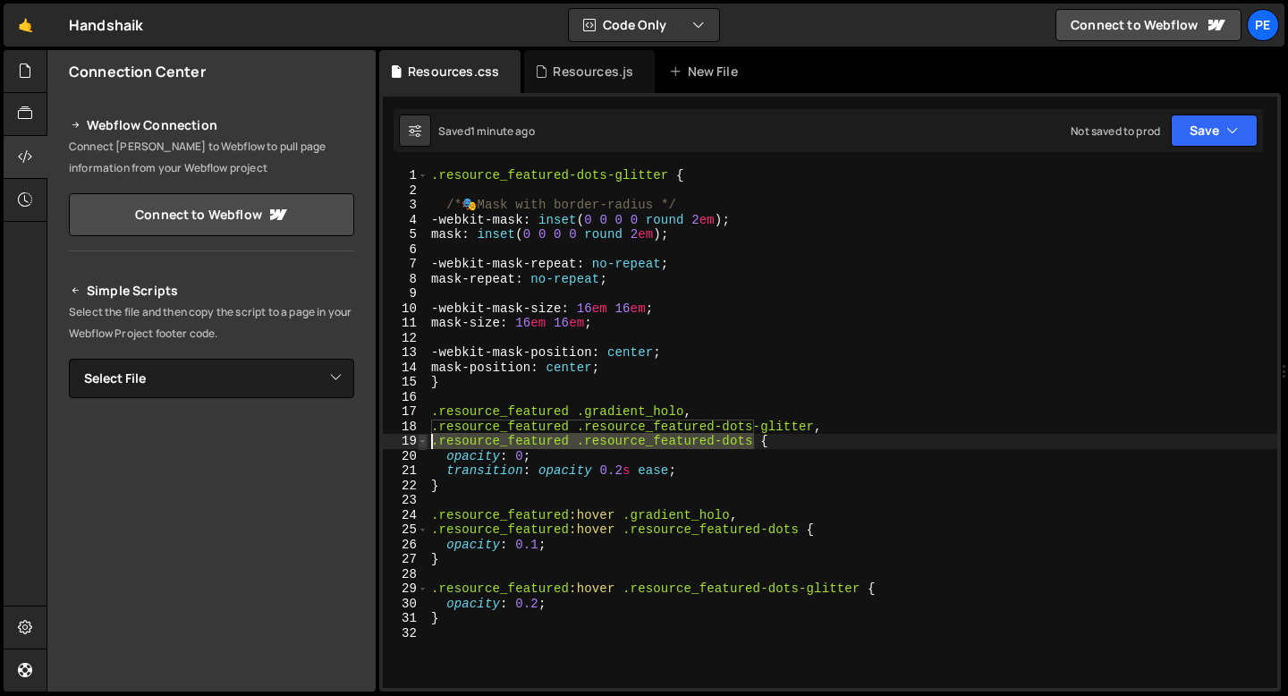
drag, startPoint x: 757, startPoint y: 441, endPoint x: 426, endPoint y: 444, distance: 331.0
click at [426, 444] on div "} 1 2 3 4 5 6 7 8 9 10 11 12 13 14 15 16 17 18 19 20 21 22 23 24 25 26 27 28 29…" at bounding box center [830, 428] width 895 height 520
click at [826, 427] on div ".resource_featured-dots-glitter { /* 🎭 Mask with border-radius */ -webkit-mask …" at bounding box center [853, 442] width 850 height 549
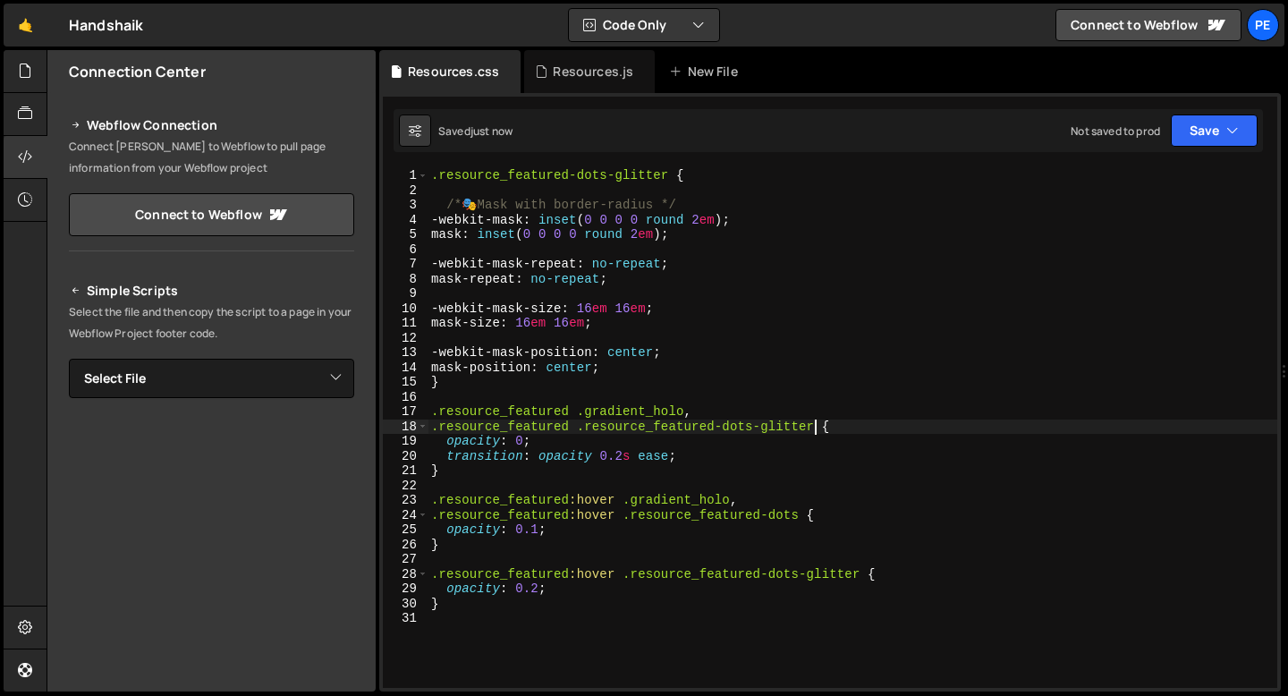
click at [565, 442] on div ".resource_featured-dots-glitter { /* 🎭 Mask with border-radius */ -webkit-mask …" at bounding box center [853, 442] width 850 height 549
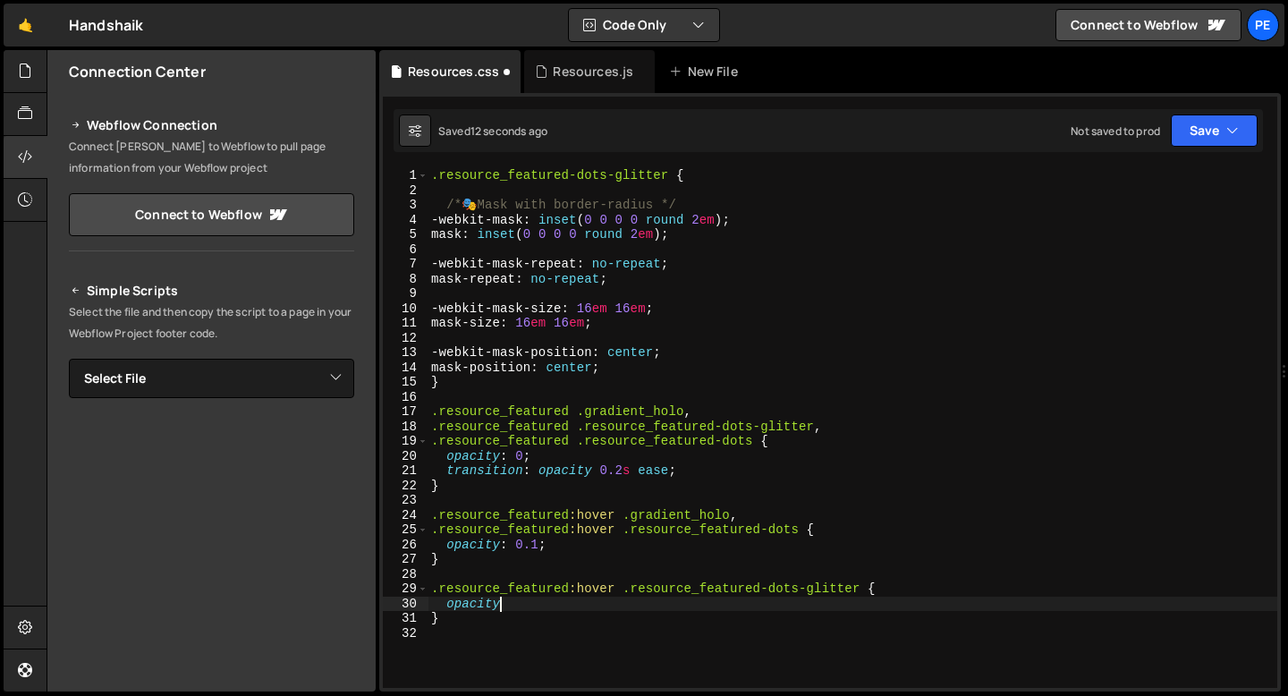
type textarea "opacity;-"
type textarea ".resource_featured .resource_featured-dots-glitter,"
type textarea "opacity: 0.1; }"
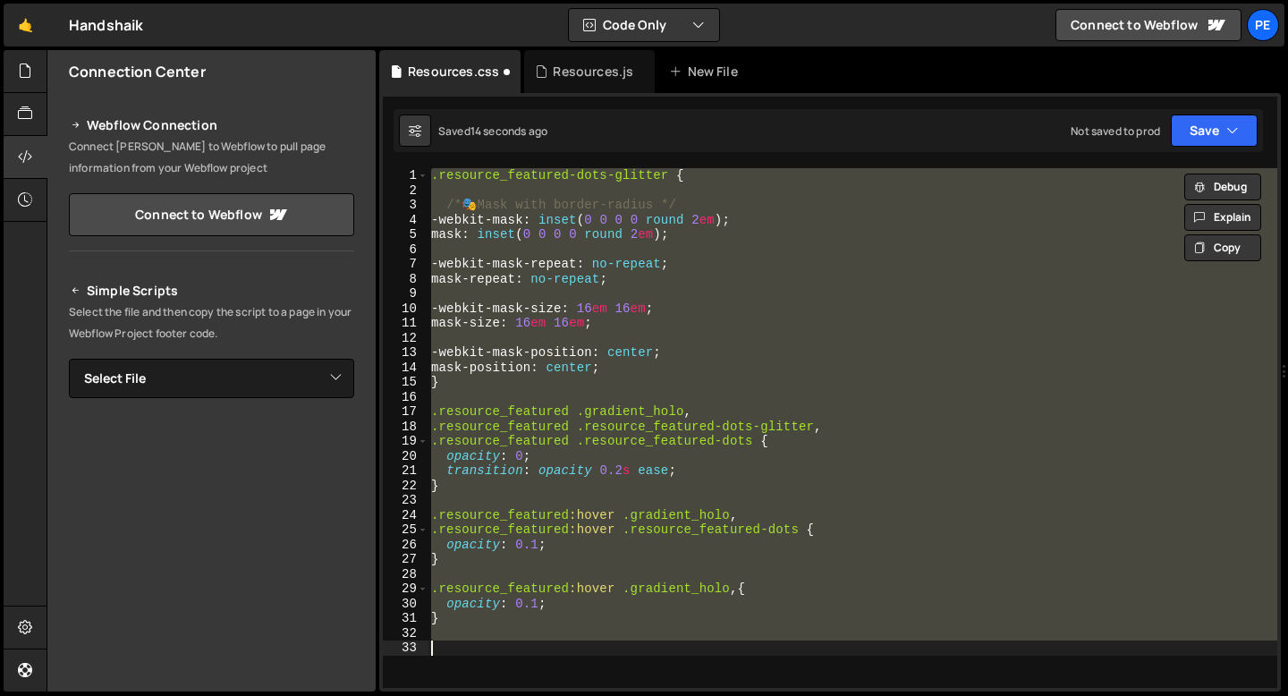
type textarea ".resource_featured:hover .gradient_holo"
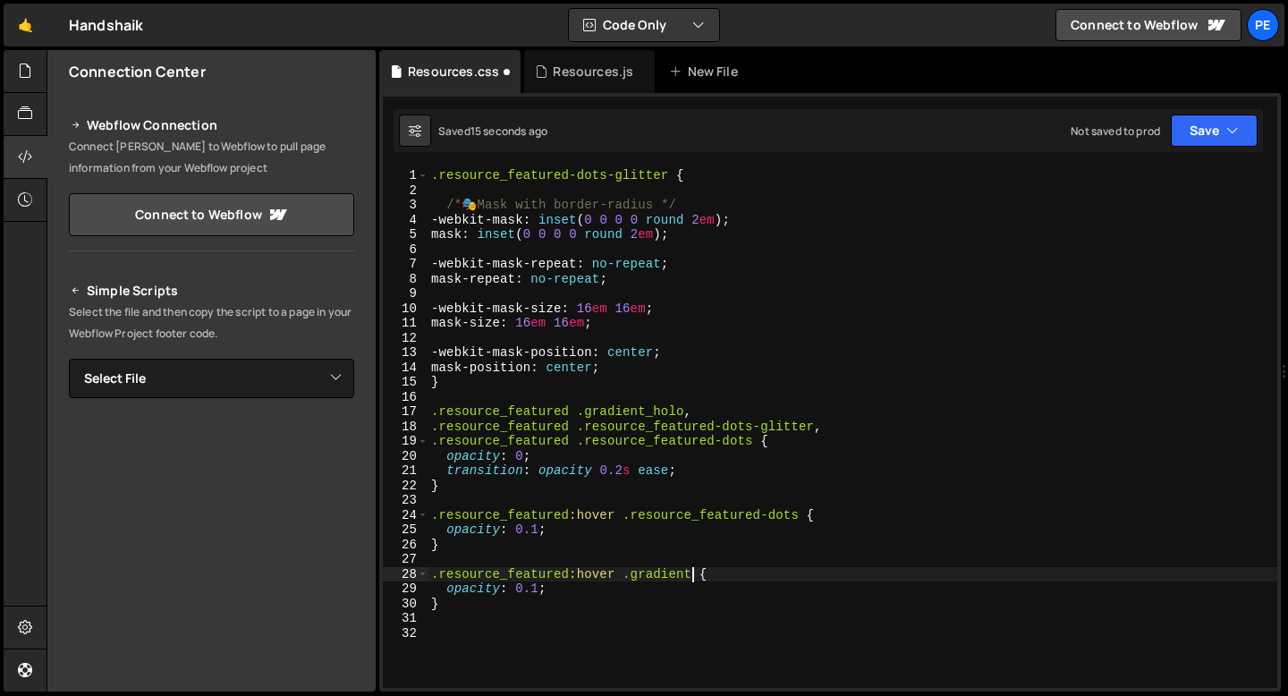
type textarea "}"
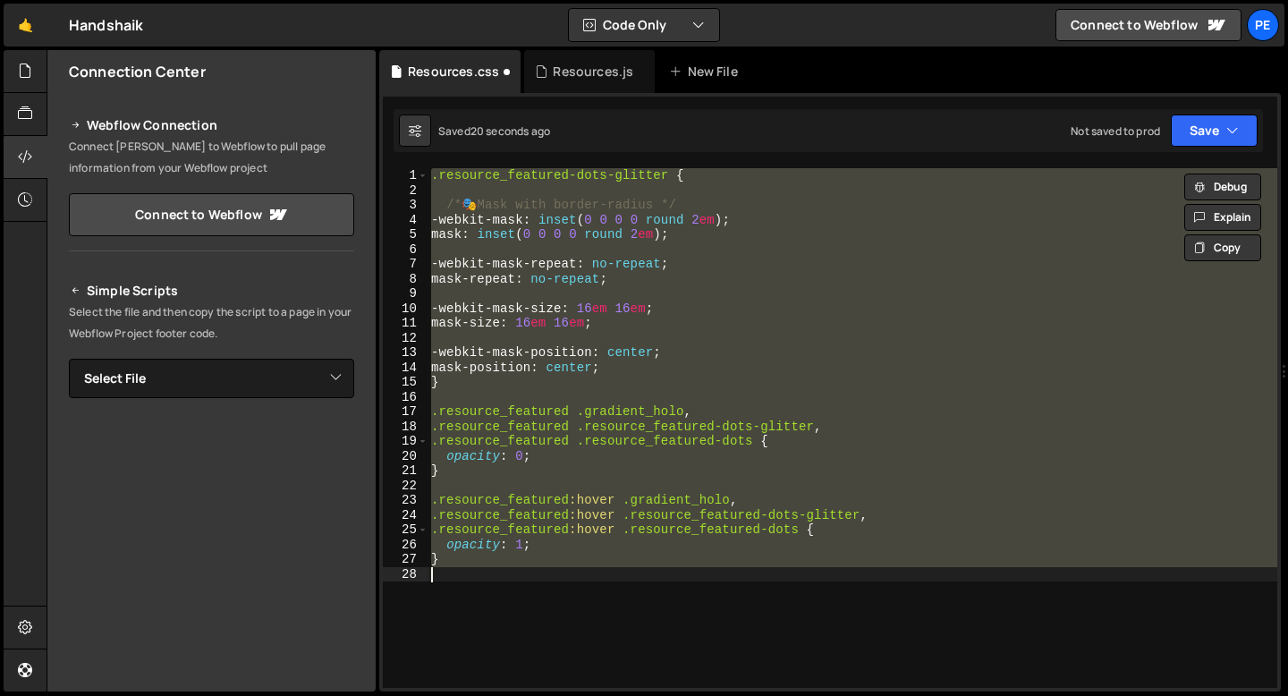
click at [470, 456] on div ".resource_featured-dots-glitter { /* 🎭 Mask with border-radius */ -webkit-mask …" at bounding box center [853, 428] width 850 height 520
click at [470, 456] on div ".resource_featured-dots-glitter { /* 🎭 Mask with border-radius */ -webkit-mask …" at bounding box center [853, 442] width 850 height 549
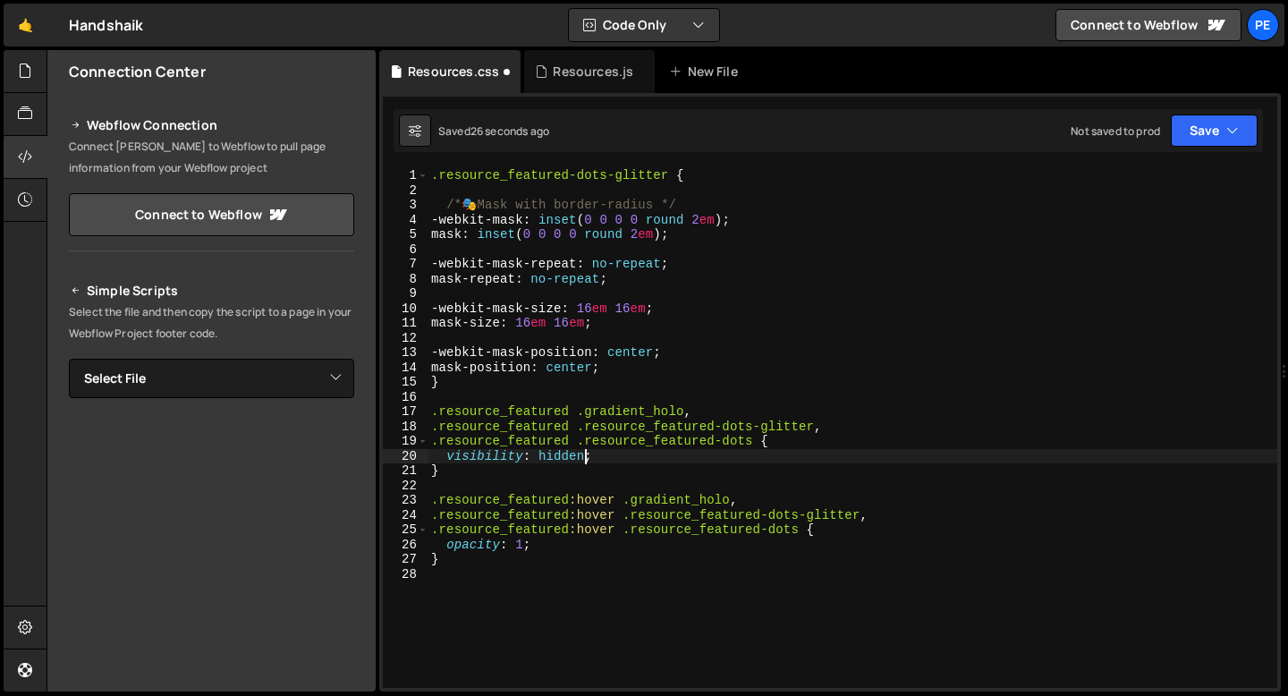
scroll to position [0, 10]
click at [539, 455] on div ".resource_featured-dots-glitter { /* 🎭 Mask with border-radius */ -webkit-mask …" at bounding box center [853, 442] width 850 height 549
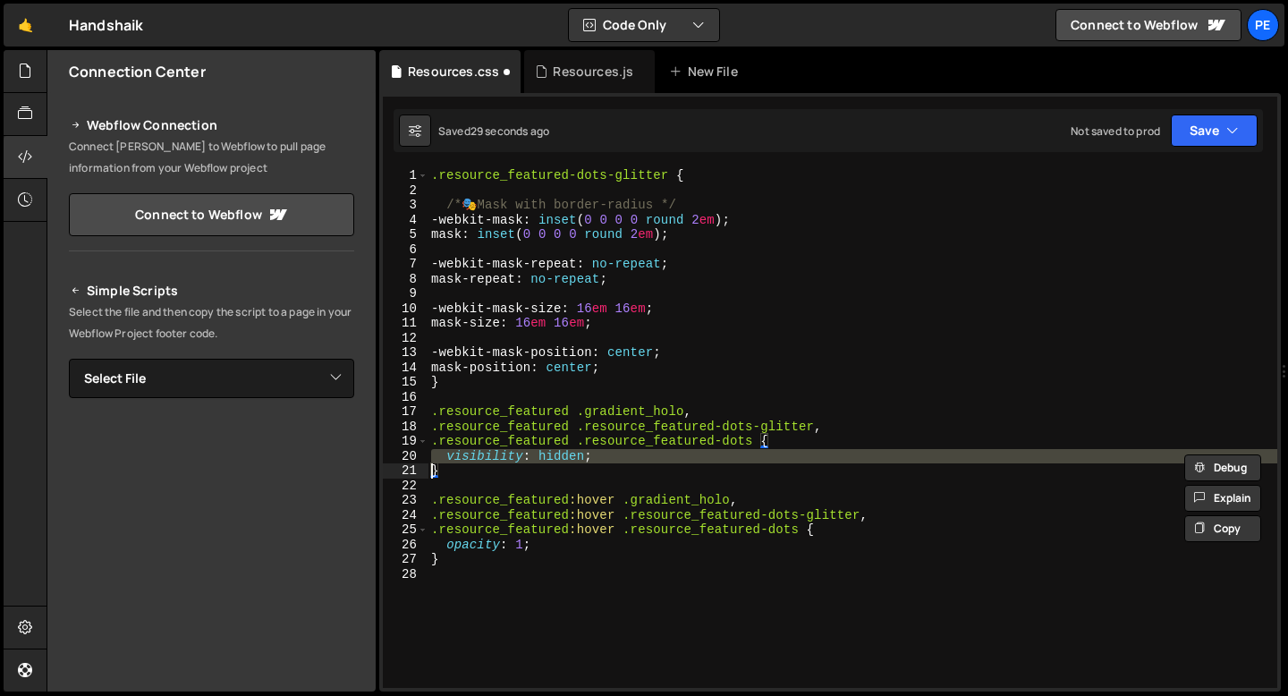
click at [498, 548] on div ".resource_featured-dots-glitter { /* 🎭 Mask with border-radius */ -webkit-mask …" at bounding box center [853, 442] width 850 height 549
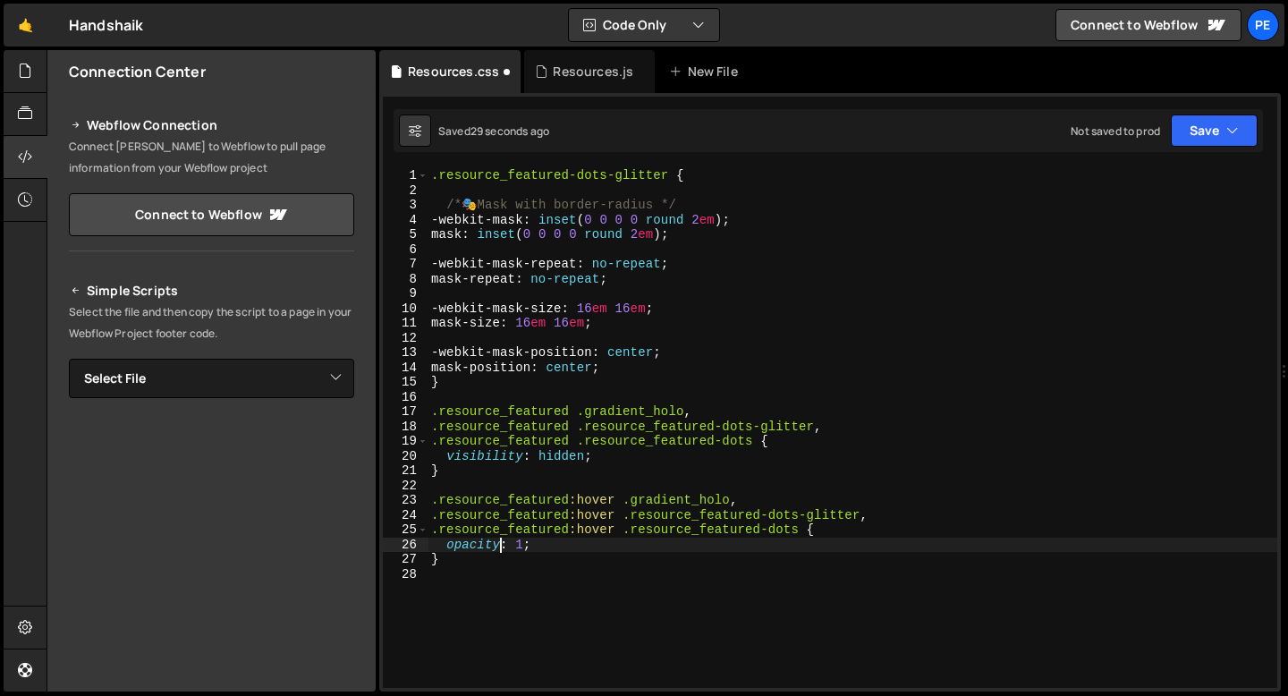
scroll to position [0, 6]
click at [497, 548] on div ".resource_featured-dots-glitter { /* 🎭 Mask with border-radius */ -webkit-mask …" at bounding box center [853, 442] width 850 height 549
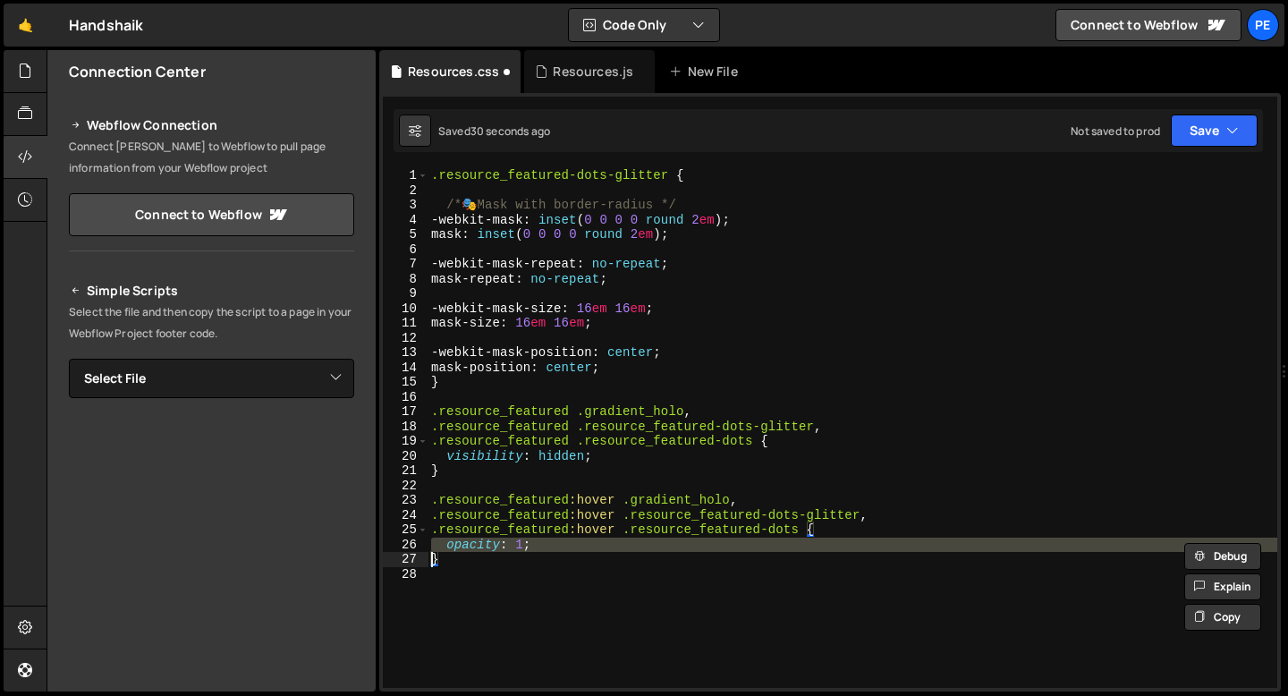
paste textarea
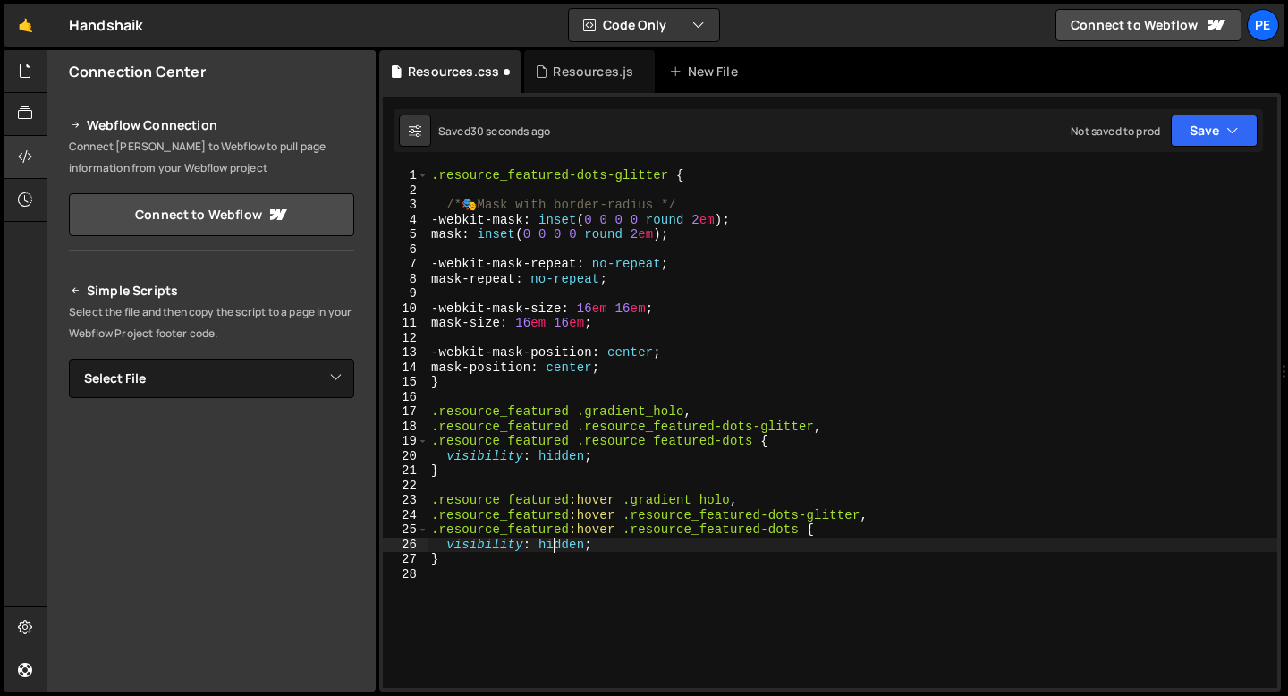
click at [556, 543] on div ".resource_featured-dots-glitter { /* 🎭 Mask with border-radius */ -webkit-mask …" at bounding box center [853, 442] width 850 height 549
click at [556, 542] on div ".resource_featured-dots-glitter { /* 🎭 Mask with border-radius */ -webkit-mask …" at bounding box center [853, 442] width 850 height 549
type textarea "visibility: visible;"
